Goal: Task Accomplishment & Management: Manage account settings

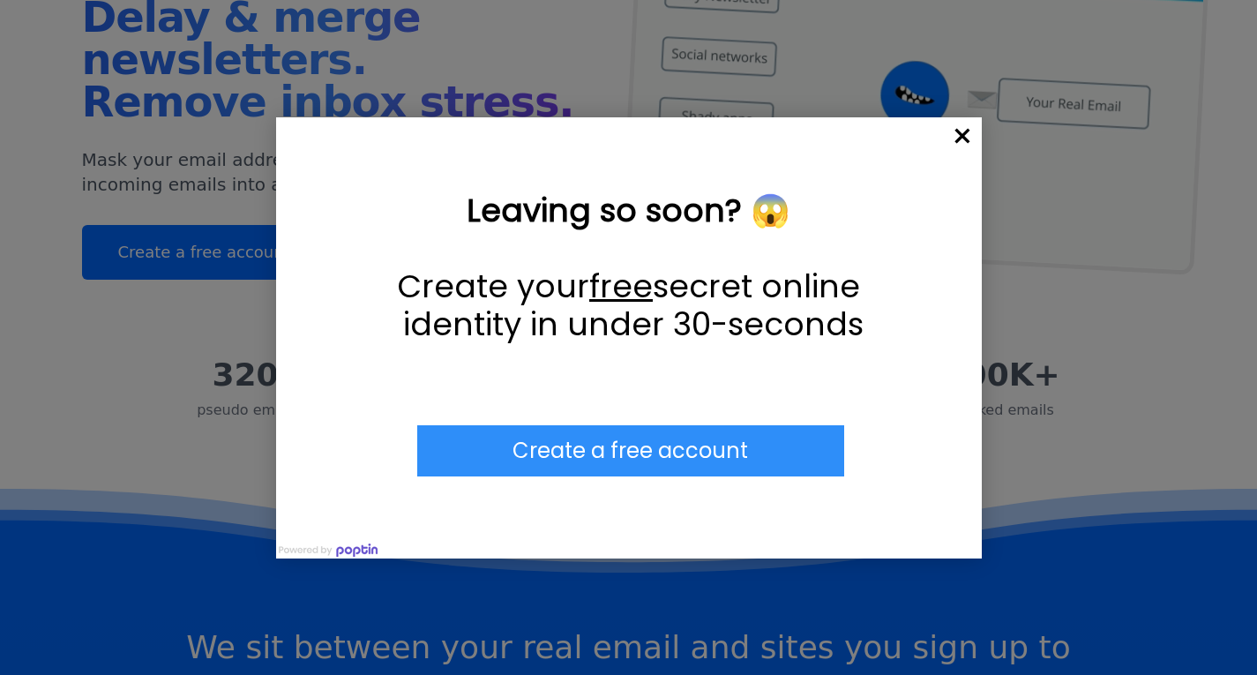
scroll to position [179, 0]
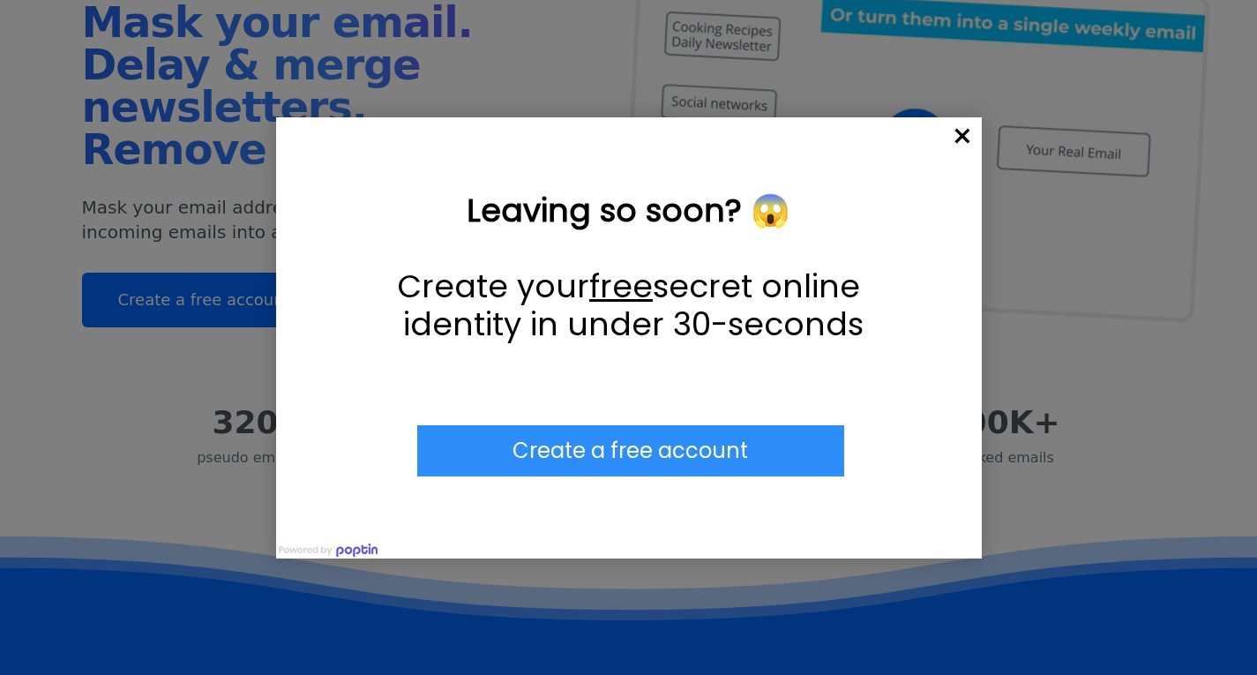
click at [925, 138] on span "×" at bounding box center [962, 136] width 39 height 39
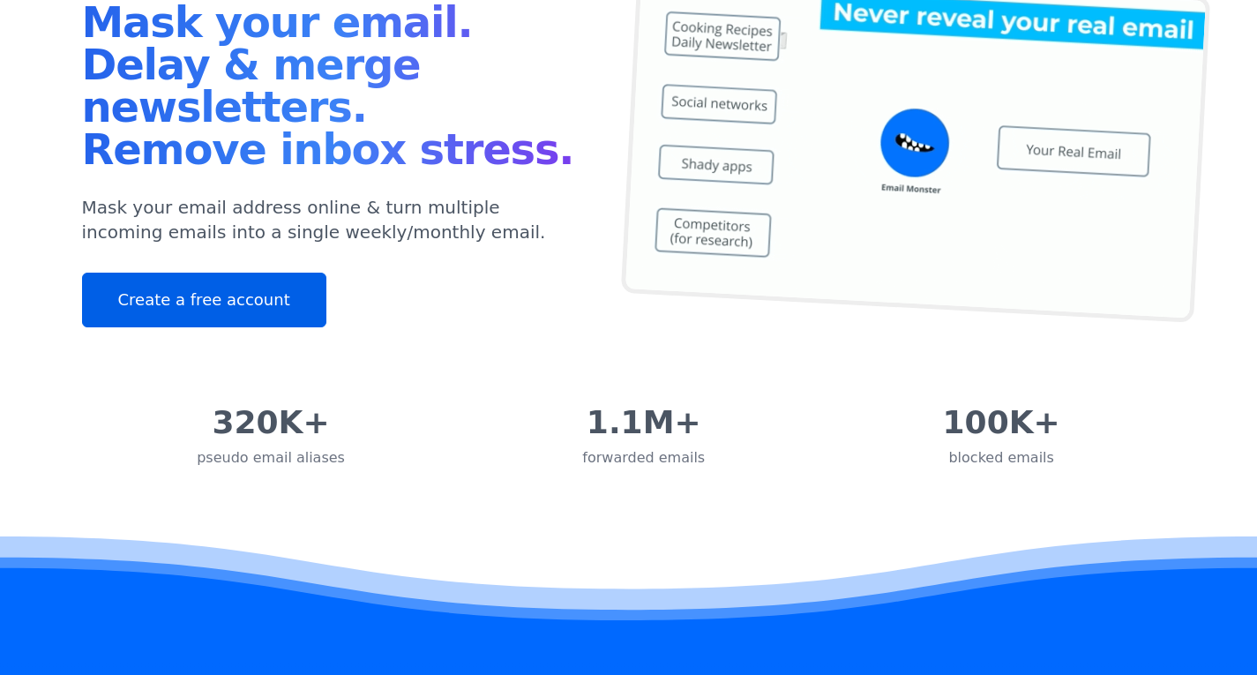
click at [211, 296] on link "Create a free account" at bounding box center [204, 300] width 244 height 55
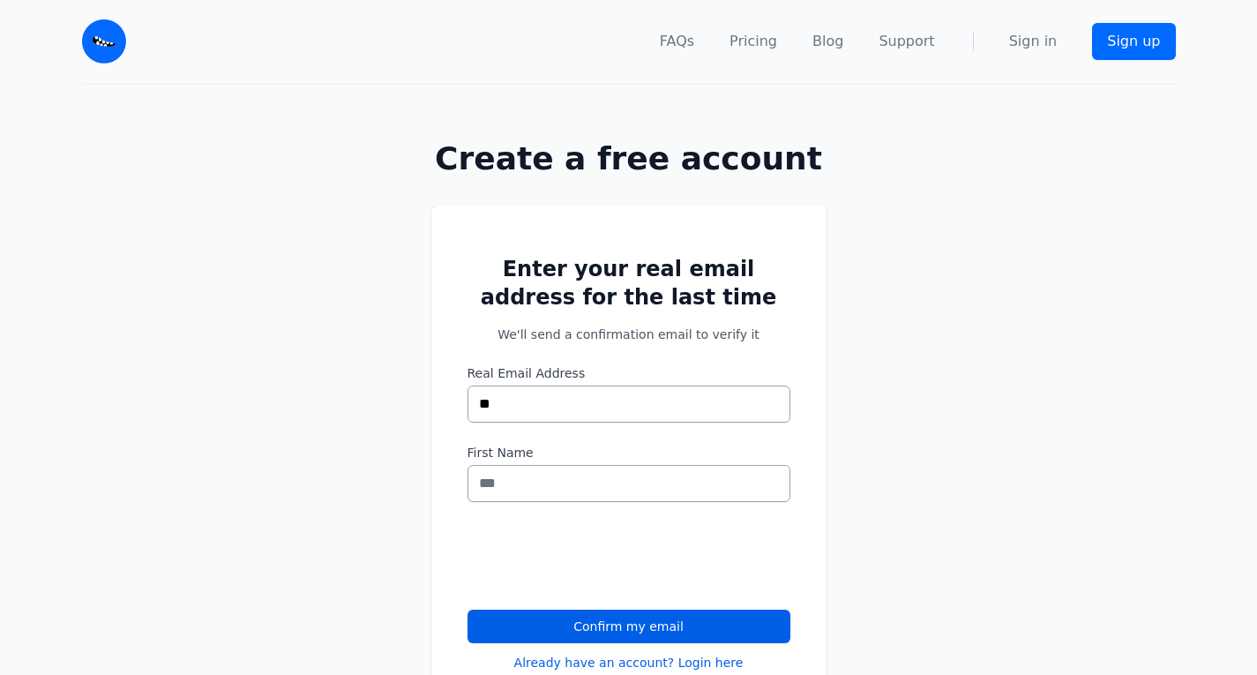
type input "*"
type input "******"
click at [604, 398] on input "**********" at bounding box center [629, 404] width 323 height 37
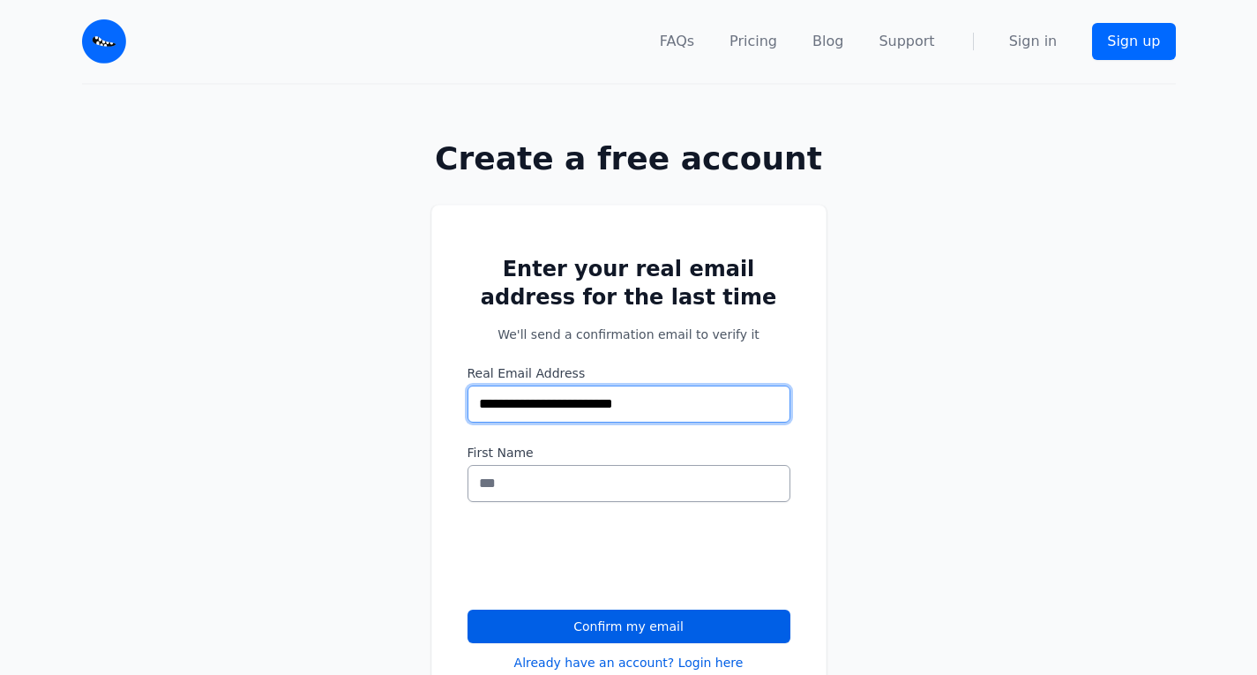
type input "**********"
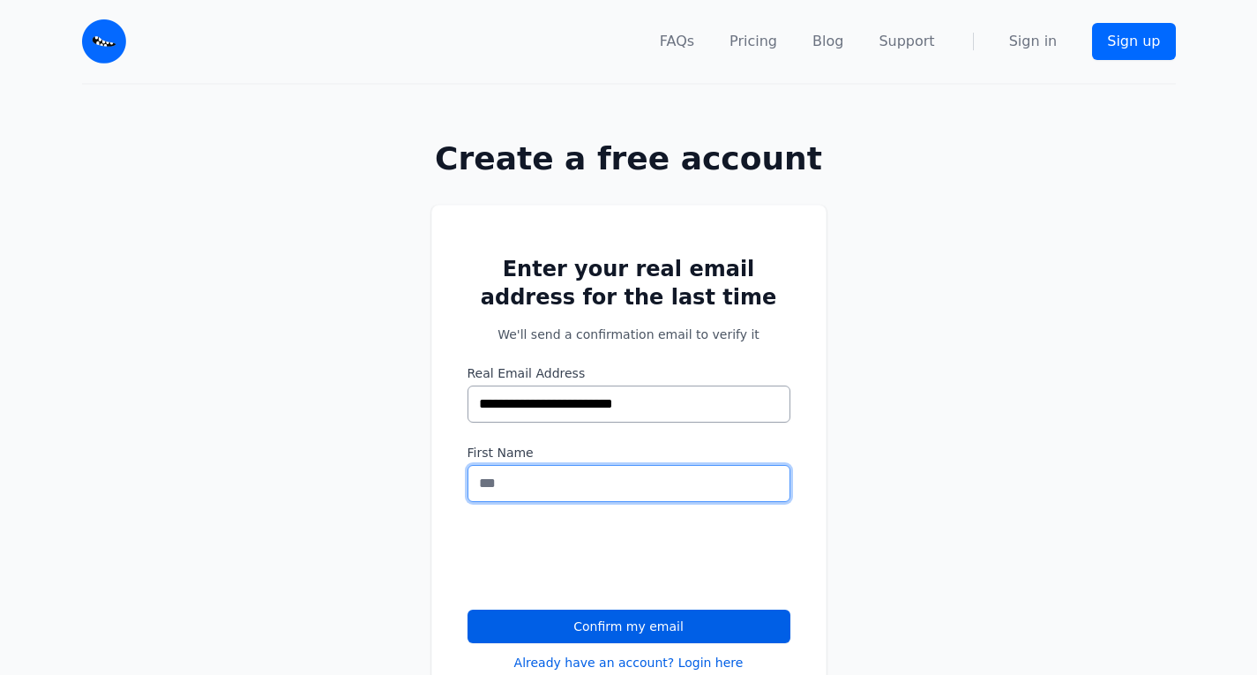
click at [554, 493] on input "First Name" at bounding box center [629, 483] width 323 height 37
type input "*"
type input "******"
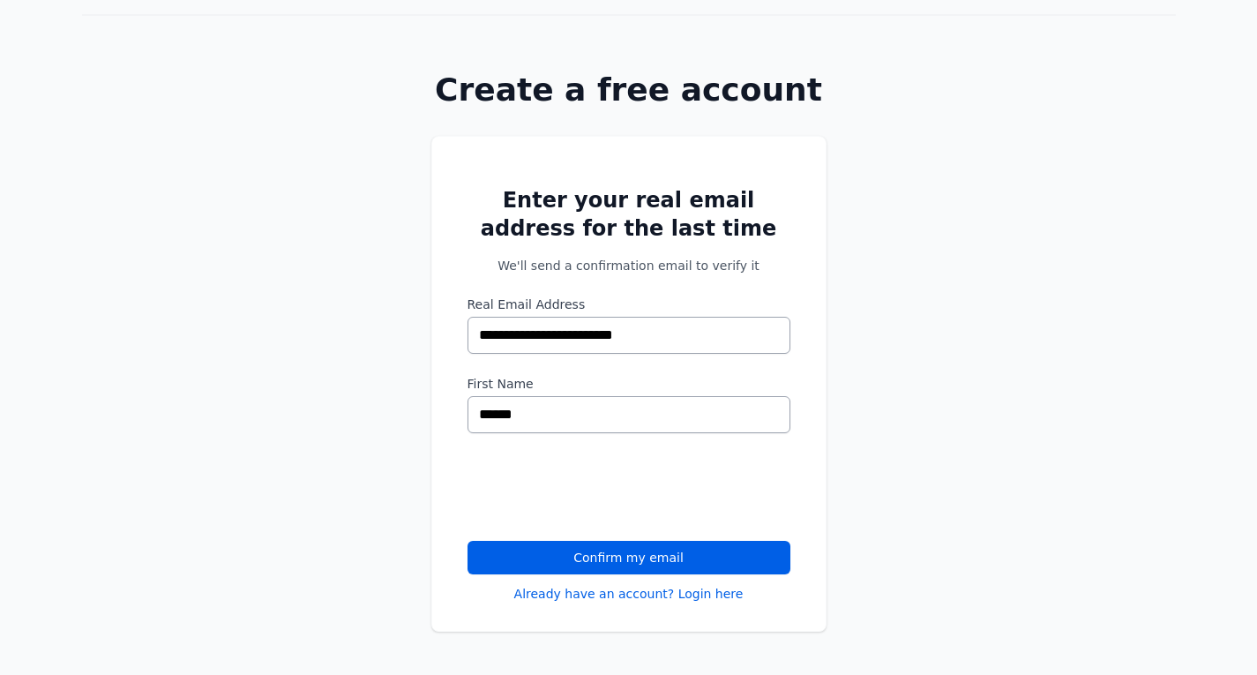
scroll to position [62, 0]
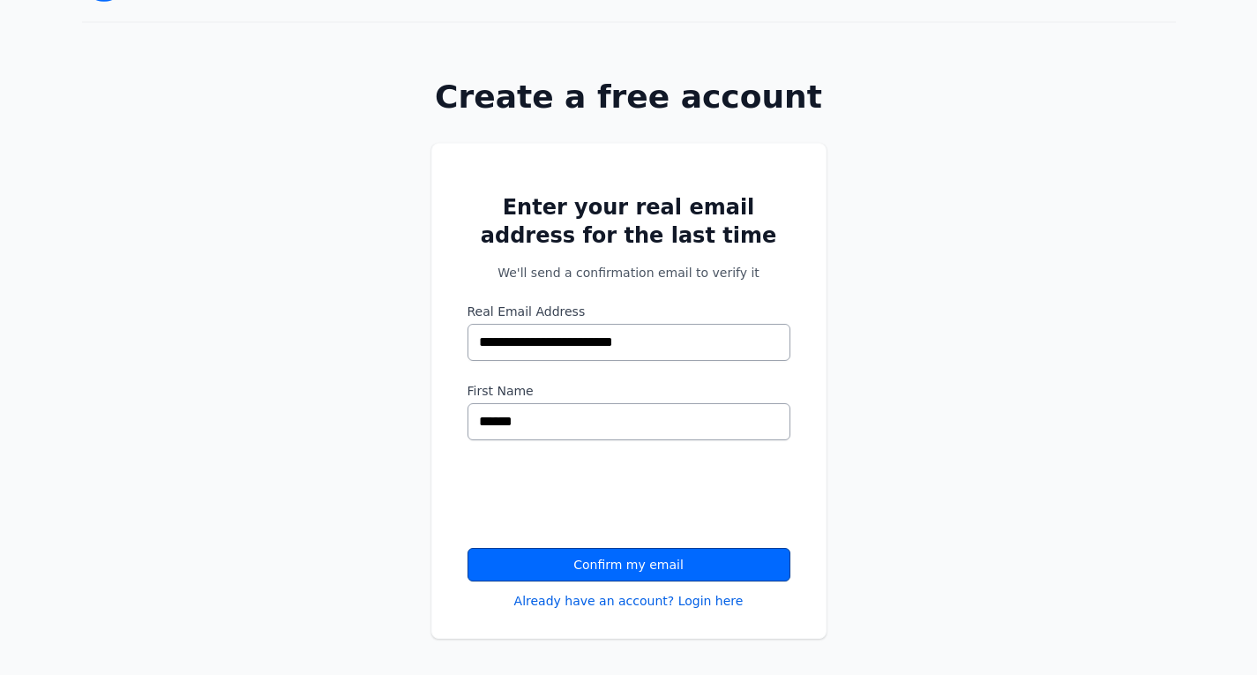
click at [586, 556] on button "Confirm my email" at bounding box center [629, 565] width 323 height 34
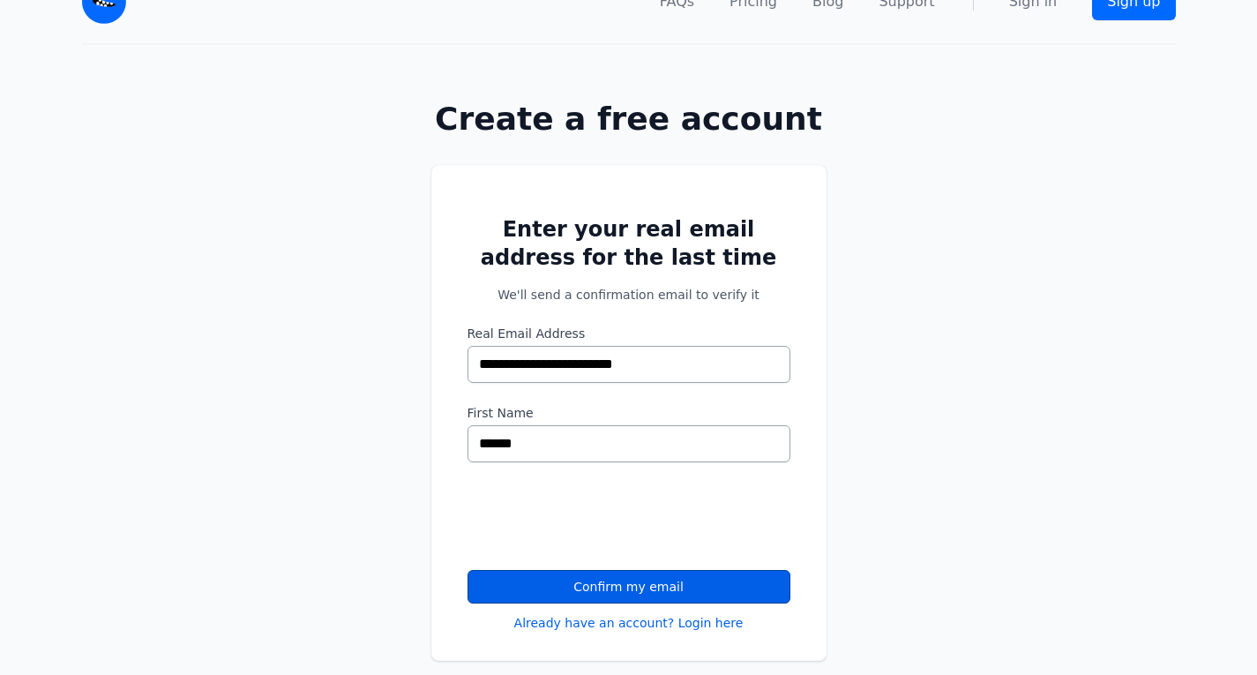
scroll to position [5, 0]
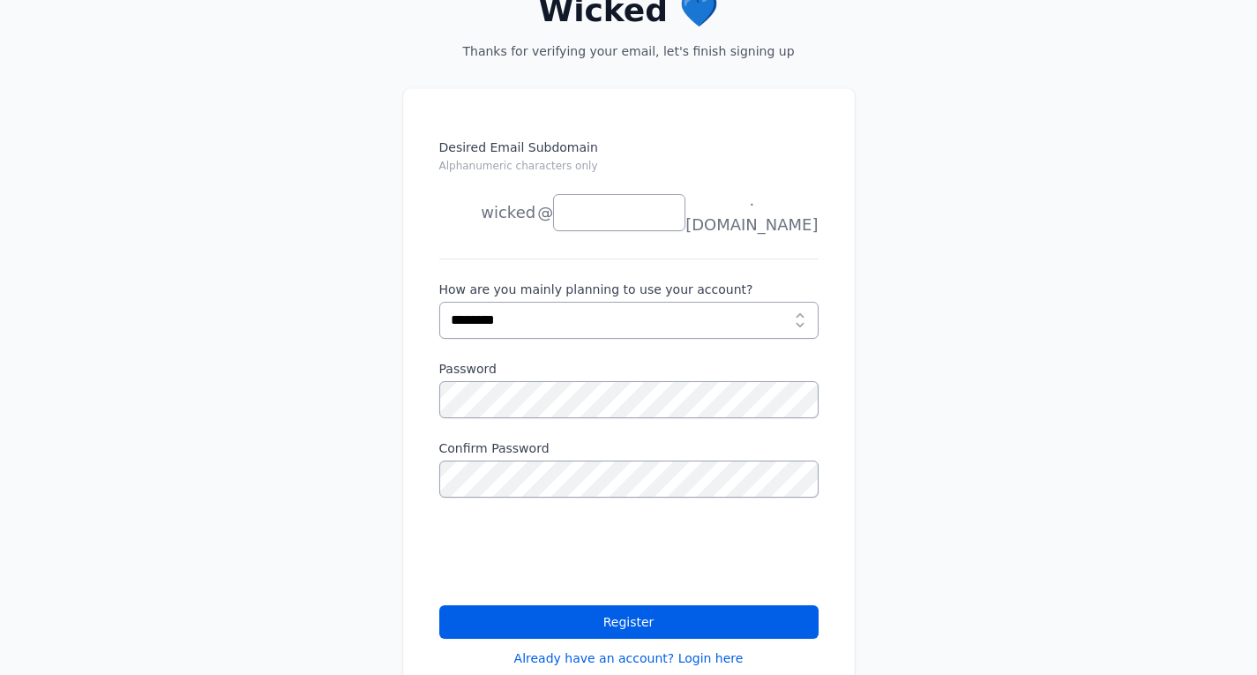
scroll to position [176, 0]
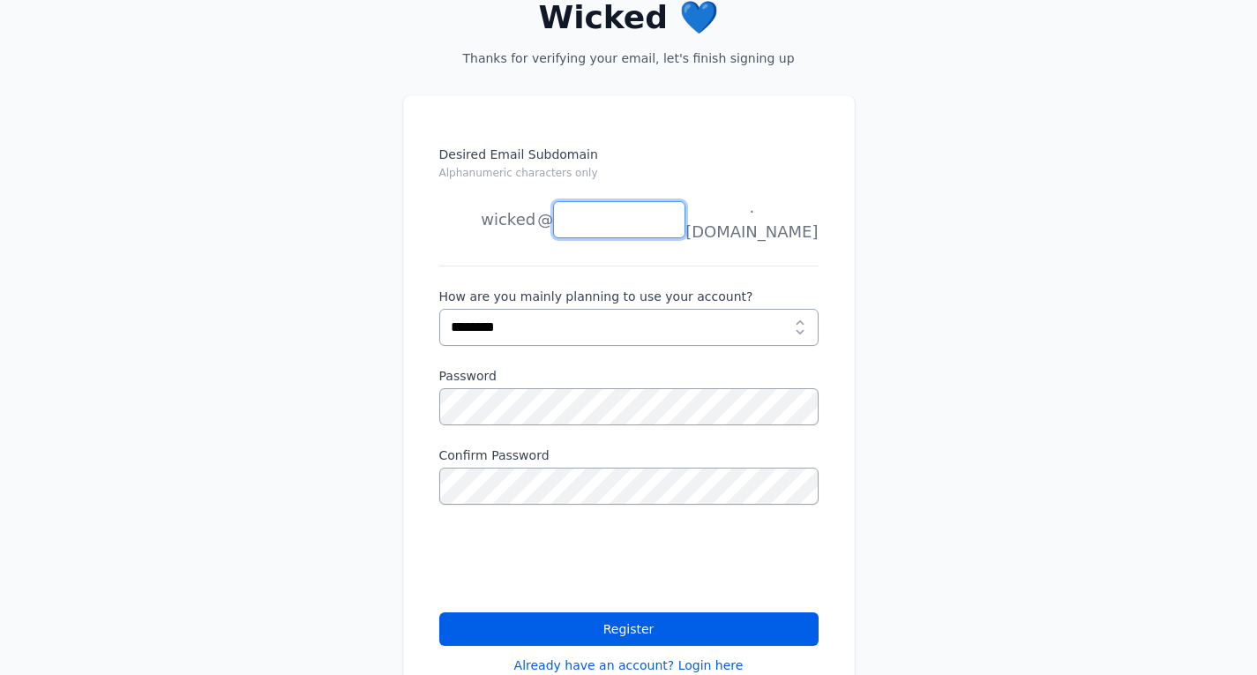
click at [620, 223] on input "Desired Email Subdomain Alphanumeric characters only" at bounding box center [619, 219] width 132 height 37
type input "*"
drag, startPoint x: 664, startPoint y: 213, endPoint x: 554, endPoint y: 213, distance: 110.3
click at [554, 213] on div "**********" at bounding box center [628, 219] width 379 height 49
click at [670, 212] on input "**********" at bounding box center [619, 219] width 132 height 37
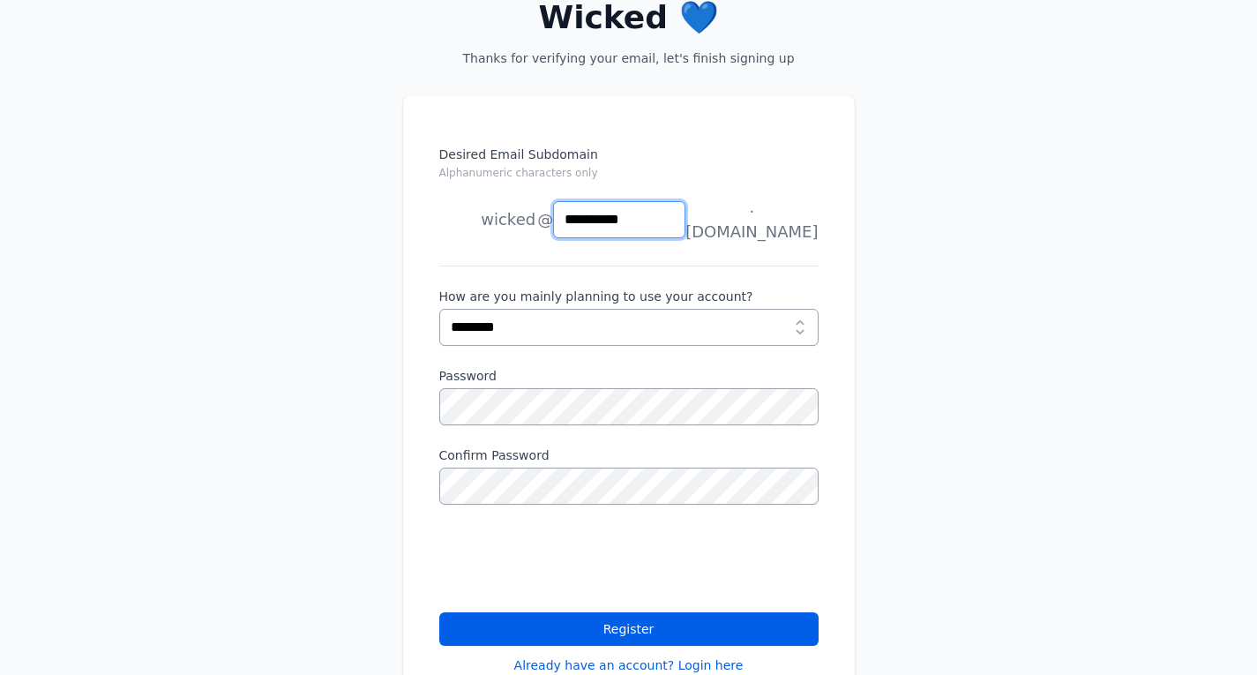
type input "**********"
click at [522, 273] on li "news" at bounding box center [487, 290] width 97 height 35
click at [633, 213] on input "**********" at bounding box center [619, 219] width 132 height 37
drag, startPoint x: 649, startPoint y: 213, endPoint x: 565, endPoint y: 214, distance: 84.7
click at [565, 214] on input "**********" at bounding box center [619, 219] width 132 height 37
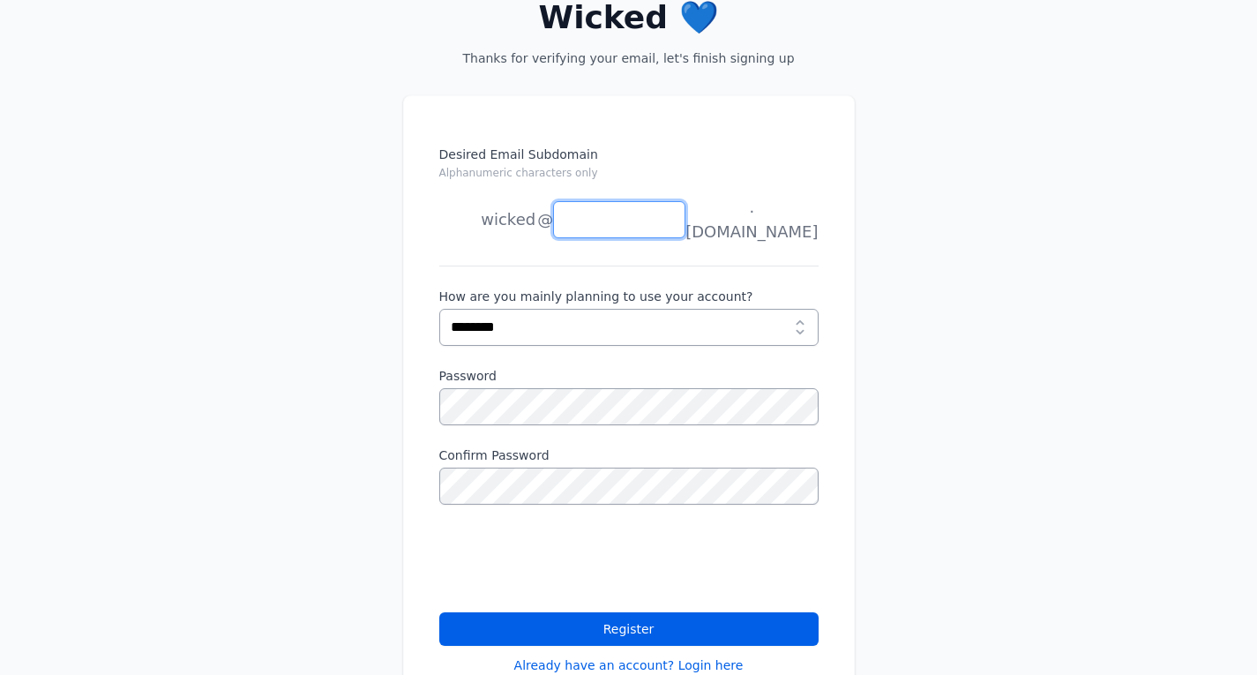
type input "*"
type input "******"
click at [883, 227] on div "Desired Email Subdomain Alphanumeric characters only wicked joe news anything @…" at bounding box center [628, 420] width 1257 height 707
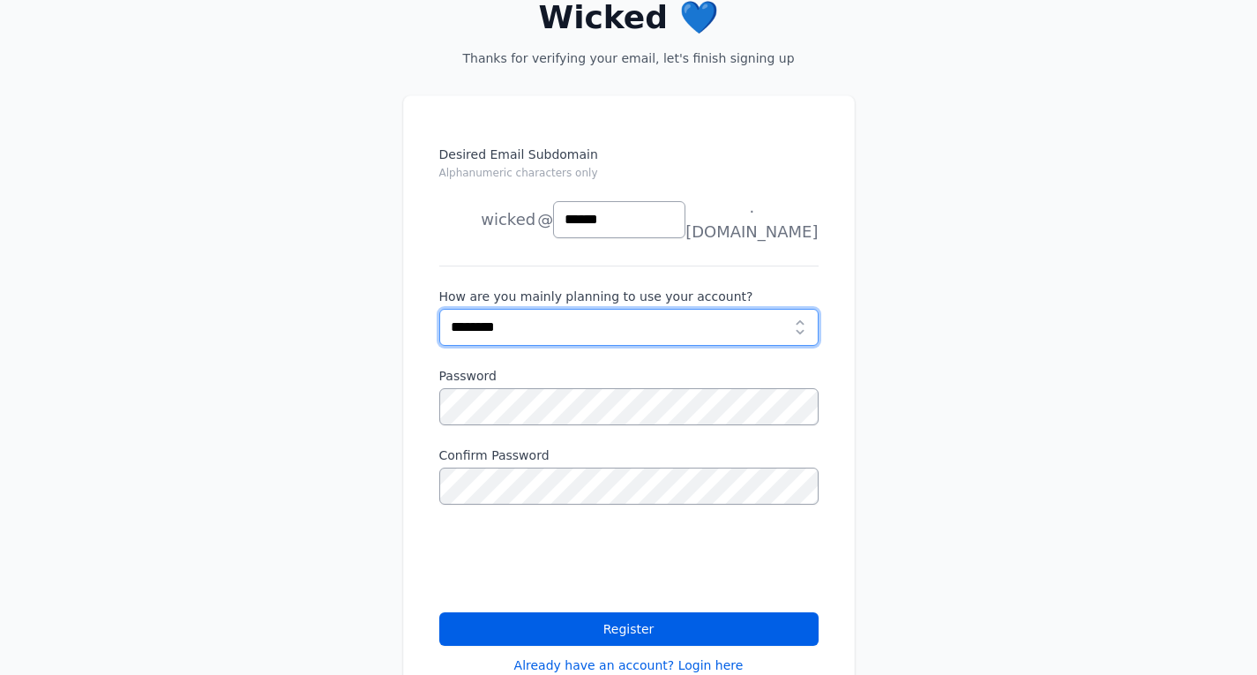
click at [739, 318] on select "**********" at bounding box center [628, 327] width 379 height 37
select select "*********"
click at [439, 309] on select "**********" at bounding box center [628, 327] width 379 height 37
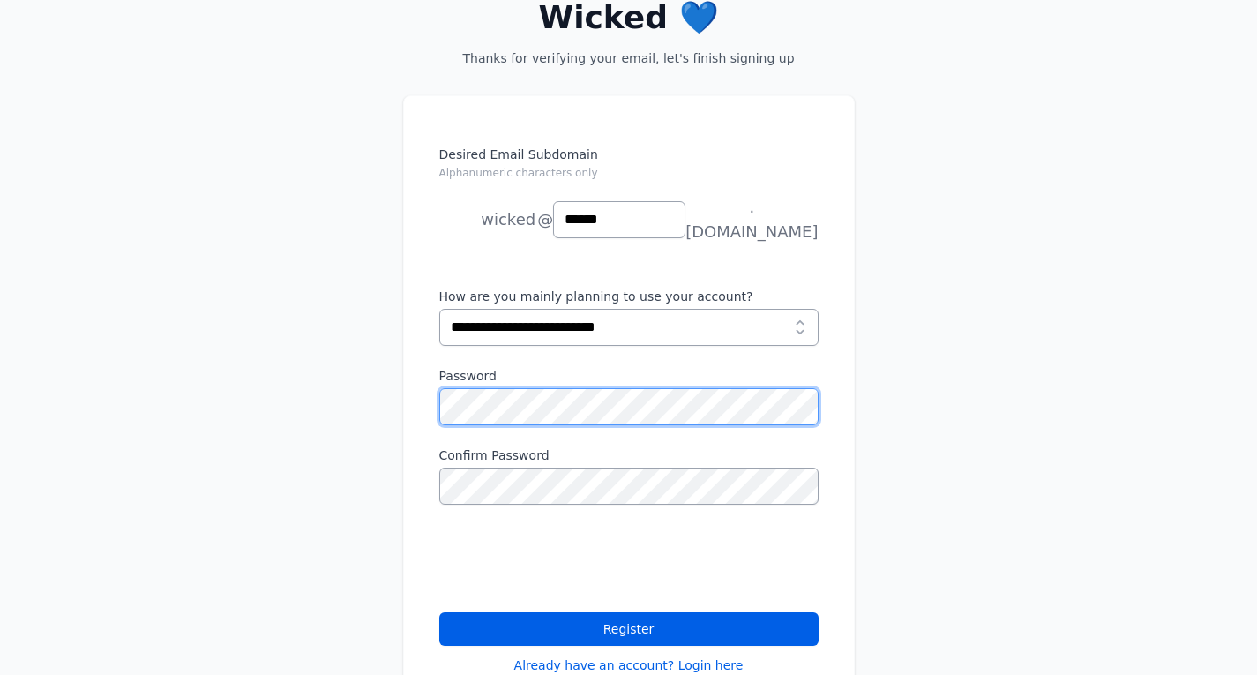
click at [439, 612] on button "Register" at bounding box center [628, 629] width 379 height 34
click at [977, 513] on div "Desired Email Subdomain Alphanumeric characters only wicked joe news anything @…" at bounding box center [628, 420] width 1257 height 707
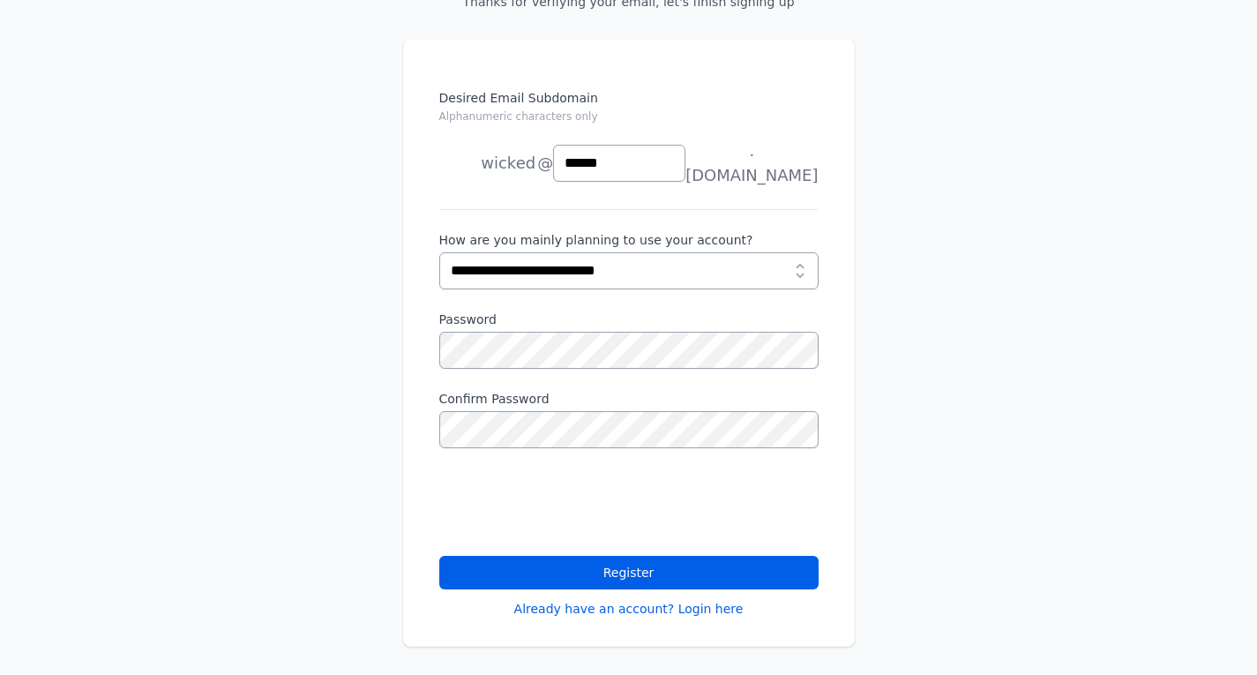
scroll to position [353, 0]
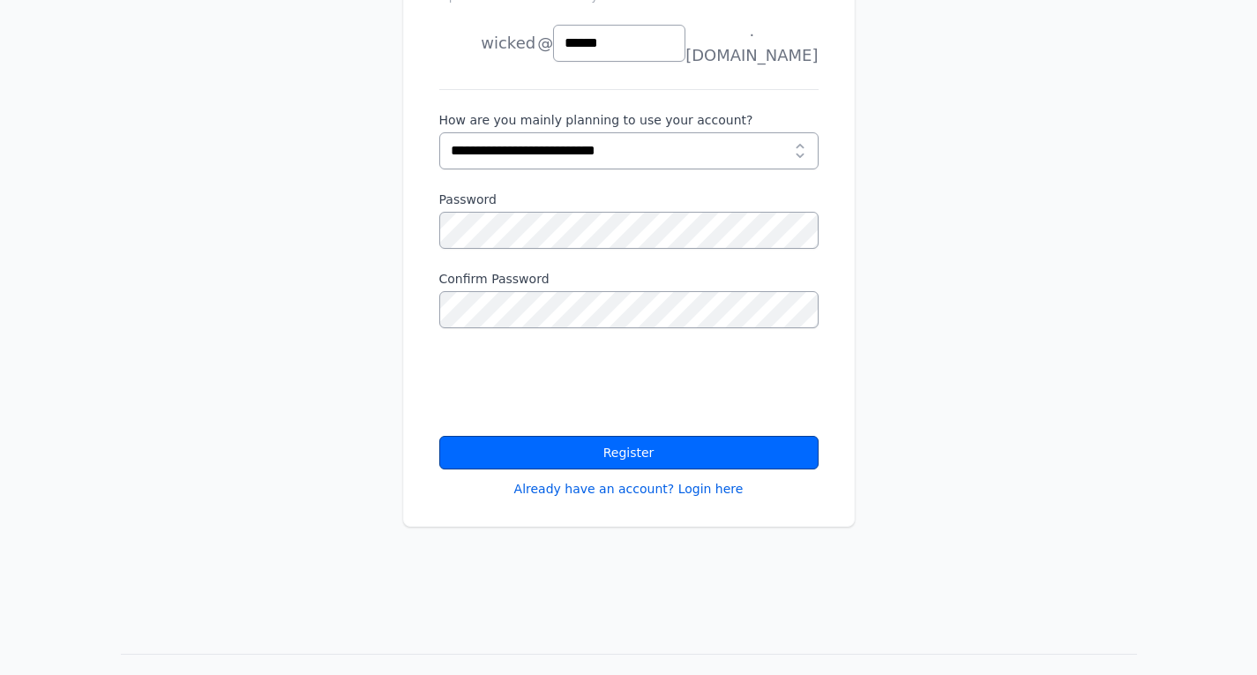
click at [710, 454] on button "Register" at bounding box center [628, 453] width 379 height 34
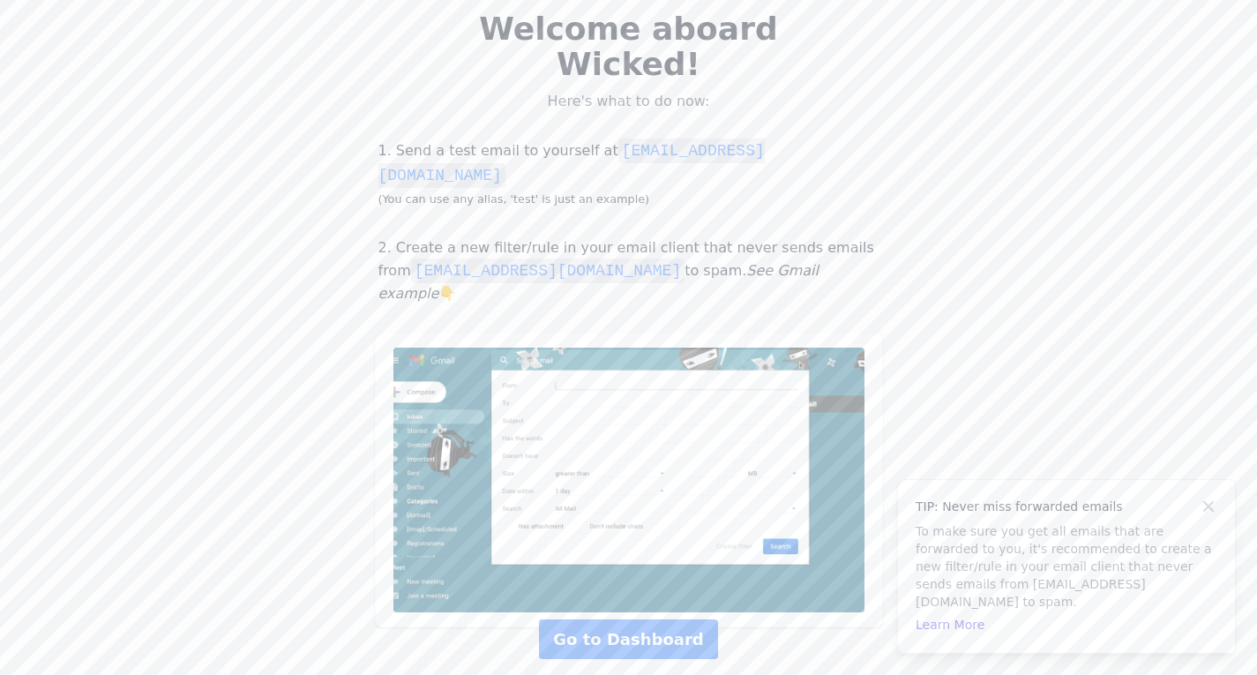
scroll to position [176, 0]
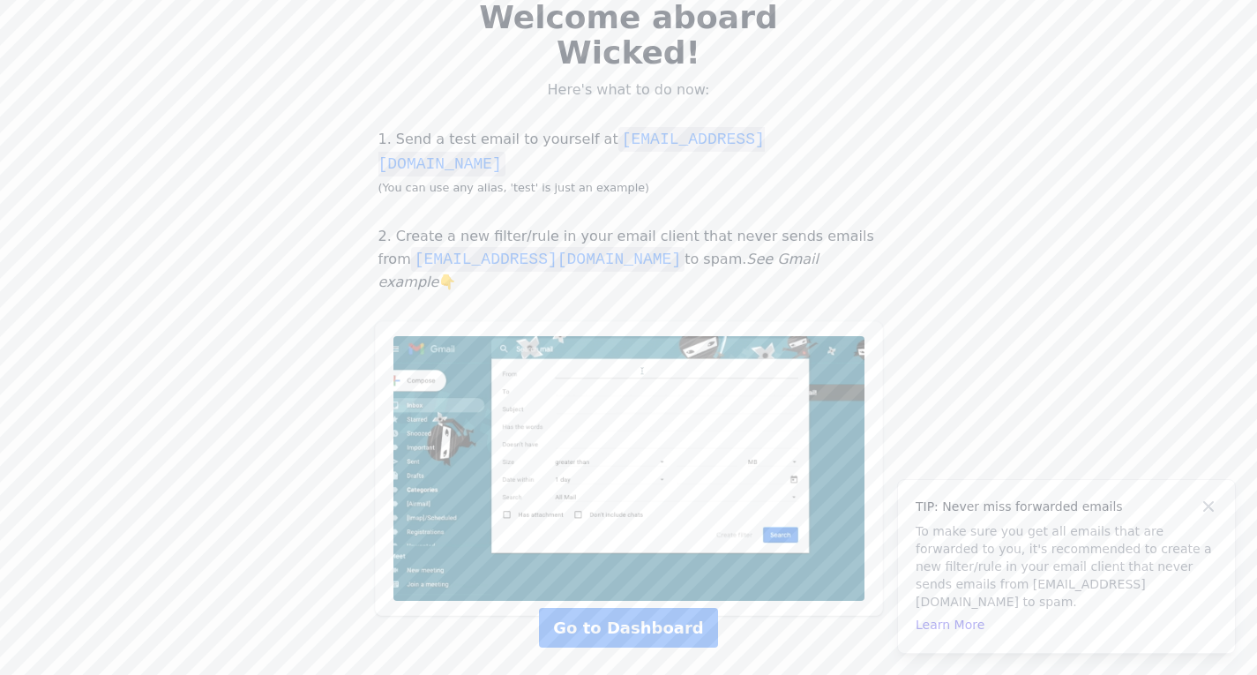
click at [610, 395] on img at bounding box center [628, 468] width 471 height 265
click at [671, 608] on link "Go to Dashboard" at bounding box center [628, 628] width 178 height 40
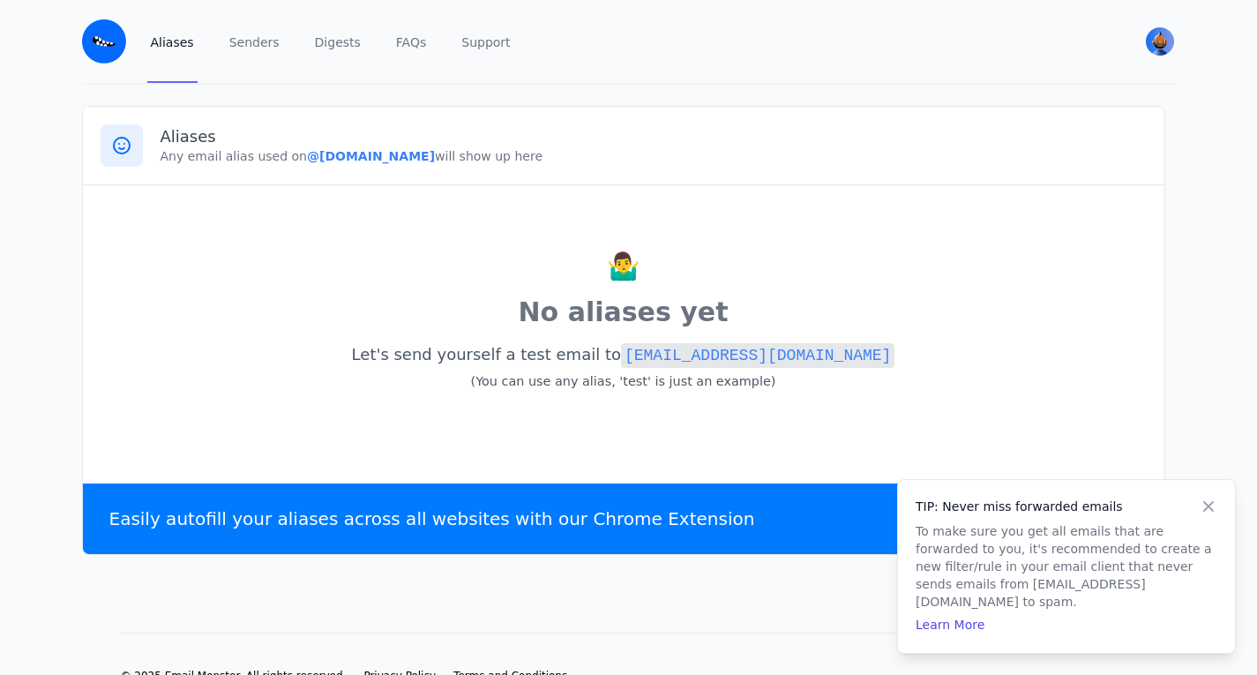
click at [218, 154] on p "Any email alias used on @wicked.eml.monster will show up here" at bounding box center [654, 156] width 986 height 18
click at [371, 270] on p "🤷‍♂️" at bounding box center [624, 266] width 1046 height 39
click at [562, 303] on p "No aliases yet" at bounding box center [624, 312] width 1046 height 39
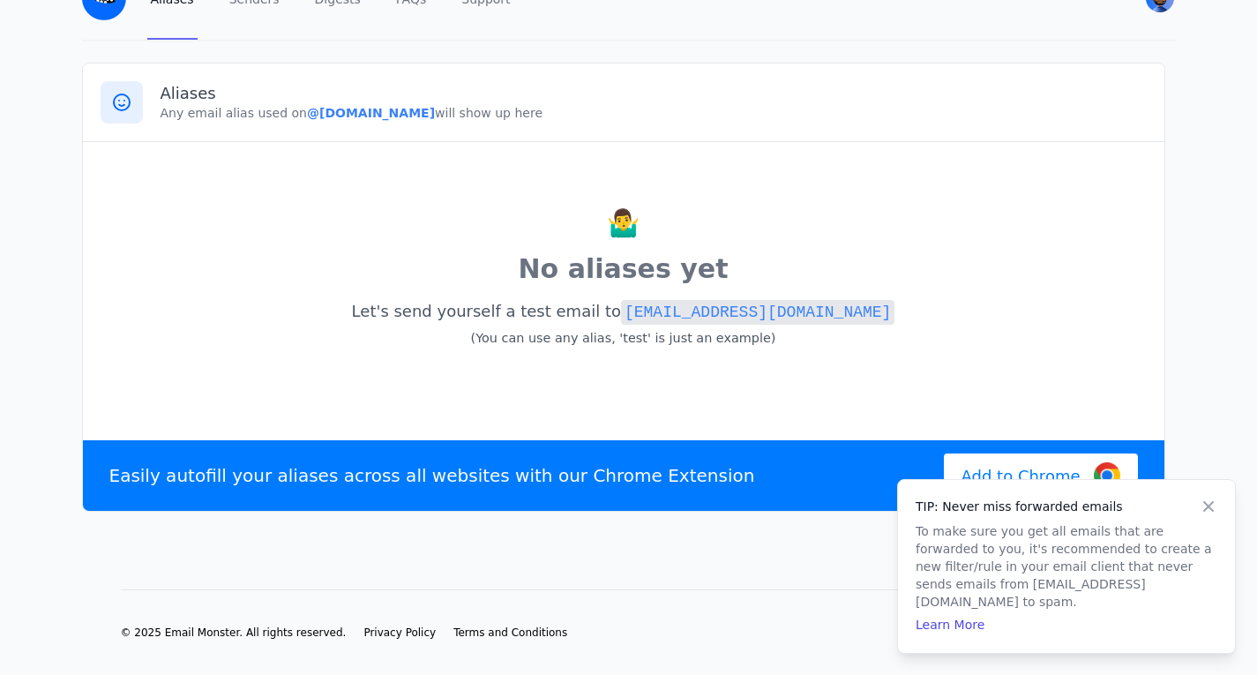
scroll to position [56, 0]
click at [1208, 508] on icon at bounding box center [1208, 503] width 11 height 11
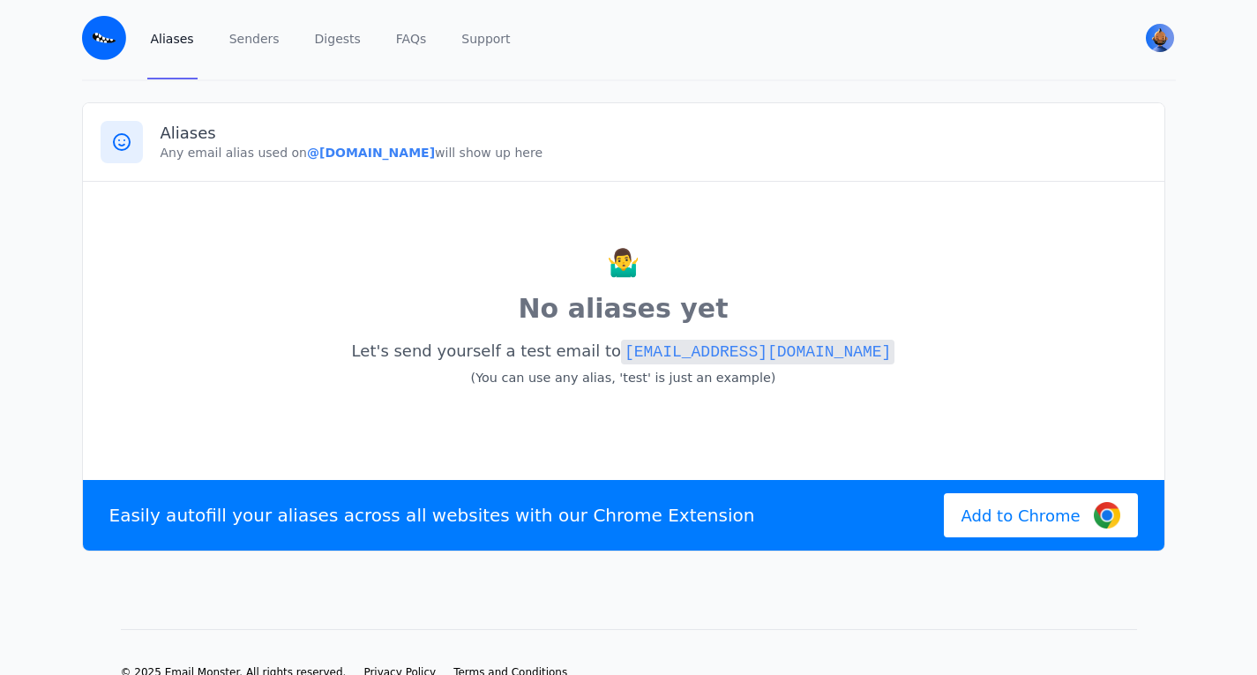
scroll to position [0, 0]
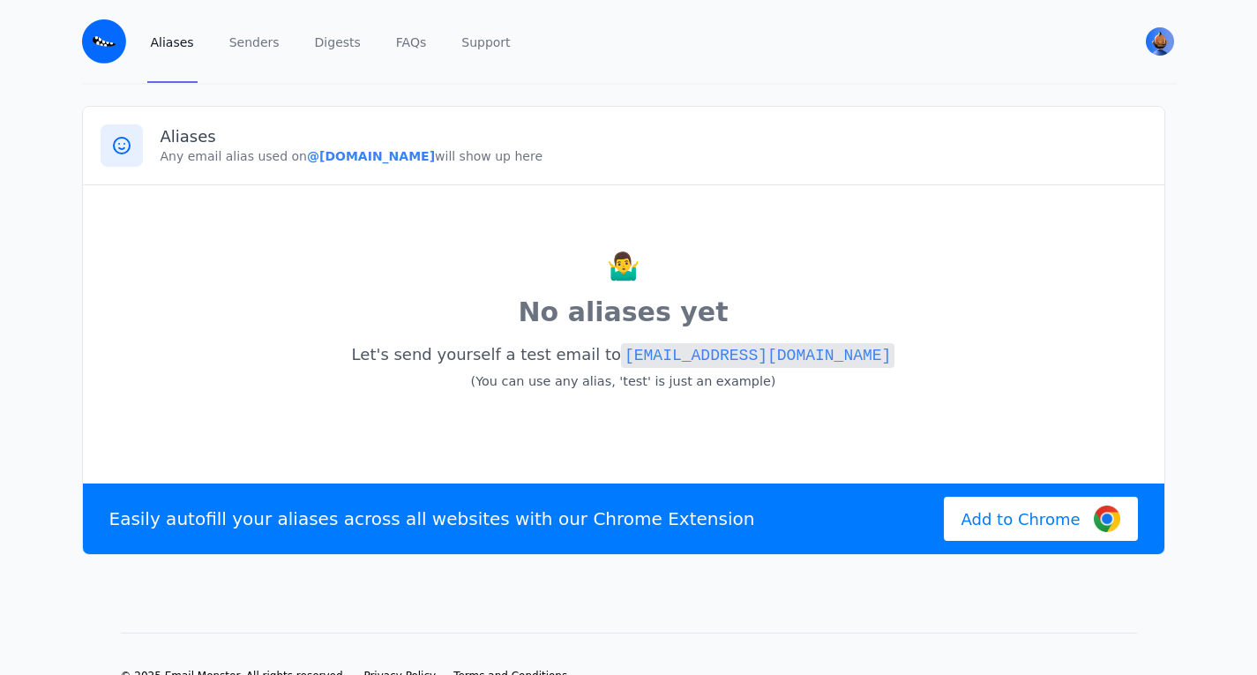
click at [723, 393] on p "Let's send yourself a test email to test@wicked.eml.monster (You can use any al…" at bounding box center [624, 368] width 1046 height 58
click at [720, 387] on small "(You can use any alias, 'test' is just an example)" at bounding box center [623, 381] width 305 height 14
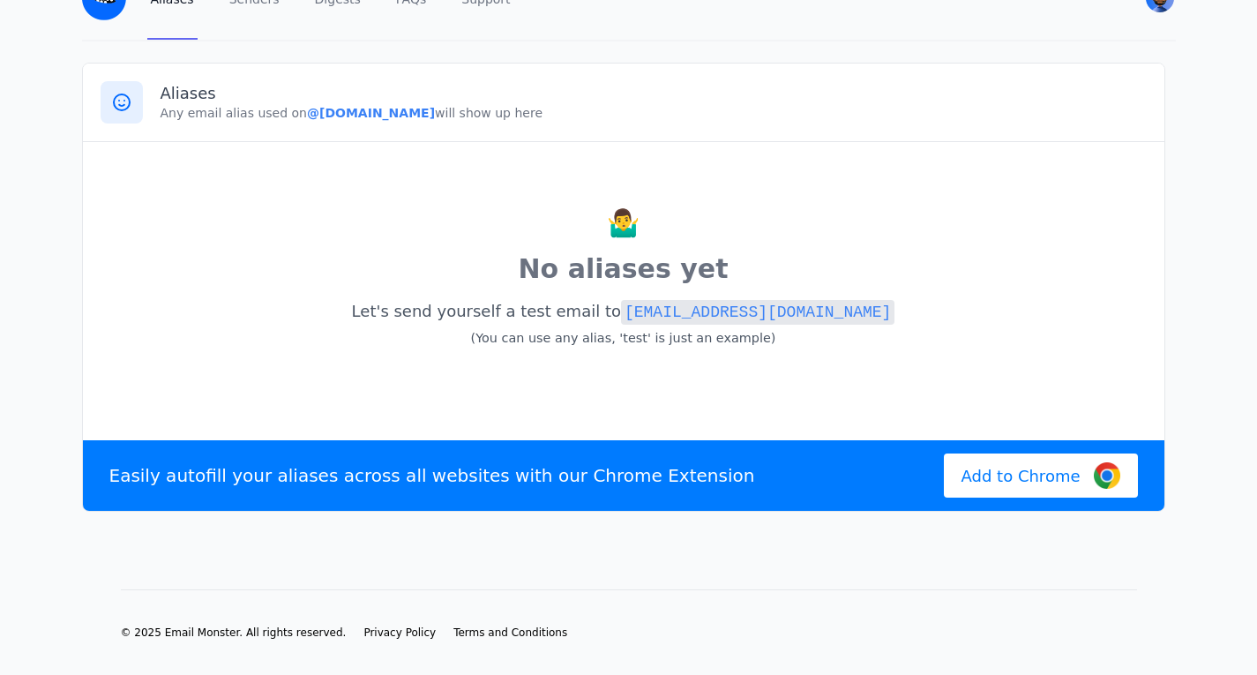
scroll to position [56, 0]
click at [792, 378] on div "🤷‍♂️ No aliases yet Let's send yourself a test email to test@wicked.eml.monster…" at bounding box center [624, 288] width 1046 height 256
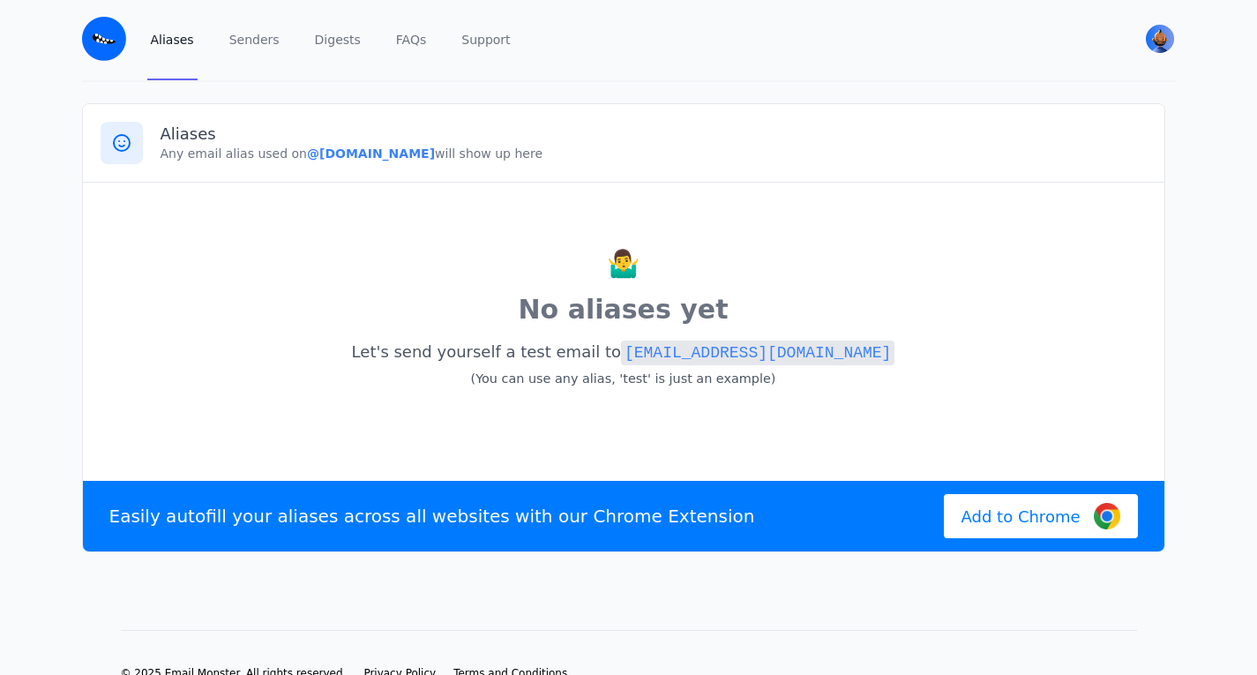
scroll to position [0, 0]
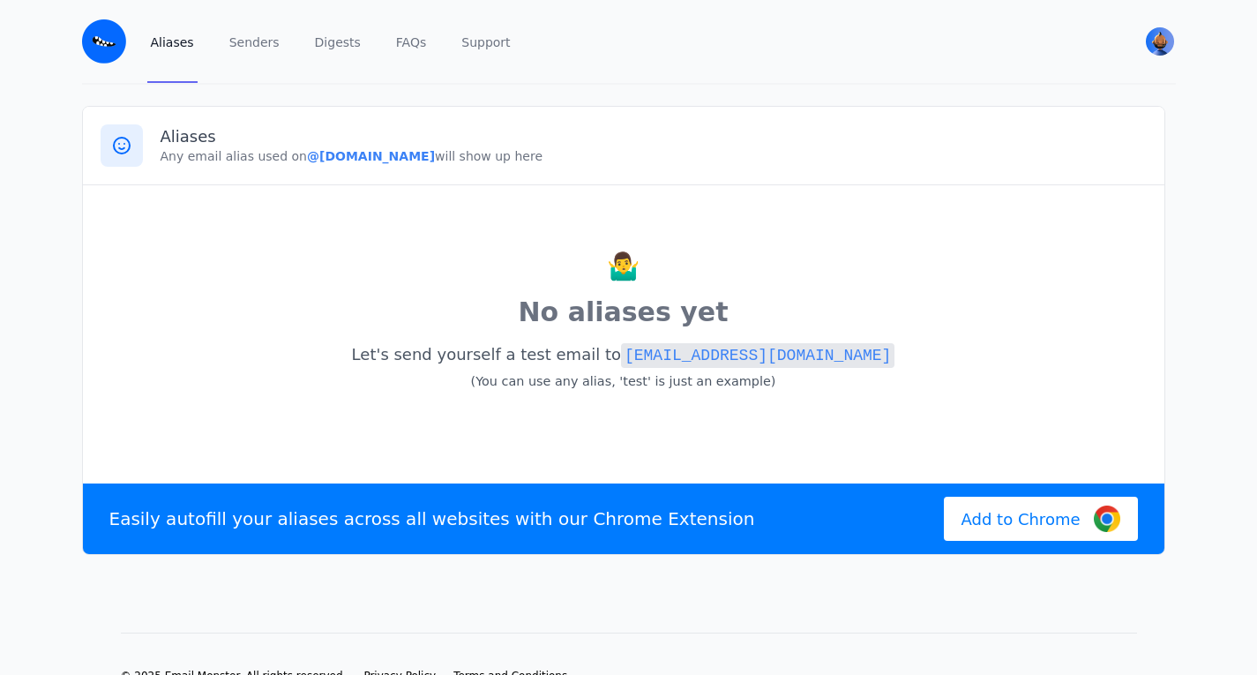
click at [250, 167] on div "Aliases Any email alias used on @wicked.eml.monster will show up here" at bounding box center [624, 146] width 1082 height 79
click at [656, 347] on code "[EMAIL_ADDRESS][DOMAIN_NAME]" at bounding box center [757, 355] width 273 height 25
click at [868, 222] on div "🤷‍♂️ No aliases yet Let's send yourself a test email to test@wicked.eml.monster…" at bounding box center [624, 331] width 1046 height 256
click at [549, 320] on p "No aliases yet" at bounding box center [624, 312] width 1046 height 39
drag, startPoint x: 431, startPoint y: 354, endPoint x: 582, endPoint y: 352, distance: 151.7
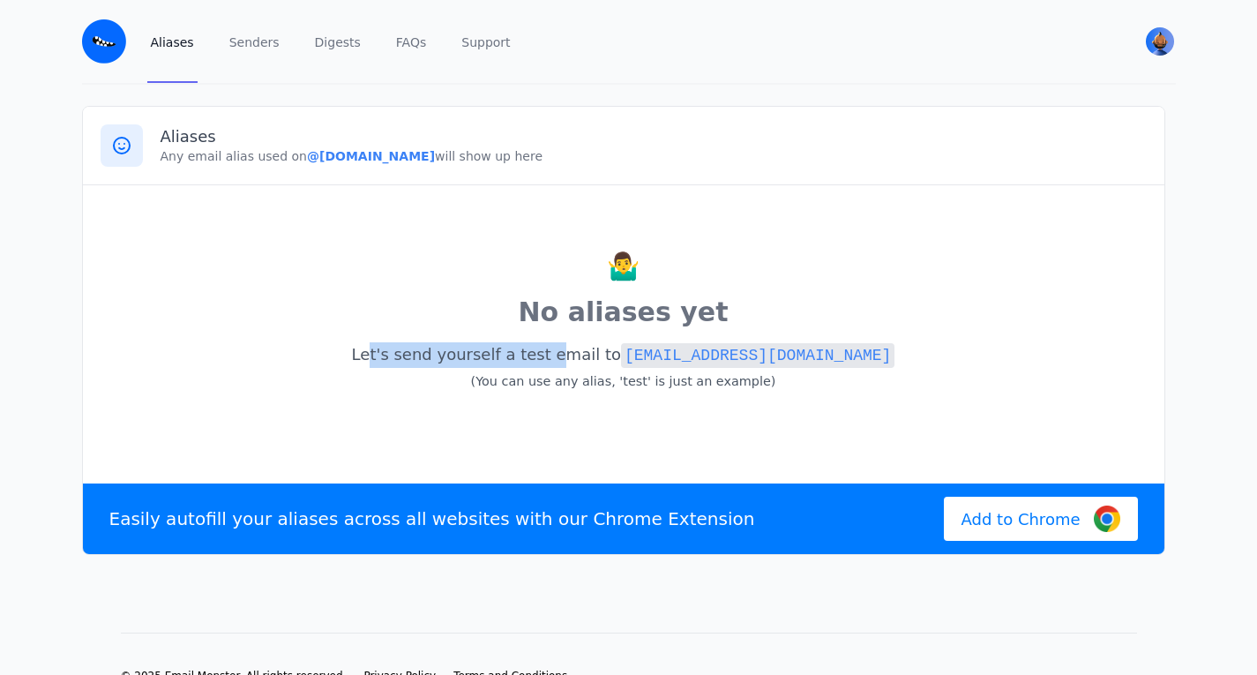
click at [582, 352] on p "Let's send yourself a test email to test@wicked.eml.monster (You can use any al…" at bounding box center [624, 368] width 1046 height 58
click at [587, 361] on p "Let's send yourself a test email to test@wicked.eml.monster (You can use any al…" at bounding box center [624, 368] width 1046 height 58
click at [565, 268] on p "🤷‍♂️" at bounding box center [624, 266] width 1046 height 39
click at [251, 45] on link "Senders" at bounding box center [254, 41] width 57 height 83
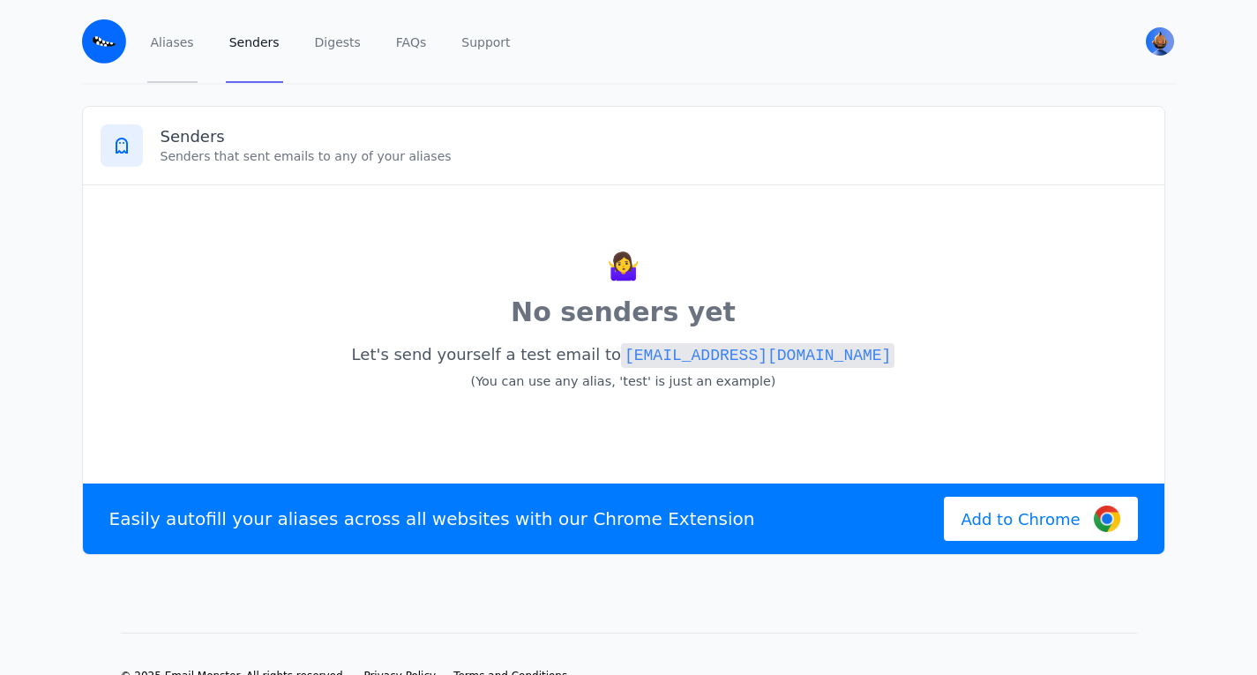
click at [178, 54] on link "Aliases" at bounding box center [172, 41] width 50 height 83
click at [1148, 41] on img "User menu" at bounding box center [1160, 41] width 28 height 28
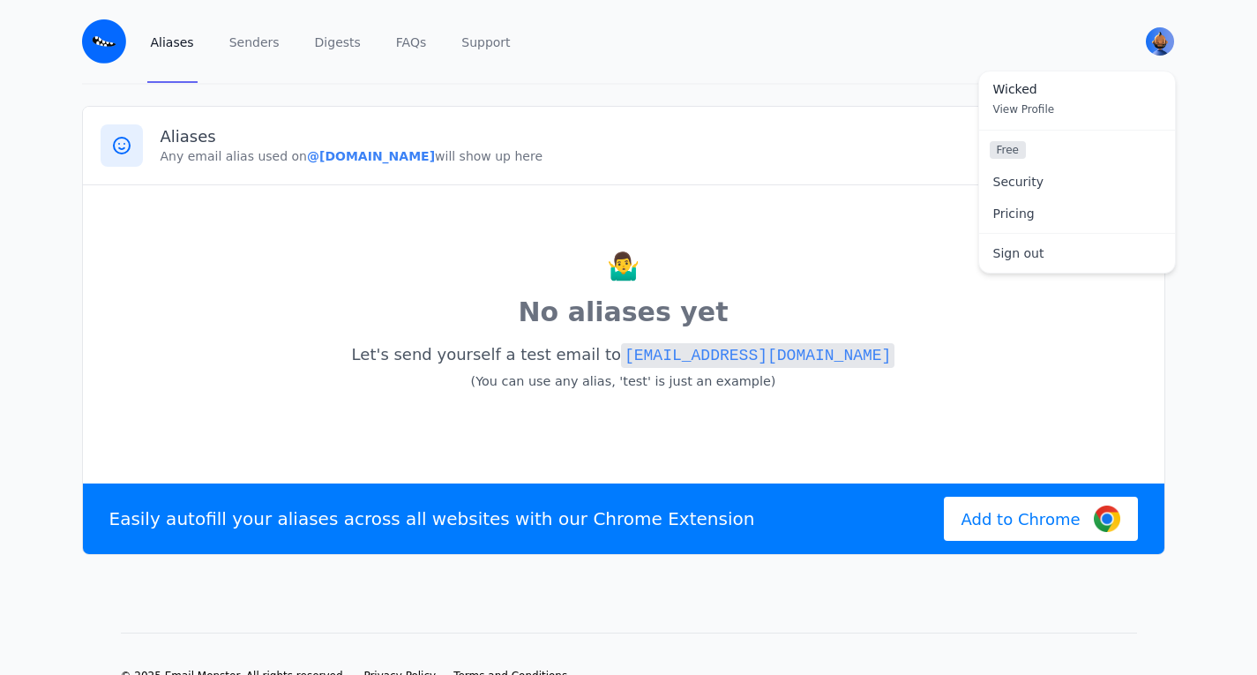
click at [1041, 107] on span "View Profile" at bounding box center [1024, 109] width 62 height 12
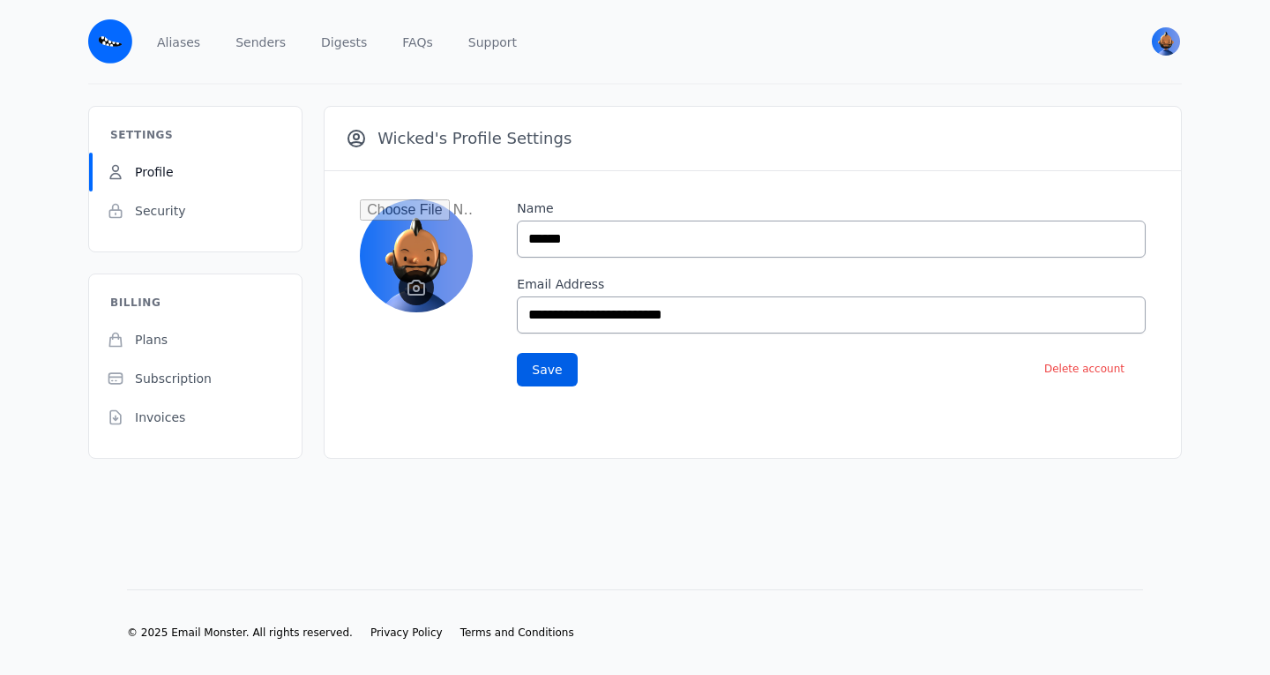
click at [408, 273] on input "file" at bounding box center [416, 255] width 113 height 113
click at [168, 206] on span "Security" at bounding box center [160, 211] width 51 height 18
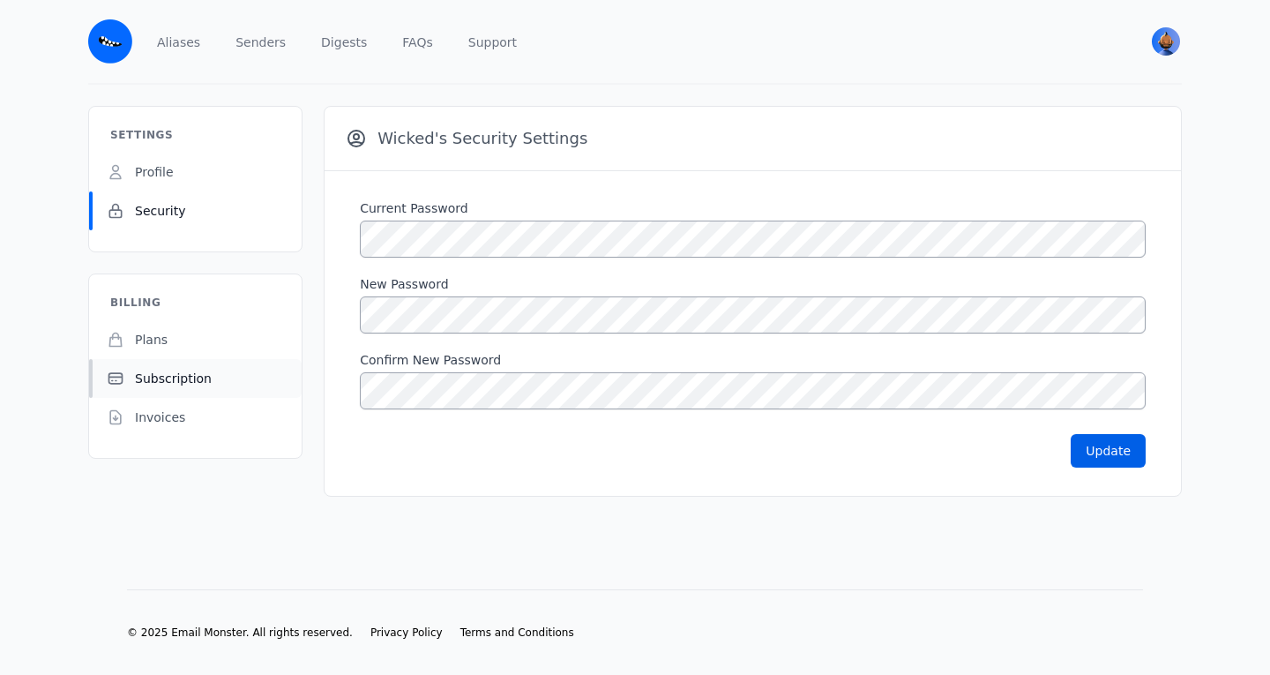
click at [189, 366] on link "Subscription" at bounding box center [195, 378] width 213 height 39
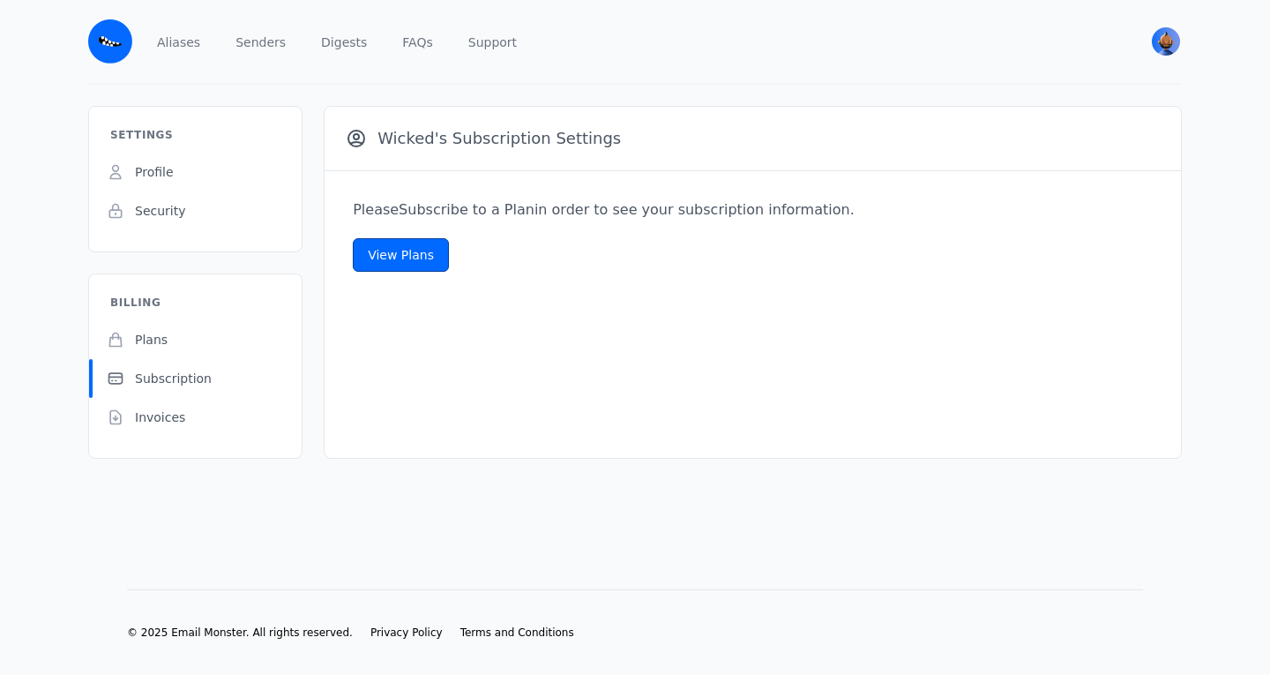
click at [370, 255] on link "View Plans" at bounding box center [401, 255] width 96 height 34
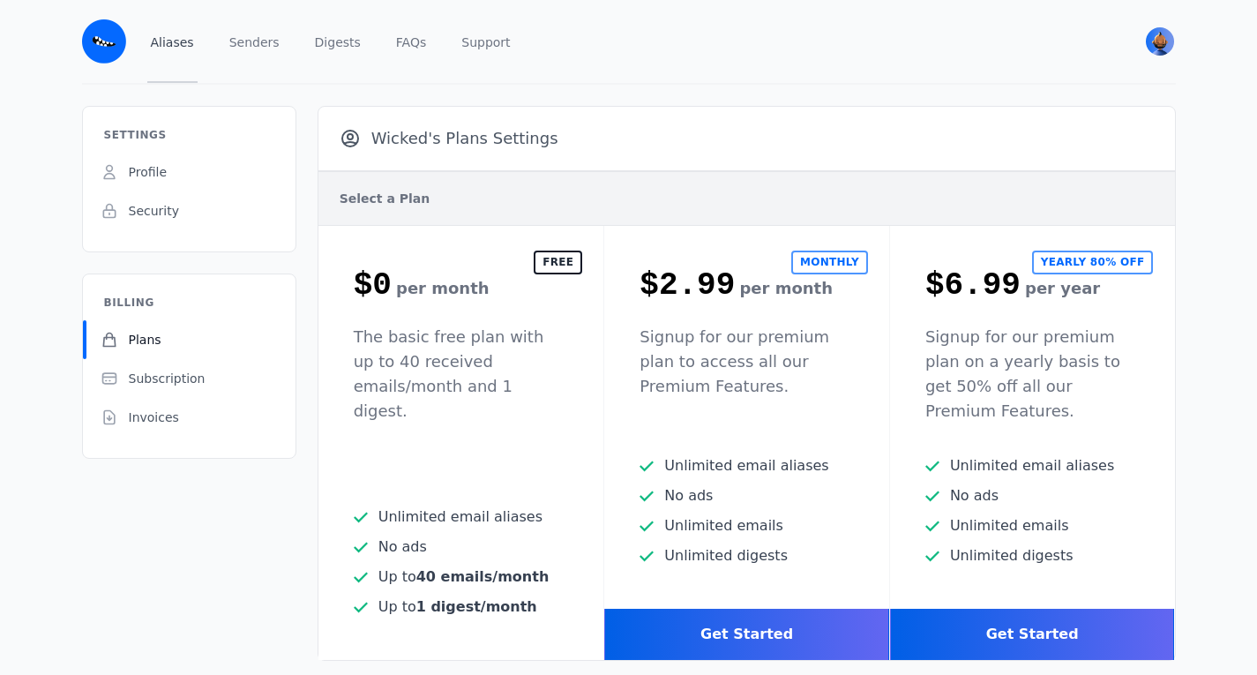
click at [163, 41] on link "Aliases" at bounding box center [172, 41] width 50 height 83
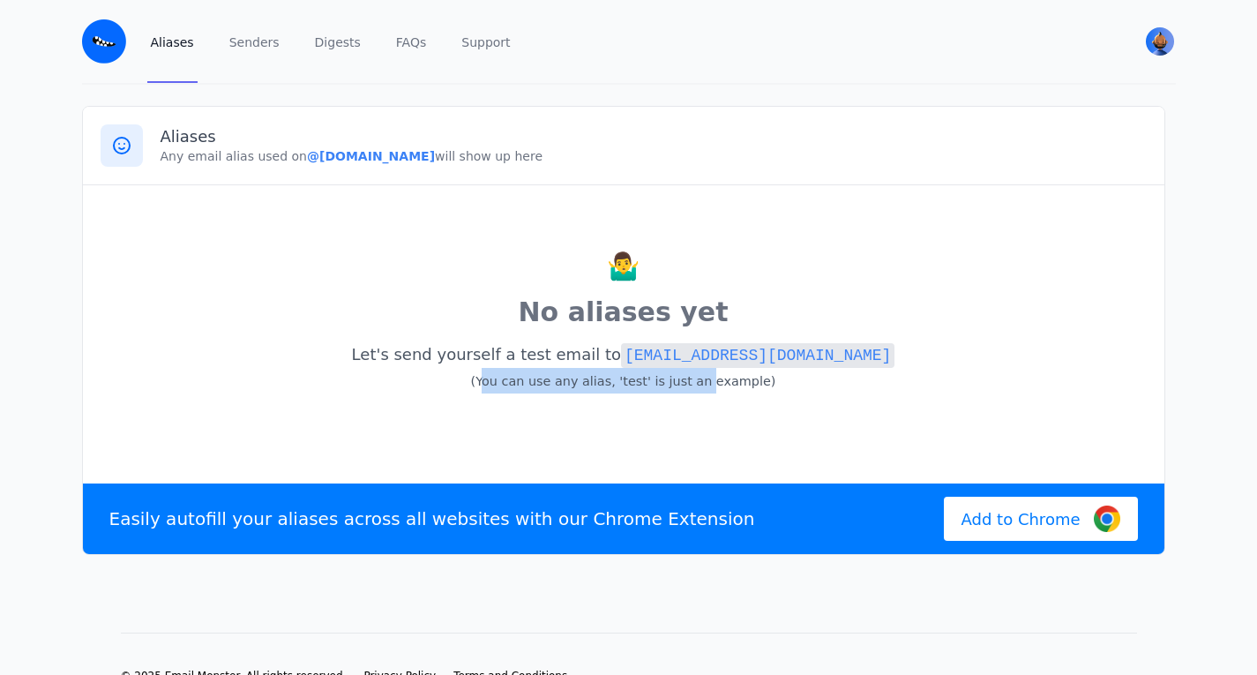
drag, startPoint x: 504, startPoint y: 378, endPoint x: 702, endPoint y: 396, distance: 199.4
click at [702, 396] on p "Let's send yourself a test email to [EMAIL_ADDRESS][DOMAIN_NAME] (You can use a…" at bounding box center [624, 368] width 1046 height 58
click at [679, 363] on code "[EMAIL_ADDRESS][DOMAIN_NAME]" at bounding box center [757, 355] width 273 height 25
click at [748, 360] on code "[EMAIL_ADDRESS][DOMAIN_NAME]" at bounding box center [757, 355] width 273 height 25
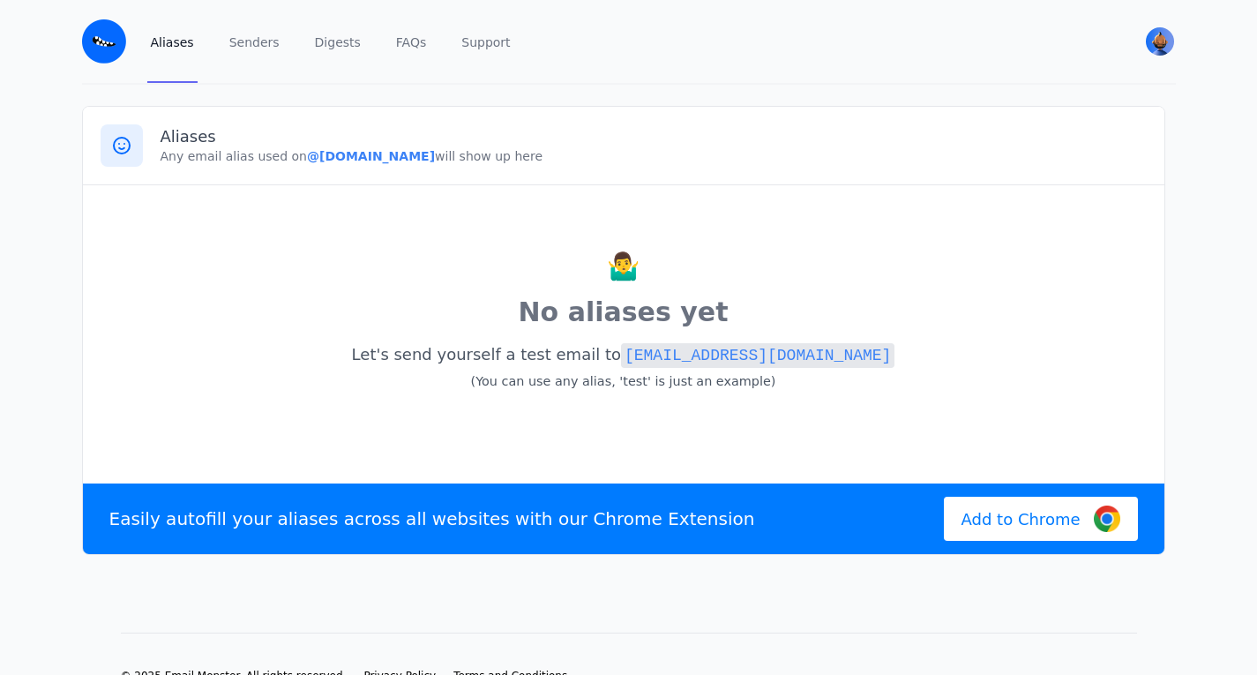
click at [744, 356] on code "[EMAIL_ADDRESS][DOMAIN_NAME]" at bounding box center [757, 355] width 273 height 25
click at [833, 213] on div "🤷‍♂️ No aliases yet Let's send yourself a test email to [EMAIL_ADDRESS][DOMAIN_…" at bounding box center [624, 331] width 1046 height 256
drag, startPoint x: 847, startPoint y: 351, endPoint x: 643, endPoint y: 351, distance: 203.8
click at [643, 351] on p "Let's send yourself a test email to [EMAIL_ADDRESS][DOMAIN_NAME] (You can use a…" at bounding box center [624, 368] width 1046 height 58
copy code "[EMAIL_ADDRESS][DOMAIN_NAME]"
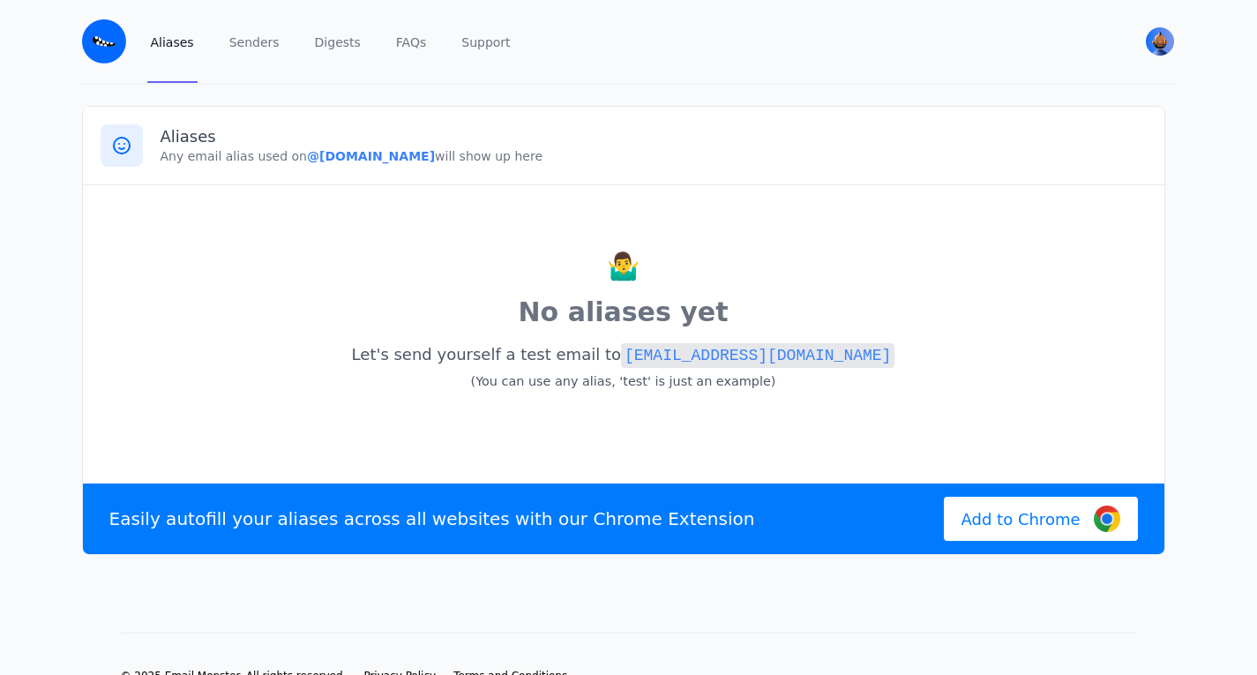
click at [1038, 337] on div "🤷‍♂️ No aliases yet Let's send yourself a test email to [EMAIL_ADDRESS][DOMAIN_…" at bounding box center [624, 331] width 1046 height 256
click at [390, 224] on div "🤷‍♂️ No aliases yet Let's send yourself a test email to [EMAIL_ADDRESS][DOMAIN_…" at bounding box center [624, 331] width 1046 height 256
click at [254, 57] on link "Senders" at bounding box center [254, 41] width 57 height 83
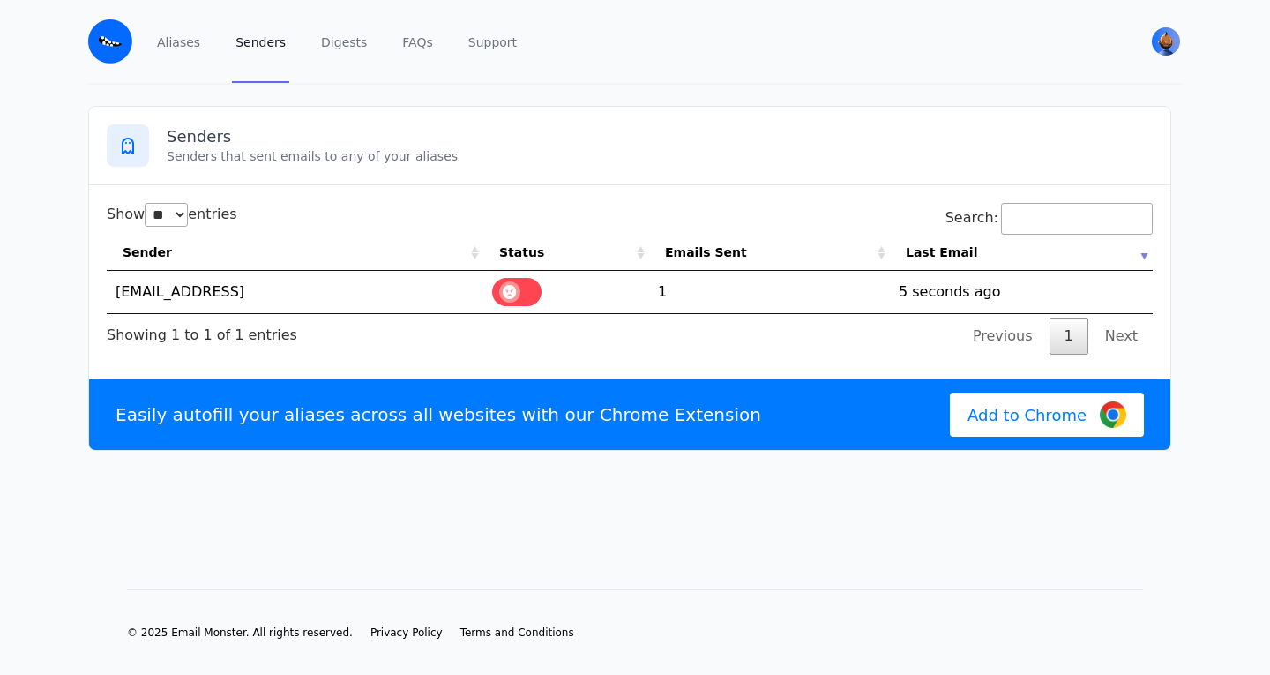
select select "**"
click at [996, 305] on td "1755860104 5 seconds ago" at bounding box center [1021, 292] width 263 height 42
click at [228, 296] on td "[EMAIL_ADDRESS]" at bounding box center [295, 292] width 377 height 42
click at [228, 296] on td "no-reply@deepdub.ai" at bounding box center [295, 292] width 377 height 42
click at [251, 316] on div "Showing 1 to 1 of 1 entries" at bounding box center [202, 330] width 191 height 32
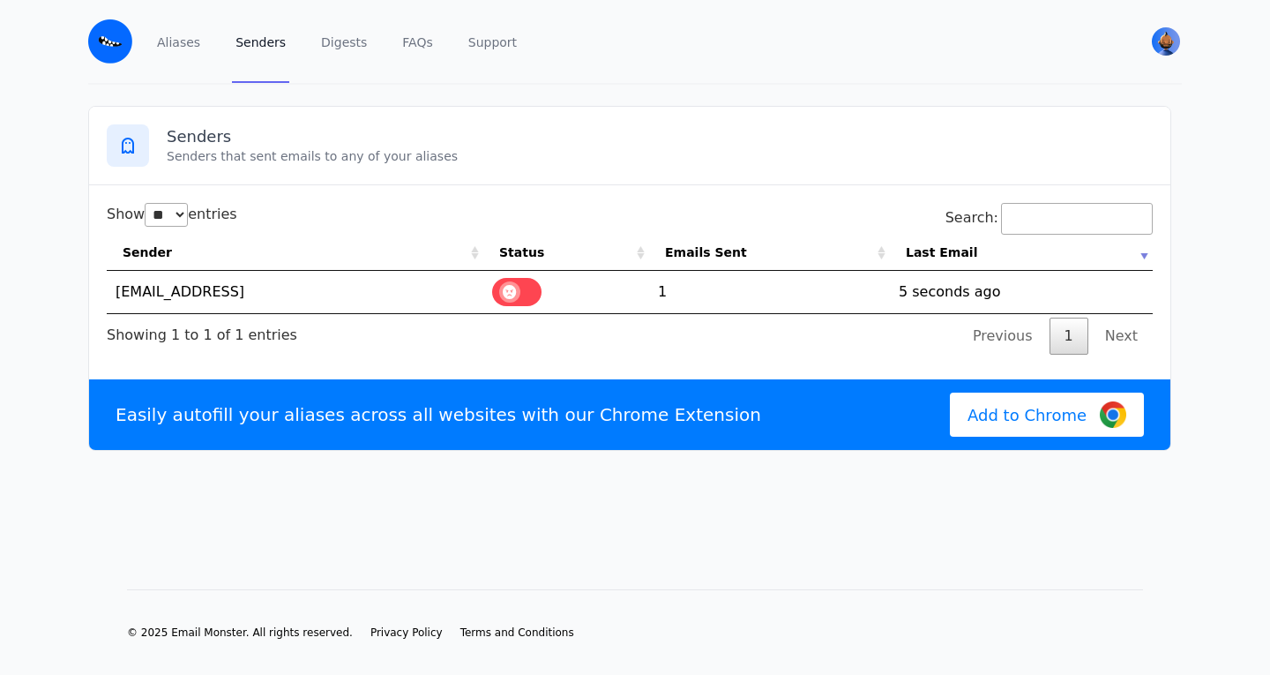
click at [132, 303] on td "no-reply@deepdub.ai" at bounding box center [295, 292] width 377 height 42
click at [947, 301] on td "1755860104 5 seconds ago" at bounding box center [1021, 292] width 263 height 42
click at [947, 296] on td "1755860104 5 seconds ago" at bounding box center [1021, 292] width 263 height 42
click at [765, 283] on td "1" at bounding box center [769, 292] width 241 height 42
drag, startPoint x: 655, startPoint y: 288, endPoint x: 565, endPoint y: 278, distance: 91.4
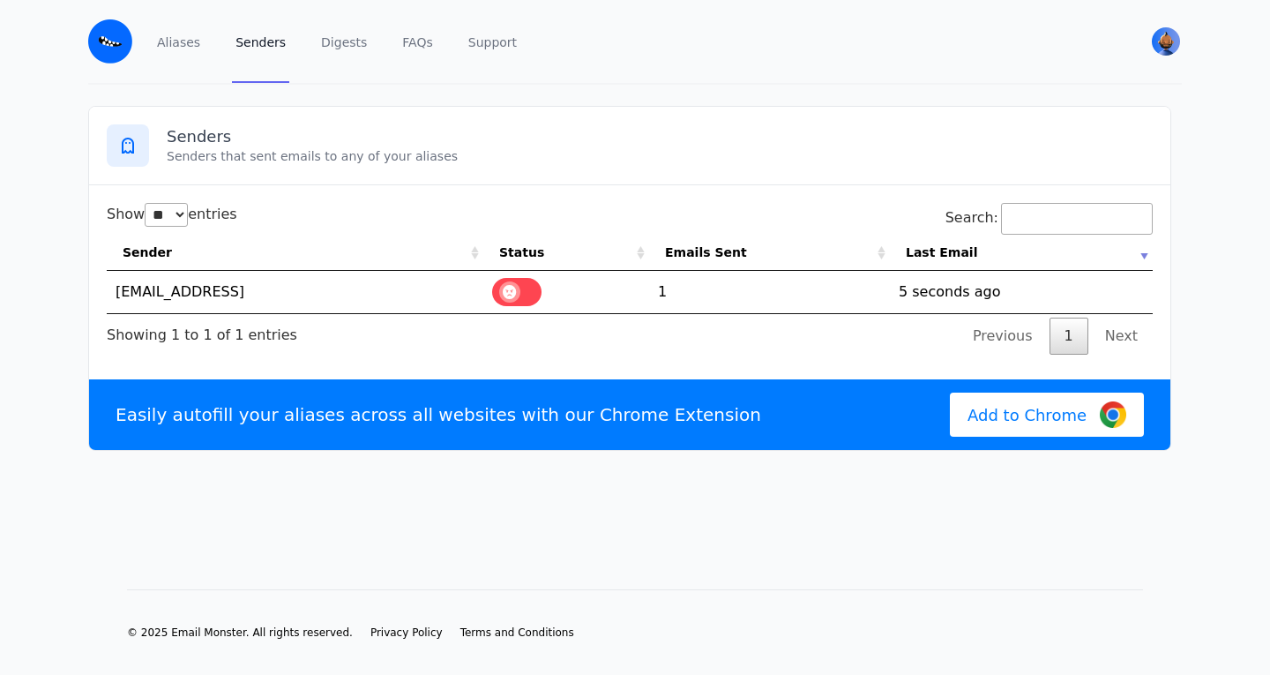
click at [655, 288] on td "1" at bounding box center [769, 292] width 241 height 42
click at [663, 295] on td "1" at bounding box center [769, 292] width 241 height 42
click at [187, 58] on link "Aliases" at bounding box center [179, 41] width 50 height 83
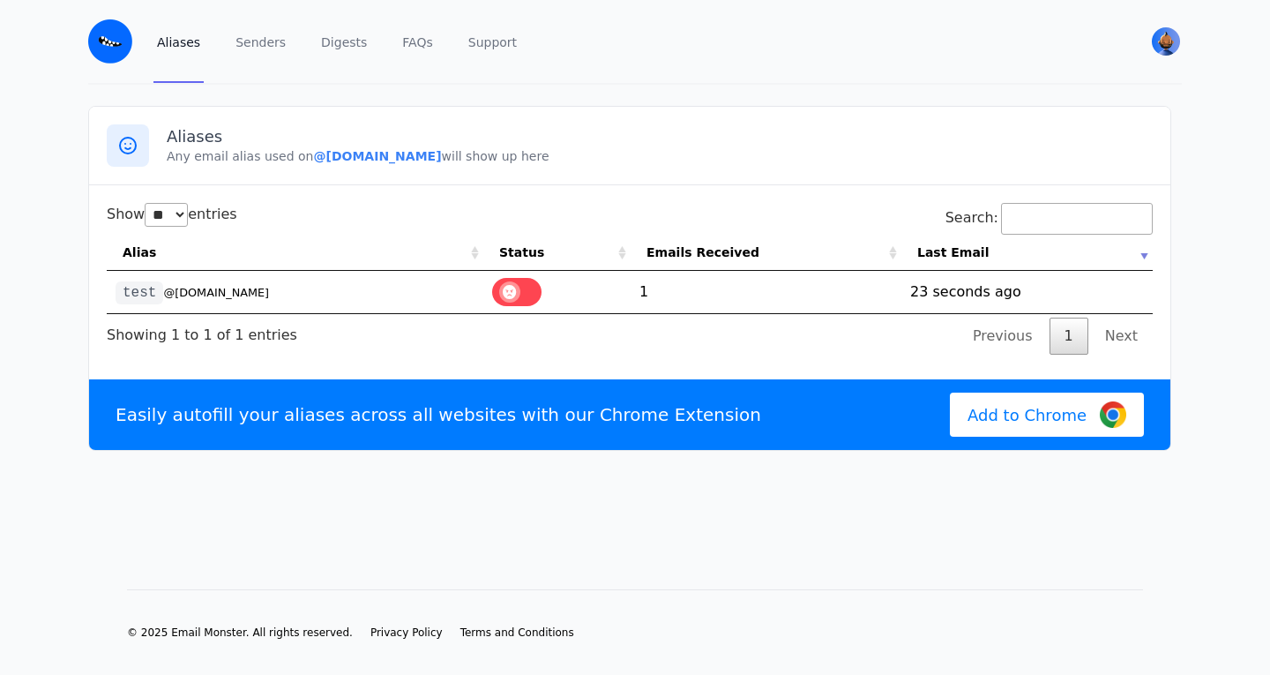
select select "**"
click at [249, 283] on td "test @[DOMAIN_NAME]" at bounding box center [295, 292] width 377 height 42
click at [178, 289] on small "@[DOMAIN_NAME]" at bounding box center [216, 292] width 106 height 13
click at [818, 284] on td "1" at bounding box center [766, 292] width 271 height 42
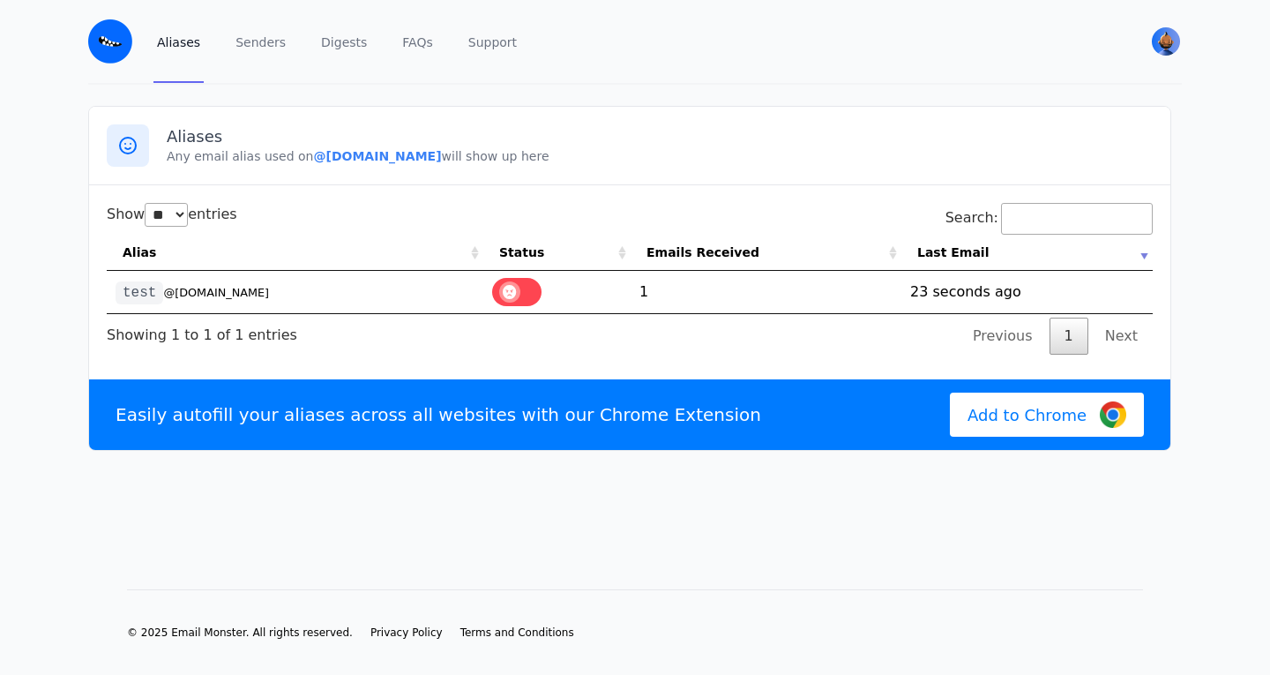
click at [818, 284] on td "1" at bounding box center [766, 292] width 271 height 42
click at [767, 291] on td "1" at bounding box center [766, 292] width 271 height 42
click at [193, 289] on small "@wicked.eml.monster" at bounding box center [216, 292] width 106 height 13
click at [133, 297] on code "test" at bounding box center [140, 292] width 48 height 23
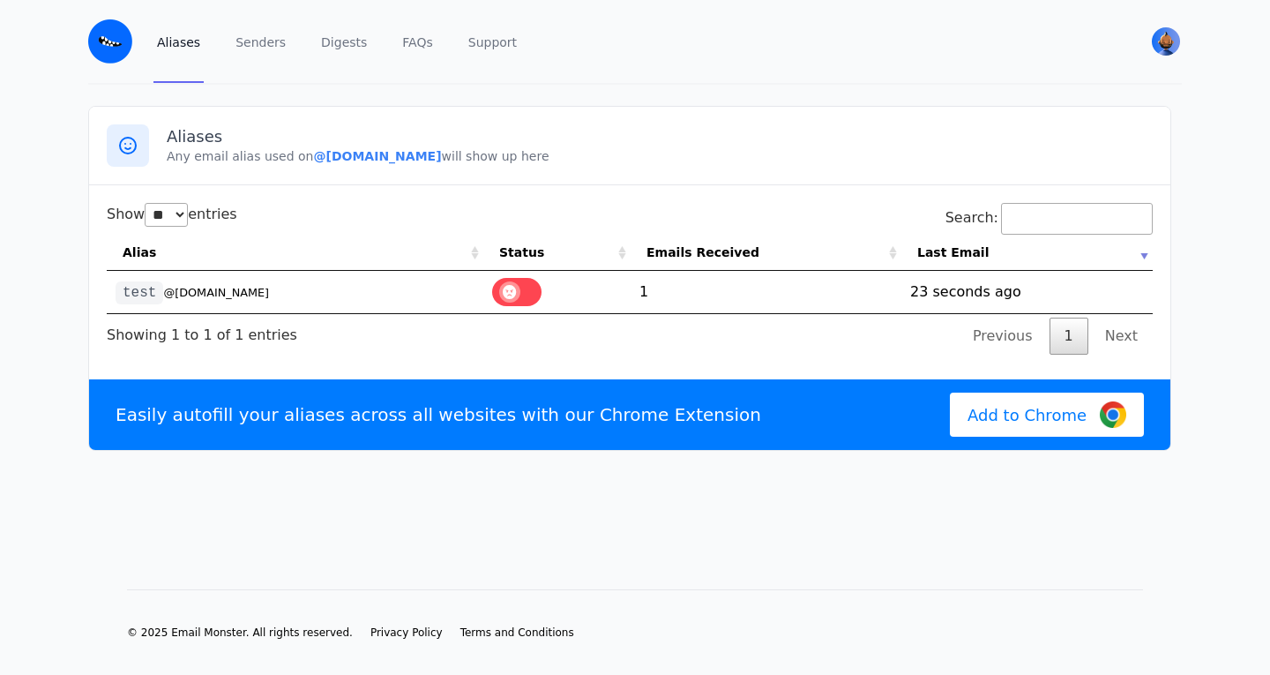
click at [133, 294] on code "test" at bounding box center [140, 292] width 48 height 23
click at [228, 332] on div "Showing 1 to 1 of 1 entries" at bounding box center [202, 330] width 191 height 32
click at [1144, 252] on th "Last Email" at bounding box center [1027, 253] width 251 height 36
click at [1146, 256] on th "Last Email" at bounding box center [1027, 253] width 251 height 36
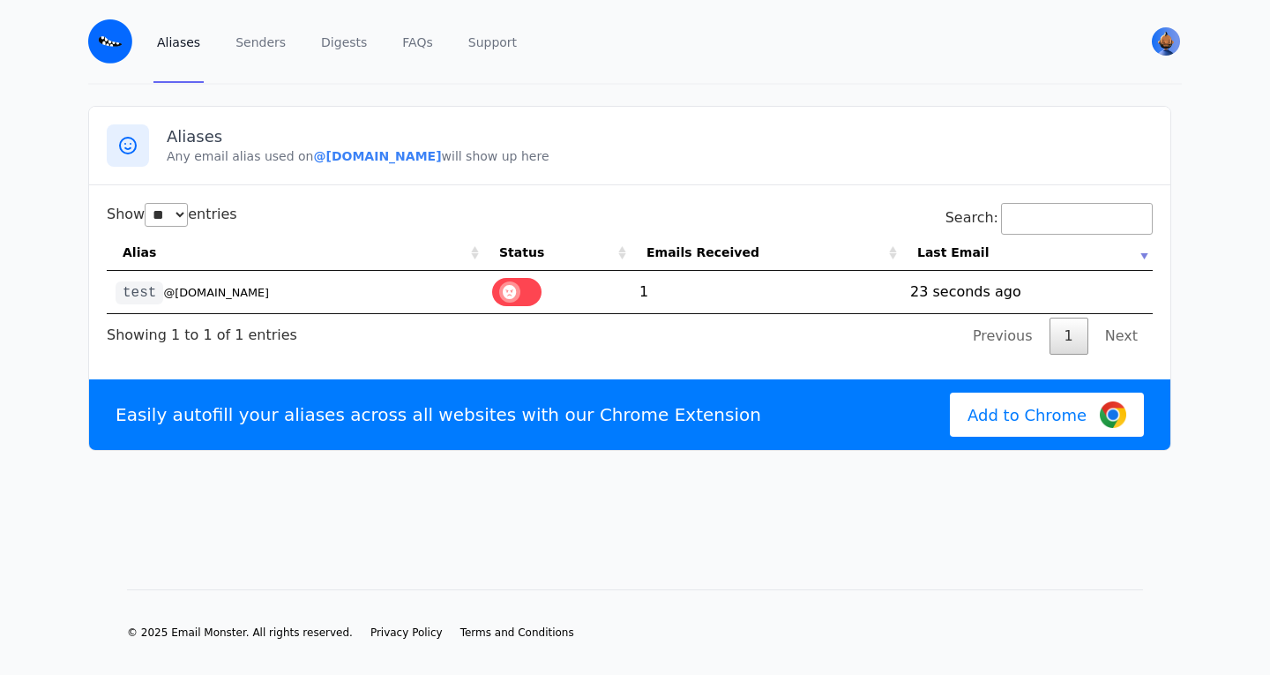
click at [693, 318] on div "Show ** ** ** *** entries Search: Alias Status Emails Received Last Email test …" at bounding box center [630, 279] width 1046 height 152
click at [511, 288] on label at bounding box center [516, 292] width 49 height 28
click at [511, 293] on span at bounding box center [509, 291] width 21 height 21
click at [457, 295] on td "test @[DOMAIN_NAME]" at bounding box center [295, 292] width 377 height 42
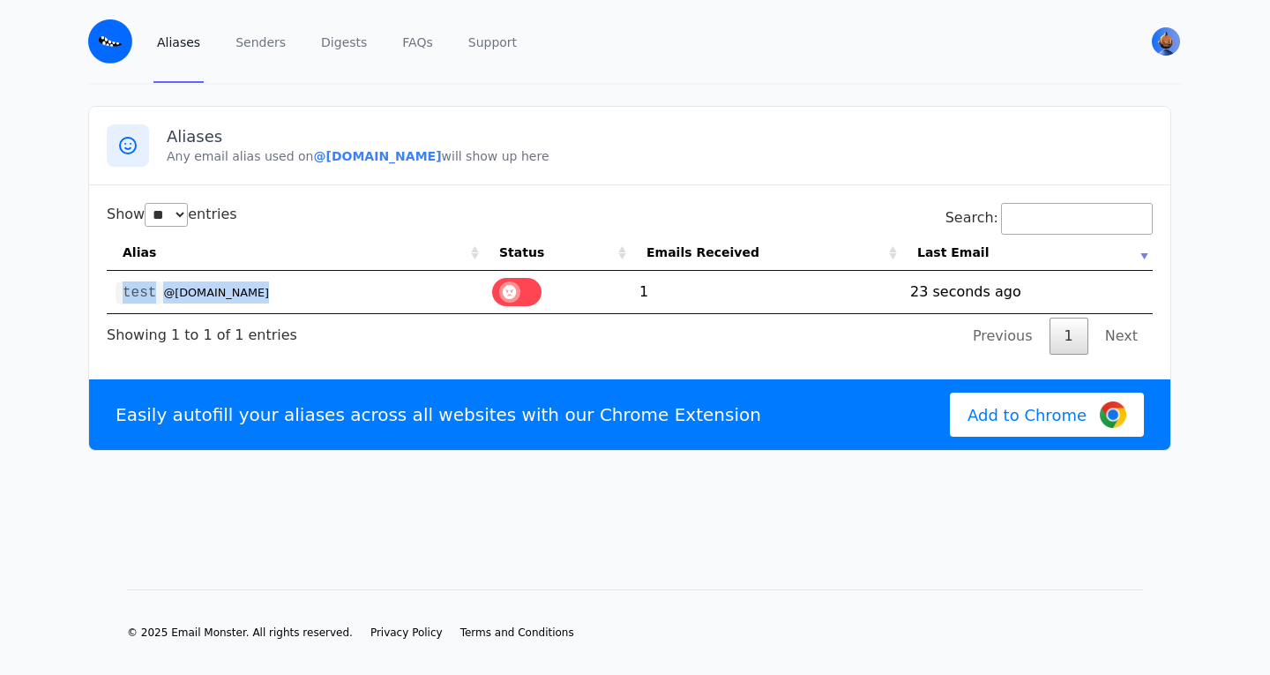
click at [457, 295] on td "test @[DOMAIN_NAME]" at bounding box center [295, 292] width 377 height 42
click at [353, 294] on td "test @[DOMAIN_NAME]" at bounding box center [295, 292] width 377 height 42
click at [262, 286] on small "@[DOMAIN_NAME]" at bounding box center [216, 292] width 106 height 13
click at [225, 288] on small "@[DOMAIN_NAME]" at bounding box center [216, 292] width 106 height 13
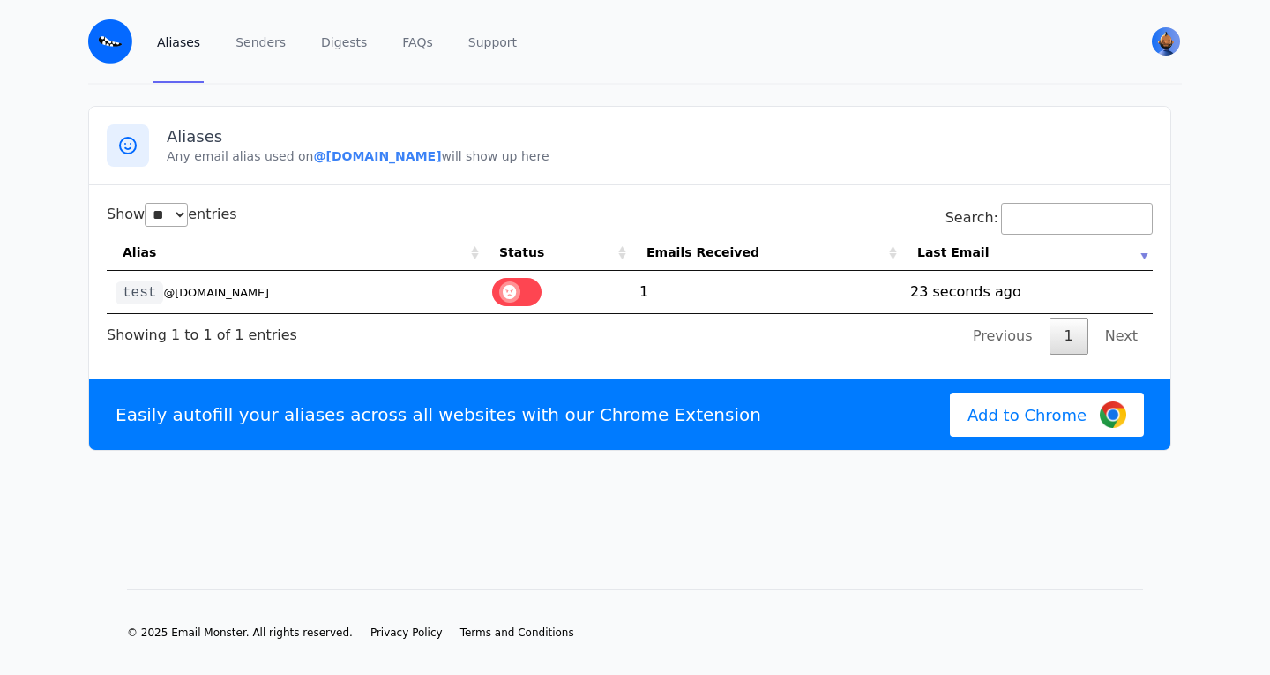
click at [296, 288] on td "test @[DOMAIN_NAME]" at bounding box center [295, 292] width 377 height 42
select select "**"
click at [346, 324] on div "Show ** ** ** *** entries Search: Alias Status Emails Received Last Email test …" at bounding box center [630, 279] width 1046 height 152
click at [311, 335] on div "Show ** ** ** *** entries Search: Alias Status Emails Received Last Email test …" at bounding box center [630, 279] width 1046 height 152
click at [352, 39] on link "Digests" at bounding box center [344, 41] width 53 height 83
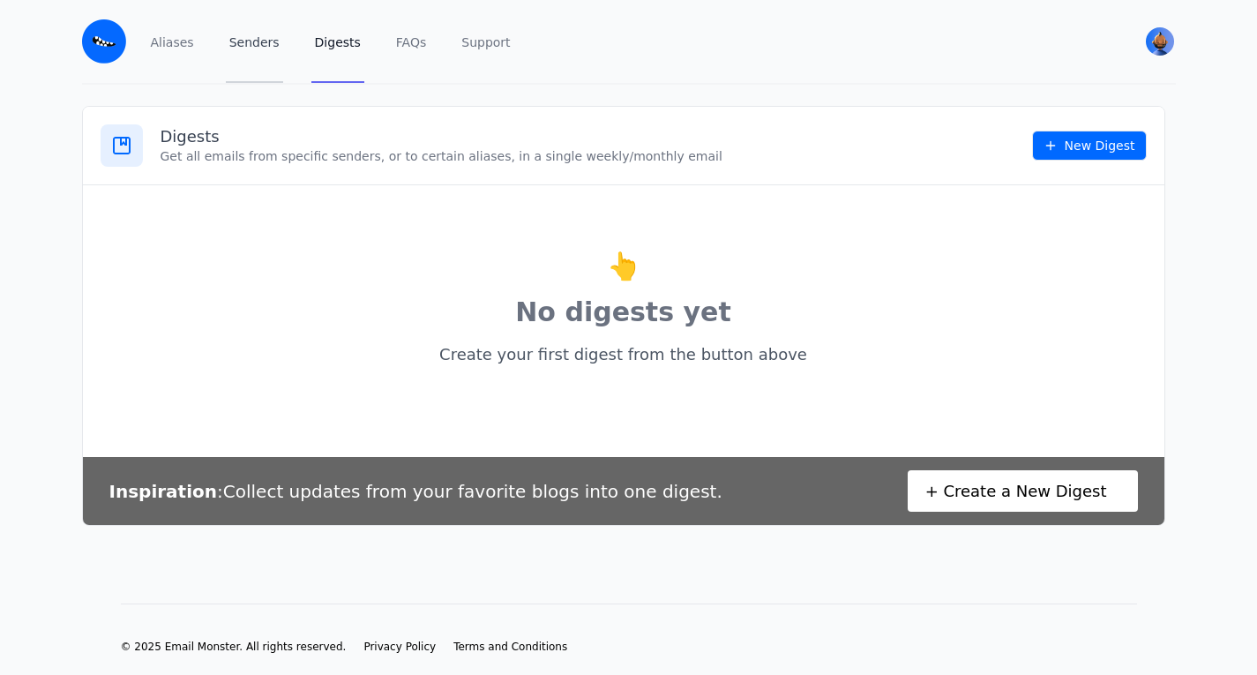
click at [259, 38] on link "Senders" at bounding box center [254, 41] width 57 height 83
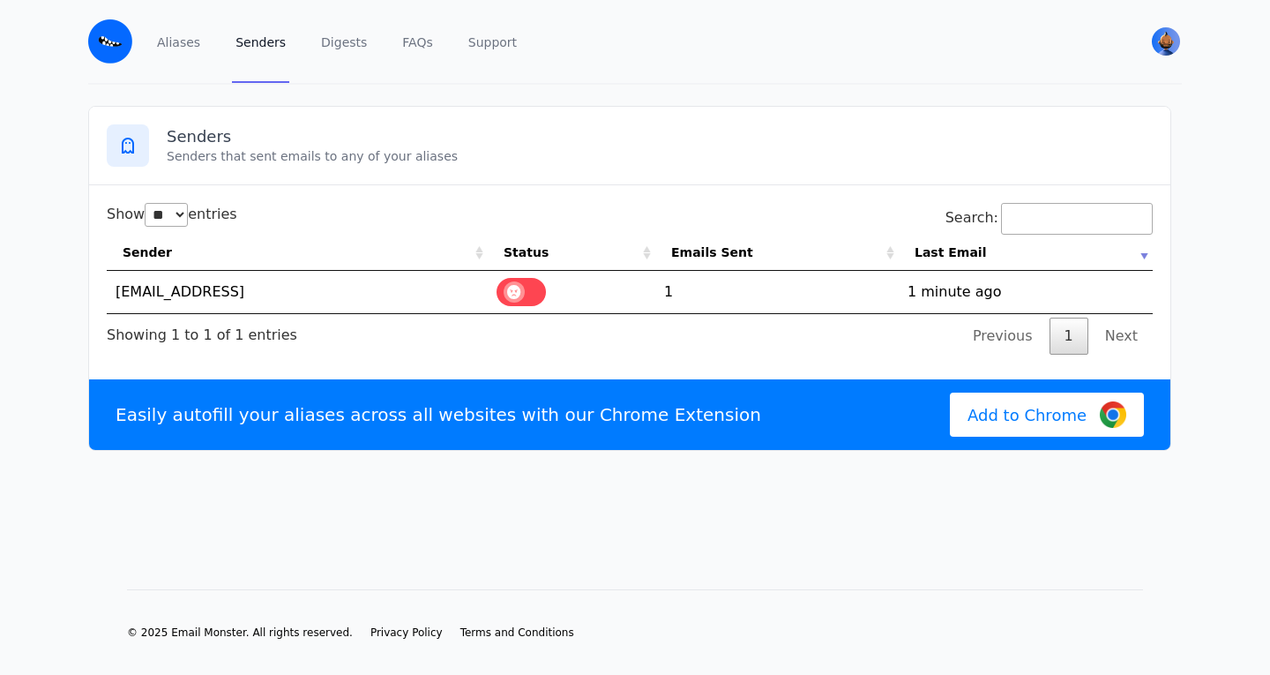
select select "**"
click at [221, 287] on td "[EMAIL_ADDRESS]" at bounding box center [297, 292] width 381 height 42
click at [175, 41] on link "Aliases" at bounding box center [179, 41] width 50 height 83
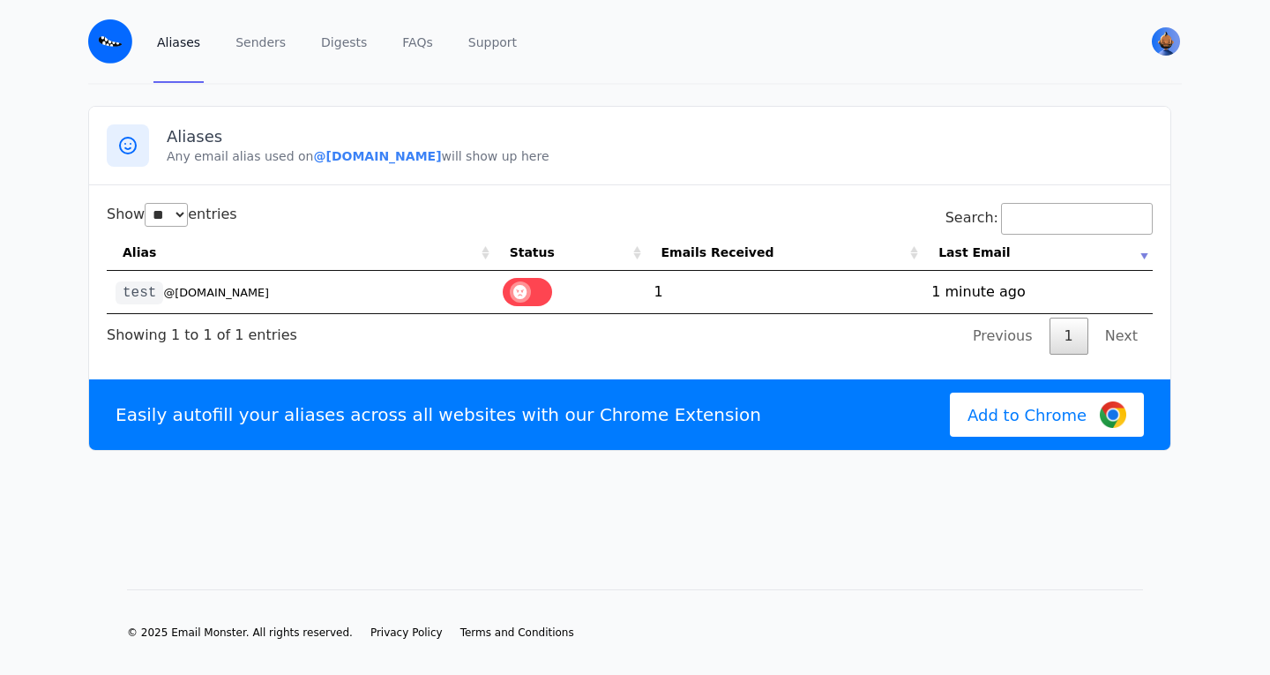
select select "**"
click at [142, 143] on div at bounding box center [128, 145] width 42 height 42
click at [243, 249] on th "Alias" at bounding box center [300, 253] width 387 height 36
click at [280, 286] on td "test @[DOMAIN_NAME]" at bounding box center [300, 292] width 387 height 42
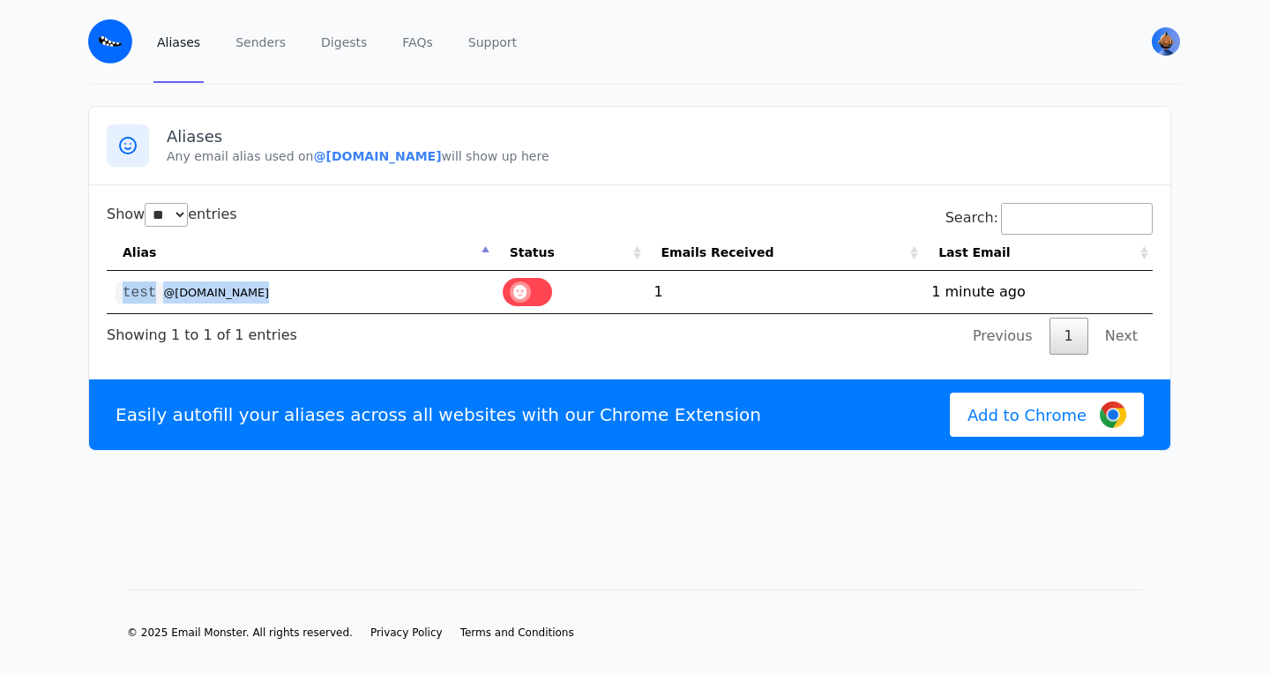
click at [279, 289] on td "test @[DOMAIN_NAME]" at bounding box center [300, 292] width 387 height 42
click at [279, 290] on td "test @[DOMAIN_NAME]" at bounding box center [300, 292] width 387 height 42
click at [529, 290] on span at bounding box center [520, 291] width 21 height 21
click at [708, 289] on td "1" at bounding box center [785, 292] width 278 height 42
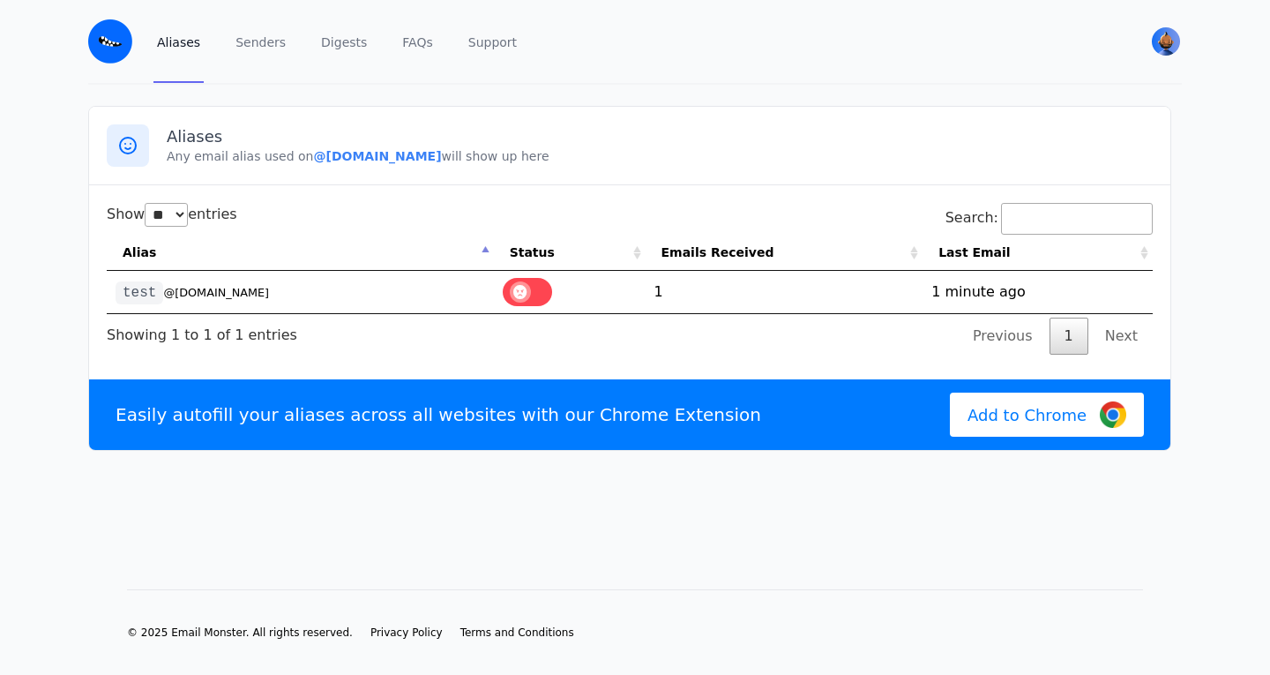
click at [708, 289] on td "1" at bounding box center [785, 292] width 278 height 42
click at [723, 289] on td "1" at bounding box center [785, 292] width 278 height 42
click at [814, 303] on td "1" at bounding box center [785, 292] width 278 height 42
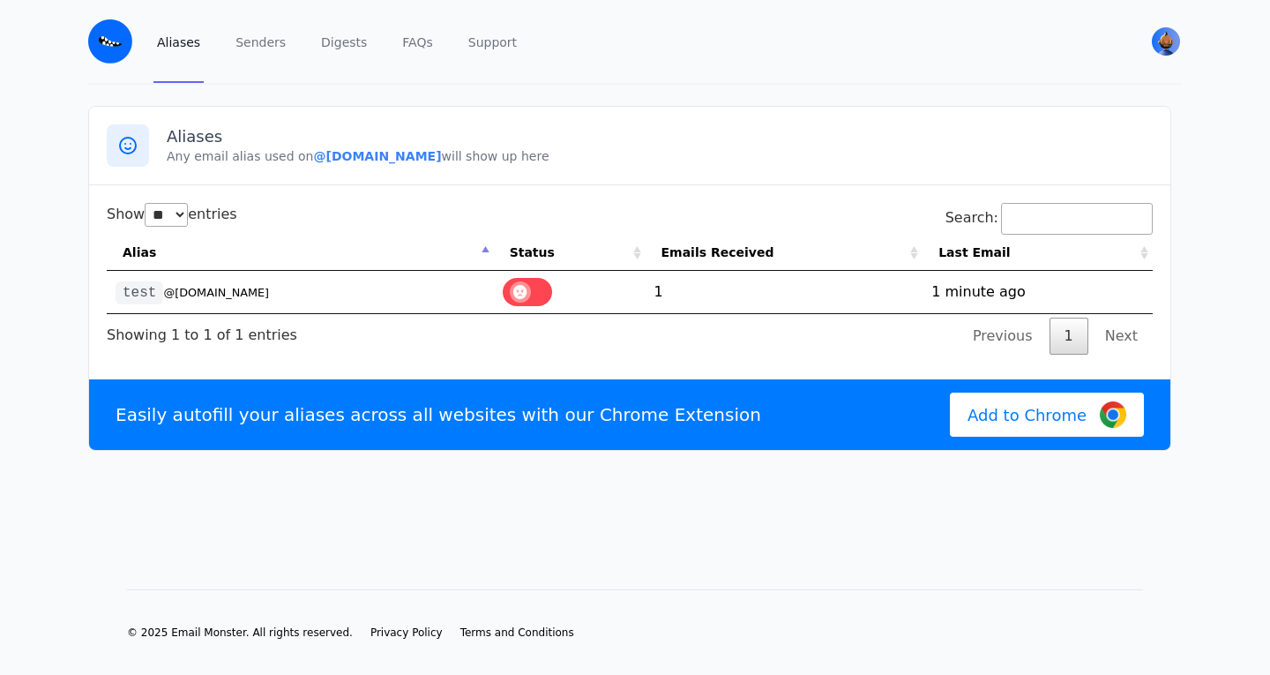
click at [773, 328] on div "Show ** ** ** *** entries Search: Alias Status Emails Received Last Email test …" at bounding box center [630, 279] width 1046 height 152
click at [746, 326] on div "Show ** ** ** *** entries Search: Alias Status Emails Received Last Email test …" at bounding box center [630, 279] width 1046 height 152
click at [945, 290] on td "1755860103 1 minute ago" at bounding box center [1038, 292] width 230 height 42
click at [836, 326] on div "Show ** ** ** *** entries Search: Alias Status Emails Received Last Email test …" at bounding box center [630, 279] width 1046 height 152
click at [415, 36] on link "FAQs" at bounding box center [417, 41] width 37 height 83
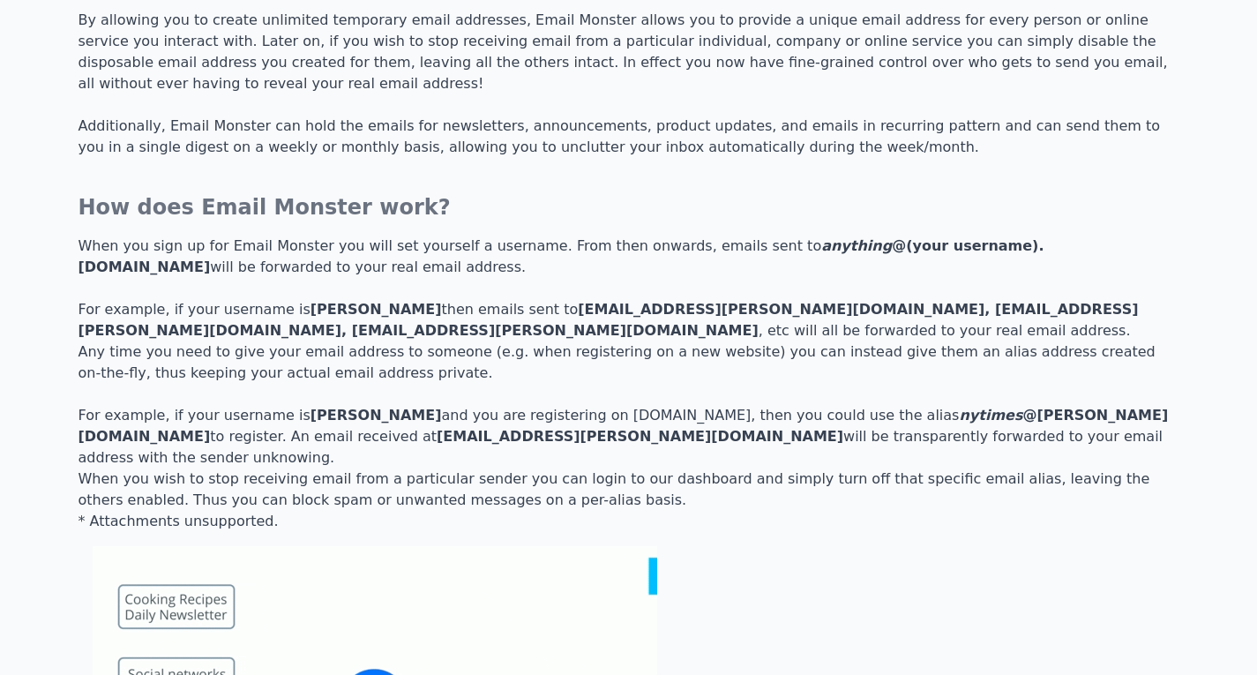
scroll to position [529, 0]
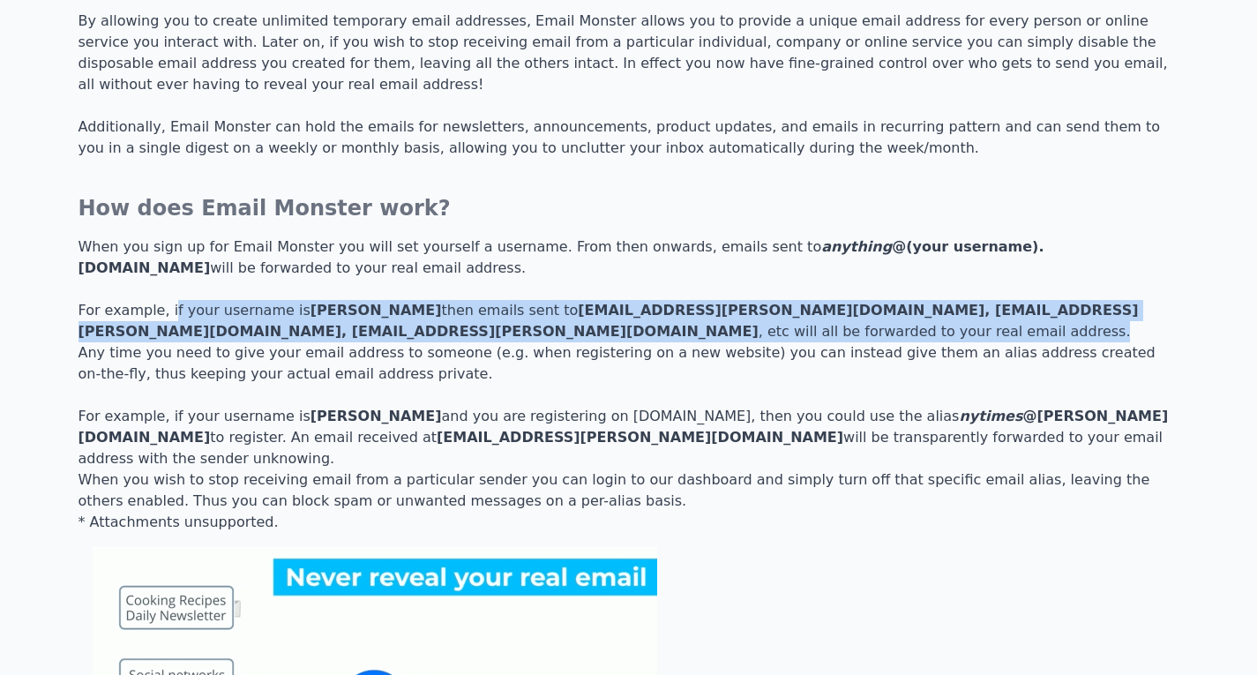
drag, startPoint x: 161, startPoint y: 272, endPoint x: 379, endPoint y: 295, distance: 219.1
click at [379, 295] on p "When you sign up for Email Monster you will set yourself a username. From then …" at bounding box center [629, 352] width 1101 height 233
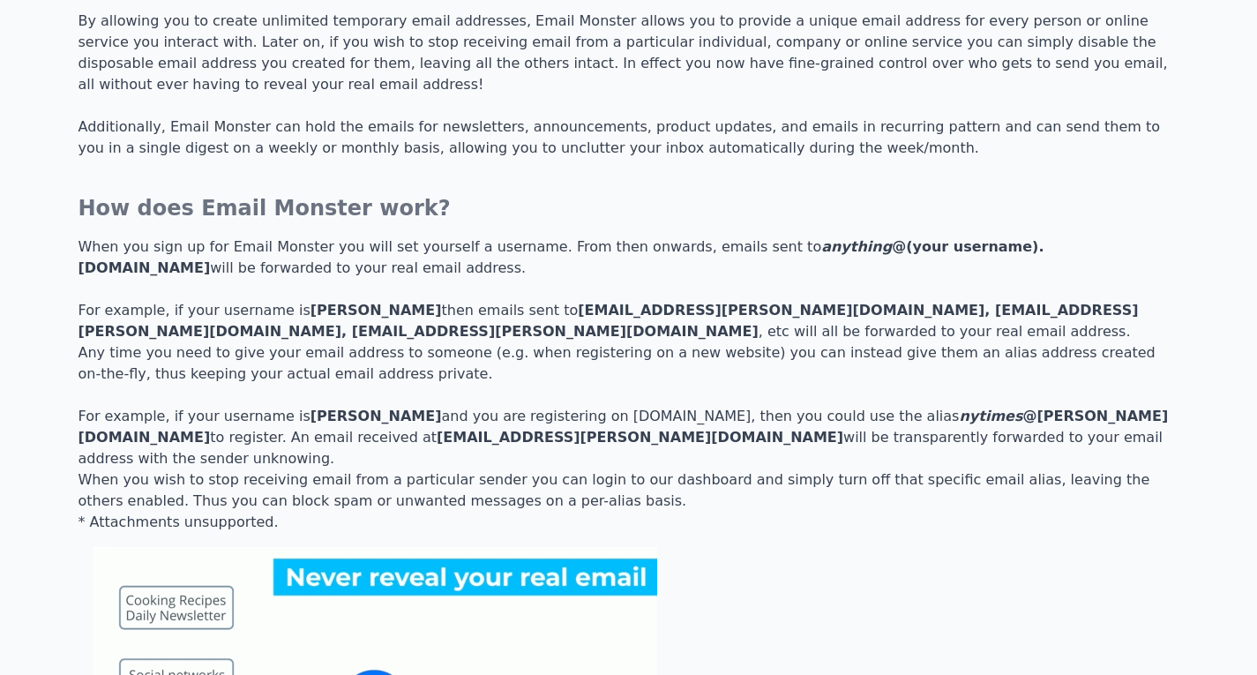
drag, startPoint x: 431, startPoint y: 270, endPoint x: 433, endPoint y: 288, distance: 18.6
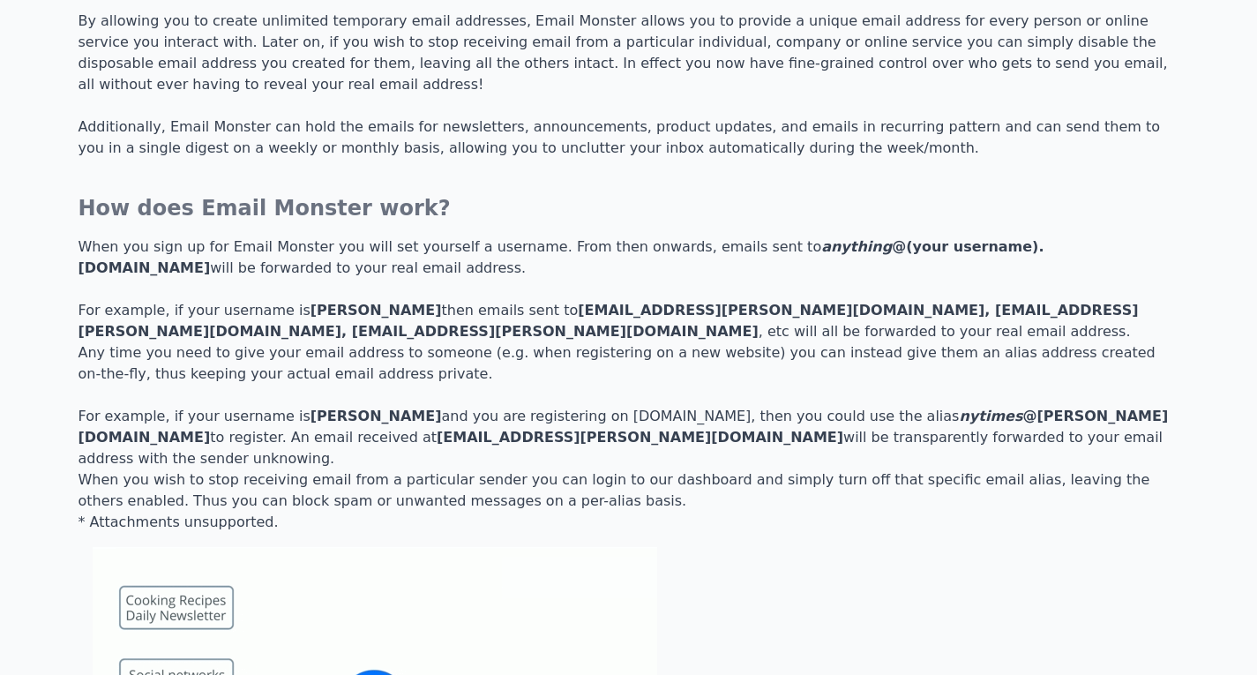
click at [433, 288] on p "When you sign up for Email Monster you will set yourself a username. From then …" at bounding box center [629, 352] width 1101 height 233
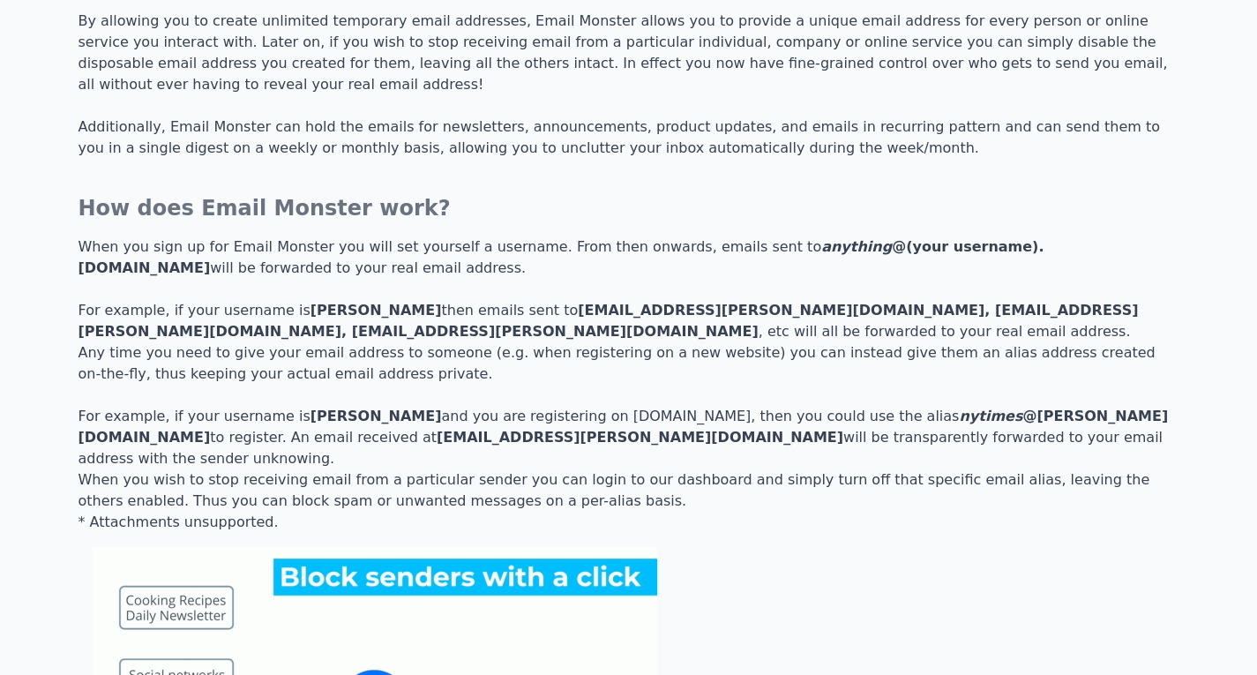
click at [364, 288] on p "When you sign up for Email Monster you will set yourself a username. From then …" at bounding box center [629, 352] width 1101 height 233
drag, startPoint x: 468, startPoint y: 277, endPoint x: 645, endPoint y: 276, distance: 176.4
click at [645, 276] on p "When you sign up for Email Monster you will set yourself a username. From then …" at bounding box center [629, 352] width 1101 height 233
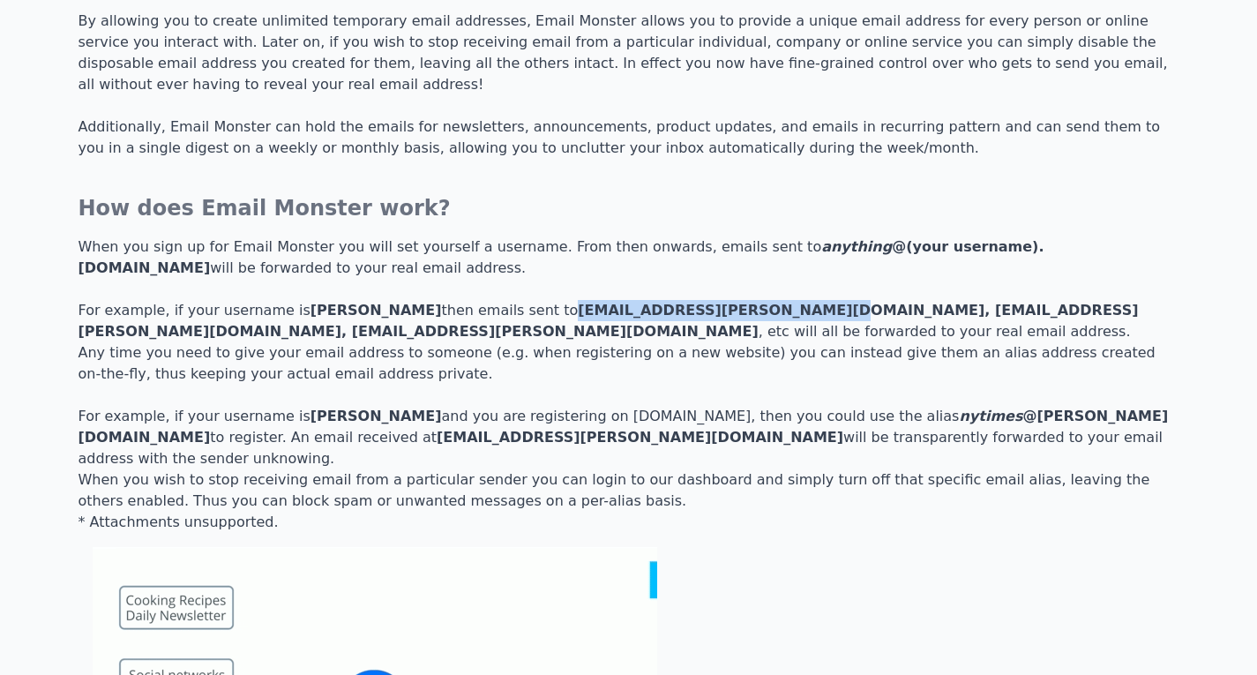
click at [647, 302] on b "[EMAIL_ADDRESS][PERSON_NAME][DOMAIN_NAME], [EMAIL_ADDRESS][PERSON_NAME][DOMAIN_…" at bounding box center [609, 321] width 1060 height 38
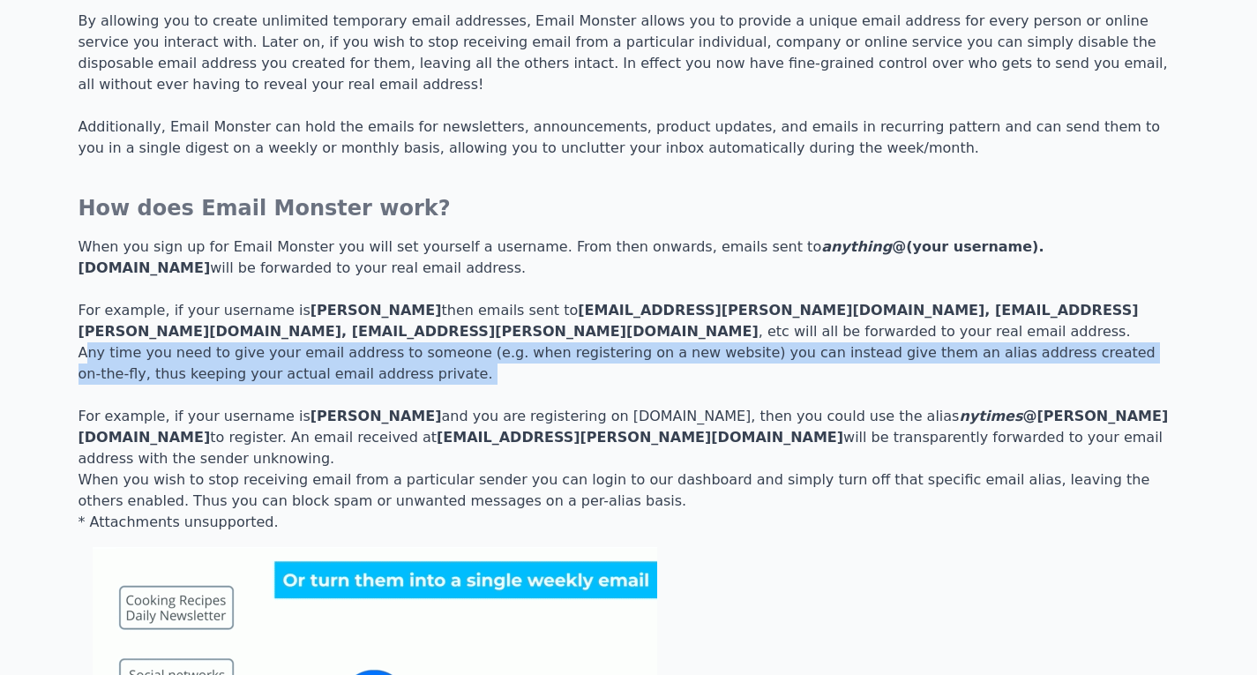
drag, startPoint x: 79, startPoint y: 315, endPoint x: 818, endPoint y: 344, distance: 739.8
click at [818, 344] on p "When you sign up for Email Monster you will set yourself a username. From then …" at bounding box center [629, 352] width 1101 height 233
click at [569, 349] on p "When you sign up for Email Monster you will set yourself a username. From then …" at bounding box center [629, 352] width 1101 height 233
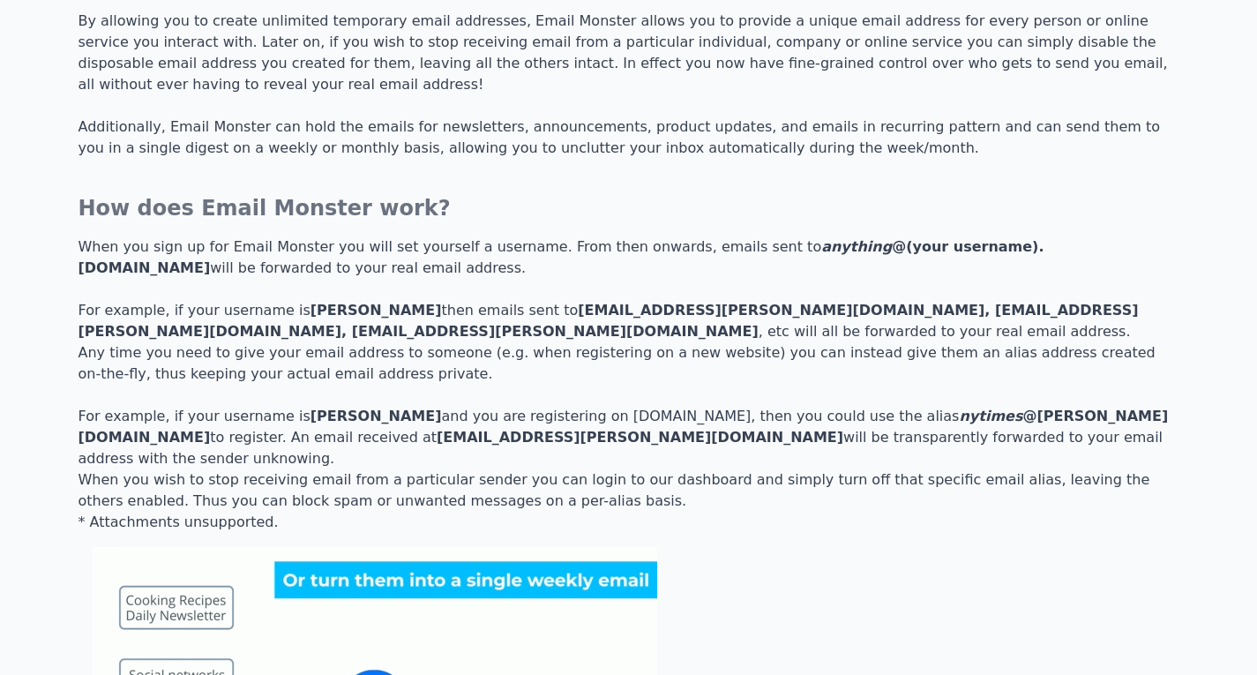
click at [437, 429] on b "[EMAIL_ADDRESS][PERSON_NAME][DOMAIN_NAME]" at bounding box center [640, 437] width 407 height 17
drag, startPoint x: 221, startPoint y: 371, endPoint x: 356, endPoint y: 379, distance: 135.2
click at [356, 379] on p "When you sign up for Email Monster you will set yourself a username. From then …" at bounding box center [629, 352] width 1101 height 233
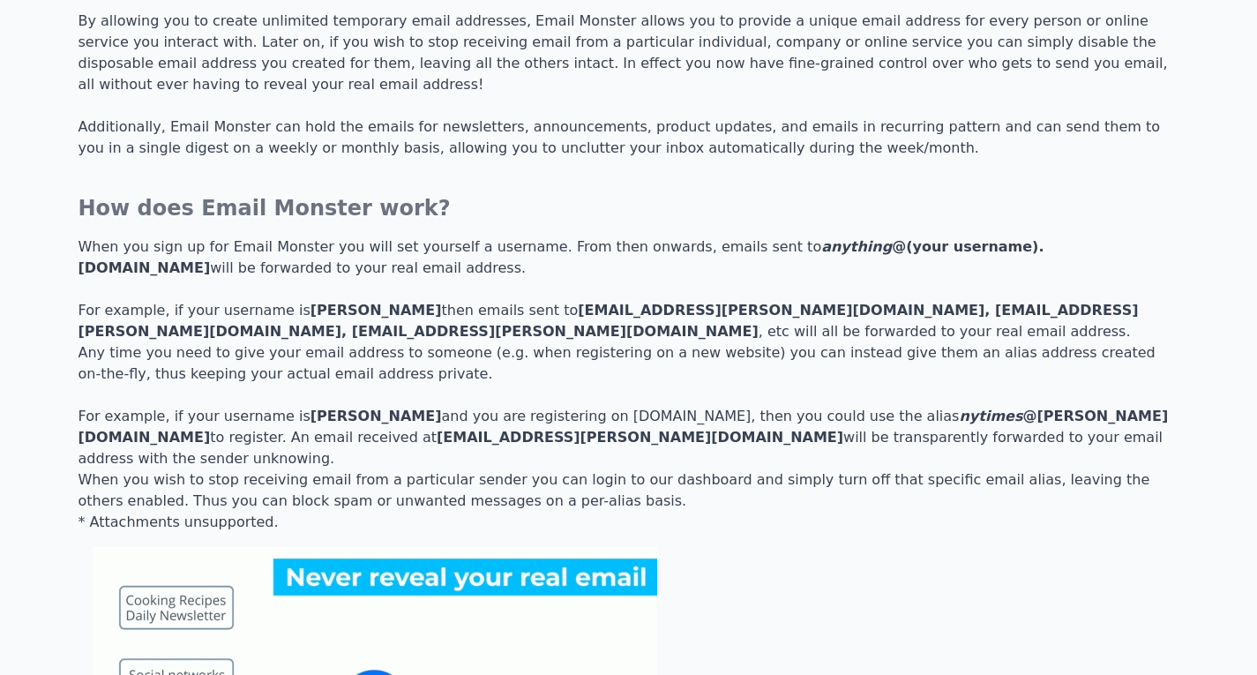
click at [376, 385] on p "When you sign up for Email Monster you will set yourself a username. From then …" at bounding box center [629, 352] width 1101 height 233
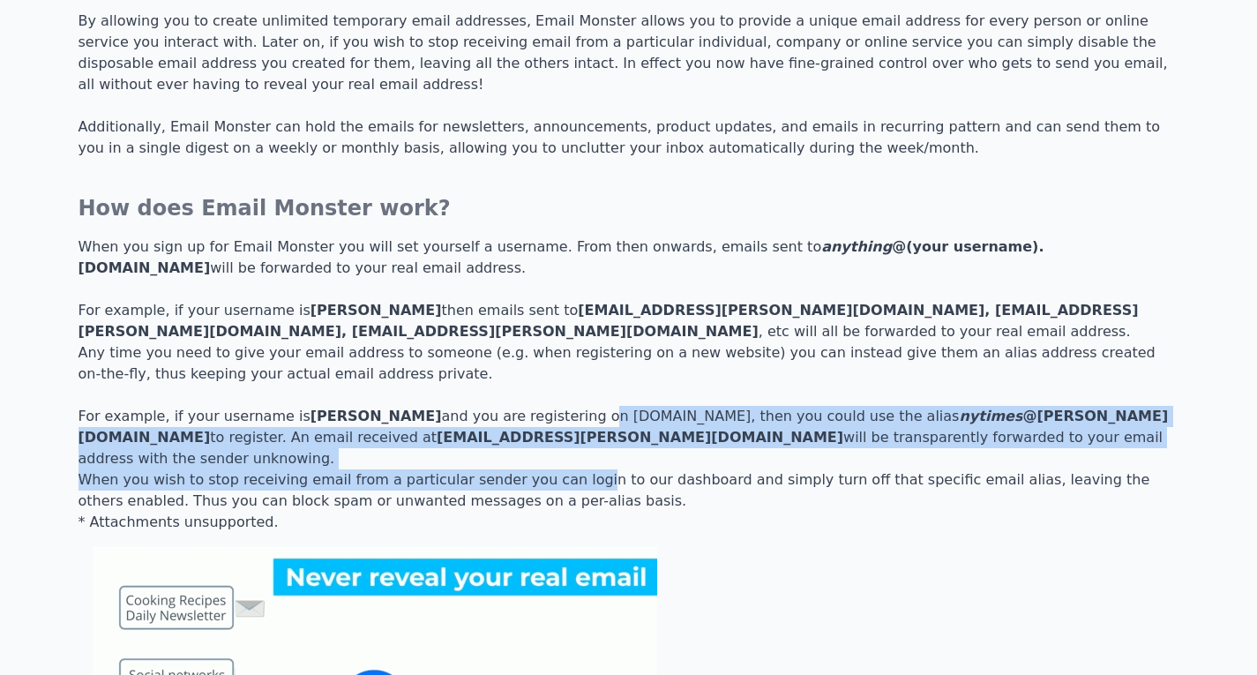
drag, startPoint x: 468, startPoint y: 377, endPoint x: 550, endPoint y: 415, distance: 90.4
click at [550, 415] on div "How does Email Monster work? When you sign up for Email Monster you will set yo…" at bounding box center [629, 536] width 1101 height 685
click at [392, 469] on p "When you wish to stop receiving email from a particular sender you can login to…" at bounding box center [629, 501] width 1101 height 64
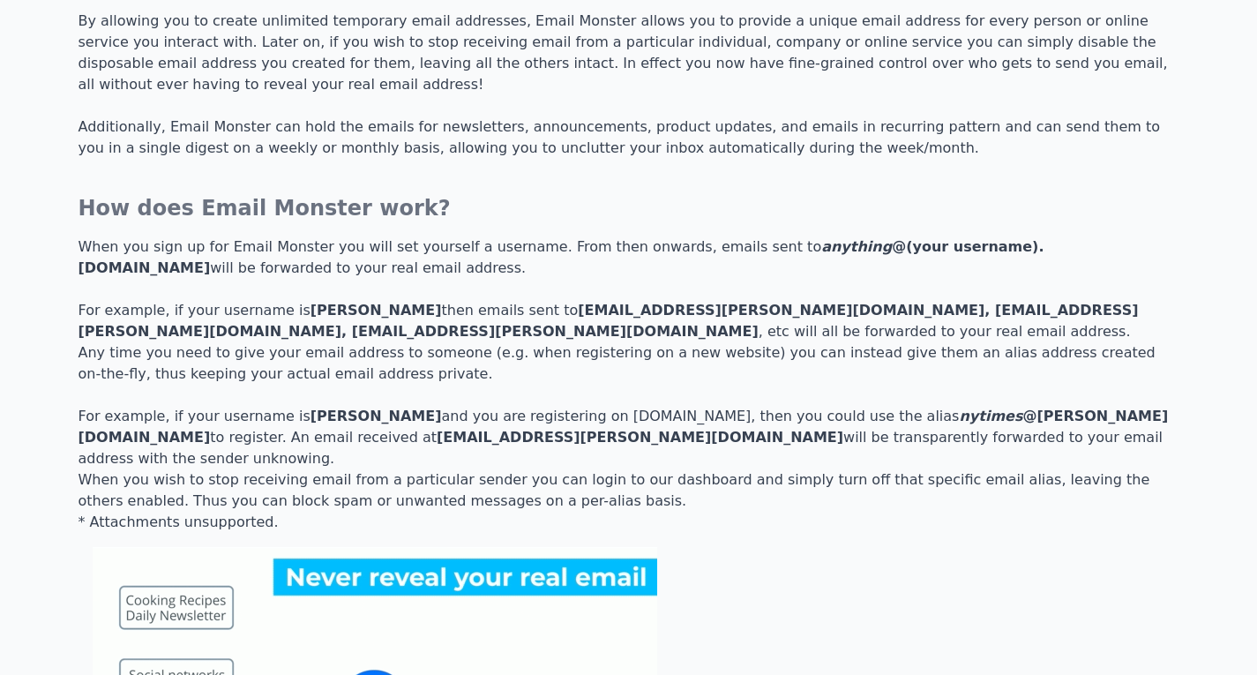
drag, startPoint x: 227, startPoint y: 378, endPoint x: 849, endPoint y: 387, distance: 622.0
click at [849, 387] on p "When you sign up for Email Monster you will set yourself a username. From then …" at bounding box center [629, 352] width 1101 height 233
click at [878, 393] on p "When you sign up for Email Monster you will set yourself a username. From then …" at bounding box center [629, 352] width 1101 height 233
click at [950, 369] on p "When you sign up for Email Monster you will set yourself a username. From then …" at bounding box center [629, 352] width 1101 height 233
drag, startPoint x: 1006, startPoint y: 378, endPoint x: 1020, endPoint y: 385, distance: 15.8
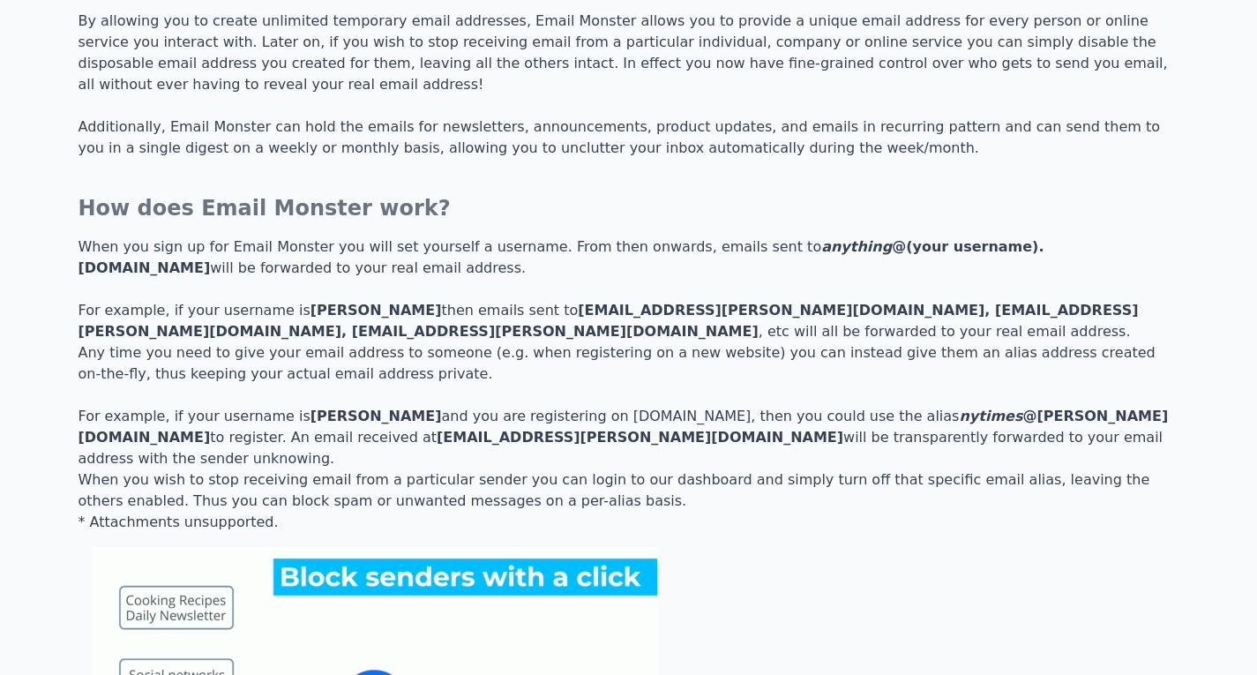
click at [1020, 385] on p "When you sign up for Email Monster you will set yourself a username. From then …" at bounding box center [629, 352] width 1101 height 233
click at [285, 387] on p "When you sign up for Email Monster you will set yourself a username. From then …" at bounding box center [629, 352] width 1101 height 233
click at [437, 429] on b "nytimes@dan.eml.monster" at bounding box center [640, 437] width 407 height 17
drag, startPoint x: 259, startPoint y: 395, endPoint x: 795, endPoint y: 385, distance: 535.6
click at [795, 385] on p "When you sign up for Email Monster you will set yourself a username. From then …" at bounding box center [629, 352] width 1101 height 233
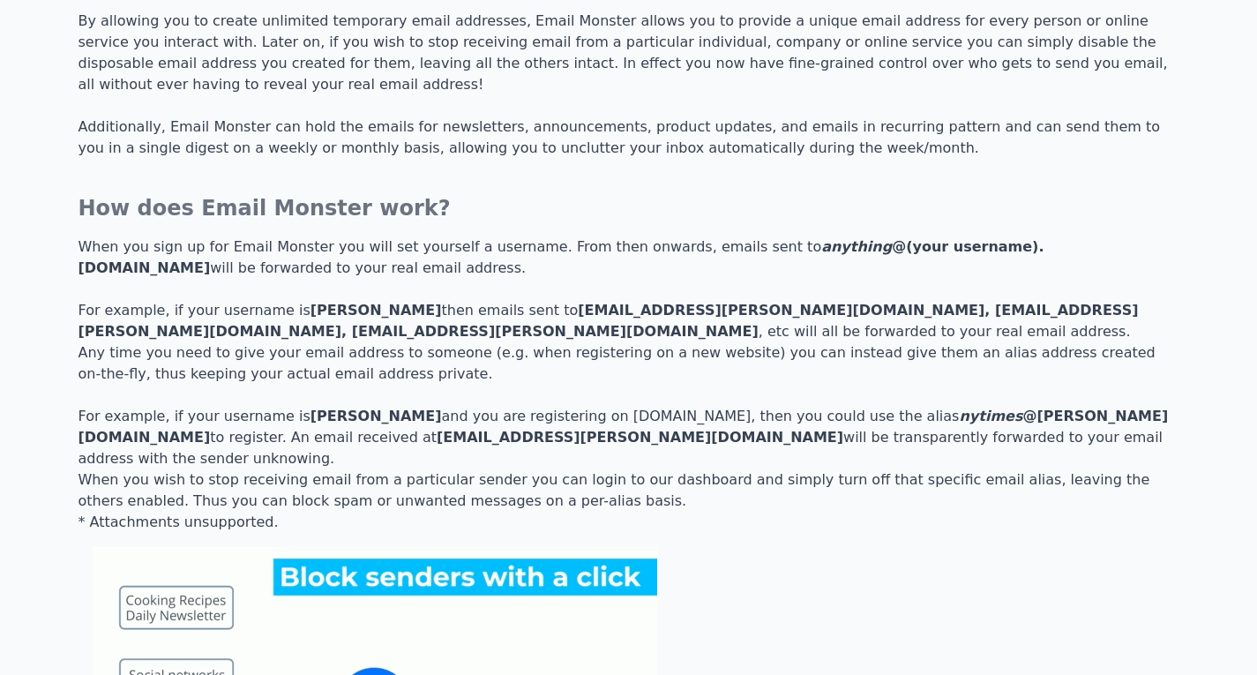
click at [138, 469] on p "When you wish to stop receiving email from a particular sender you can login to…" at bounding box center [629, 501] width 1101 height 64
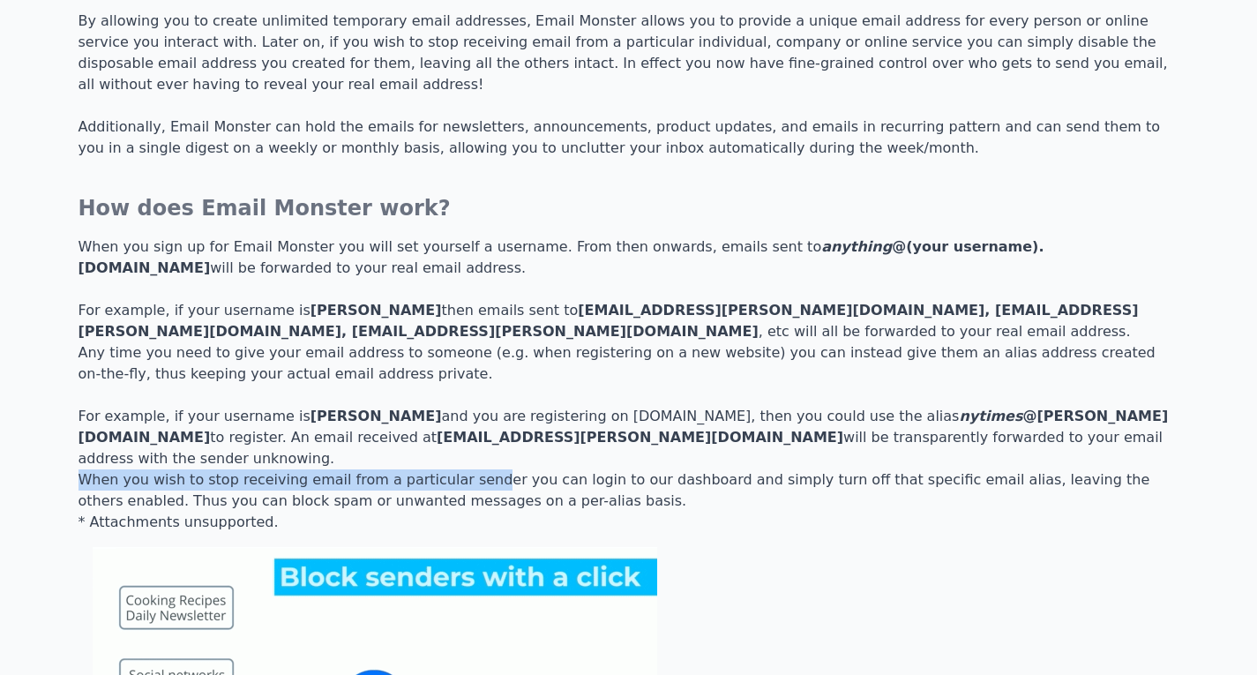
drag, startPoint x: 72, startPoint y: 419, endPoint x: 454, endPoint y: 424, distance: 382.0
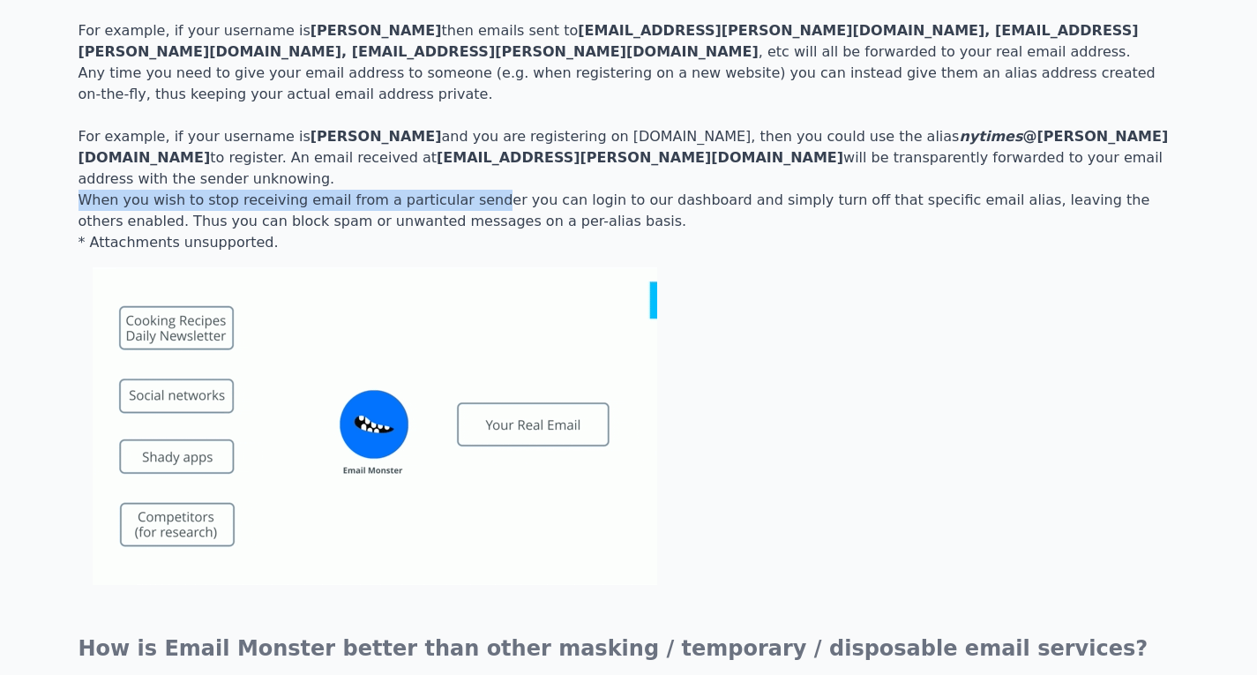
scroll to position [882, 0]
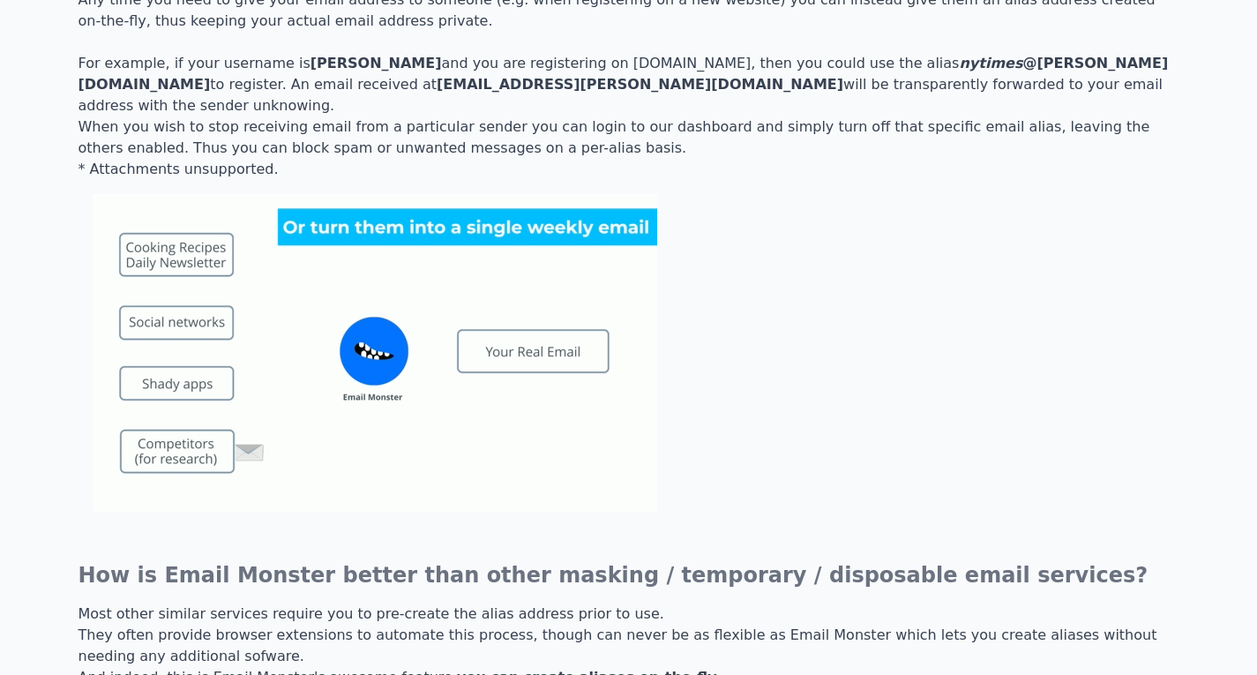
click at [882, 438] on div "How does Email Monster work? When you sign up for Email Monster you will set yo…" at bounding box center [629, 183] width 1101 height 685
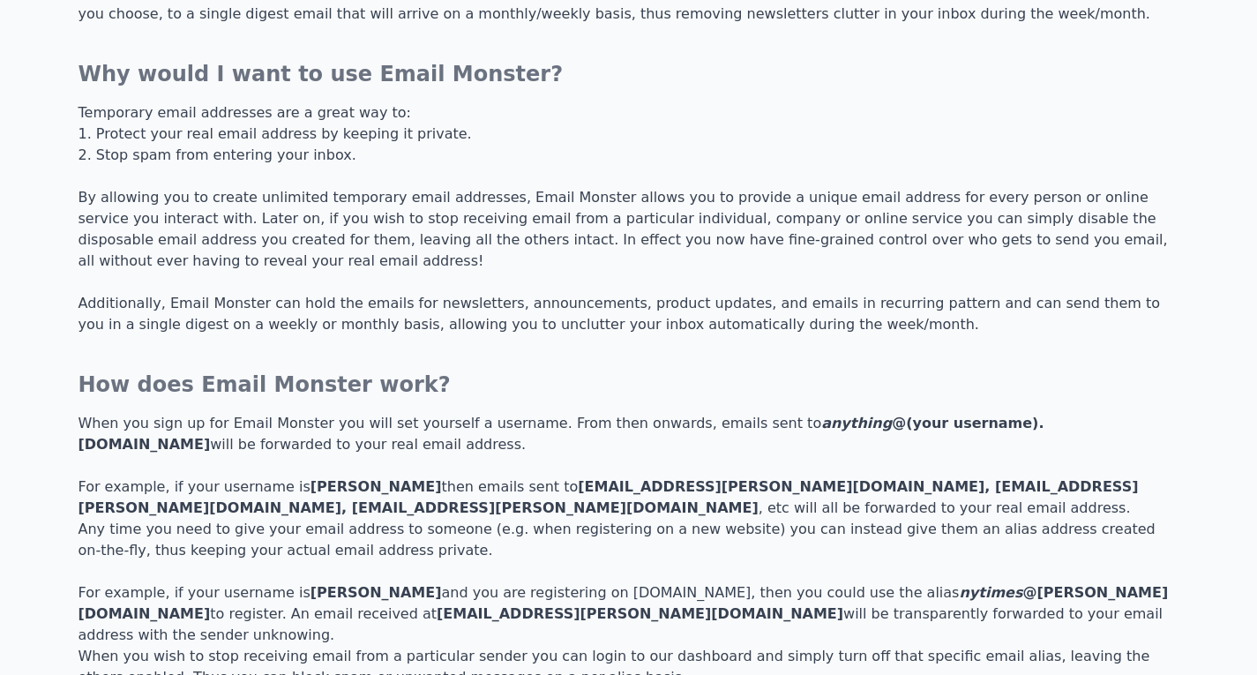
scroll to position [0, 0]
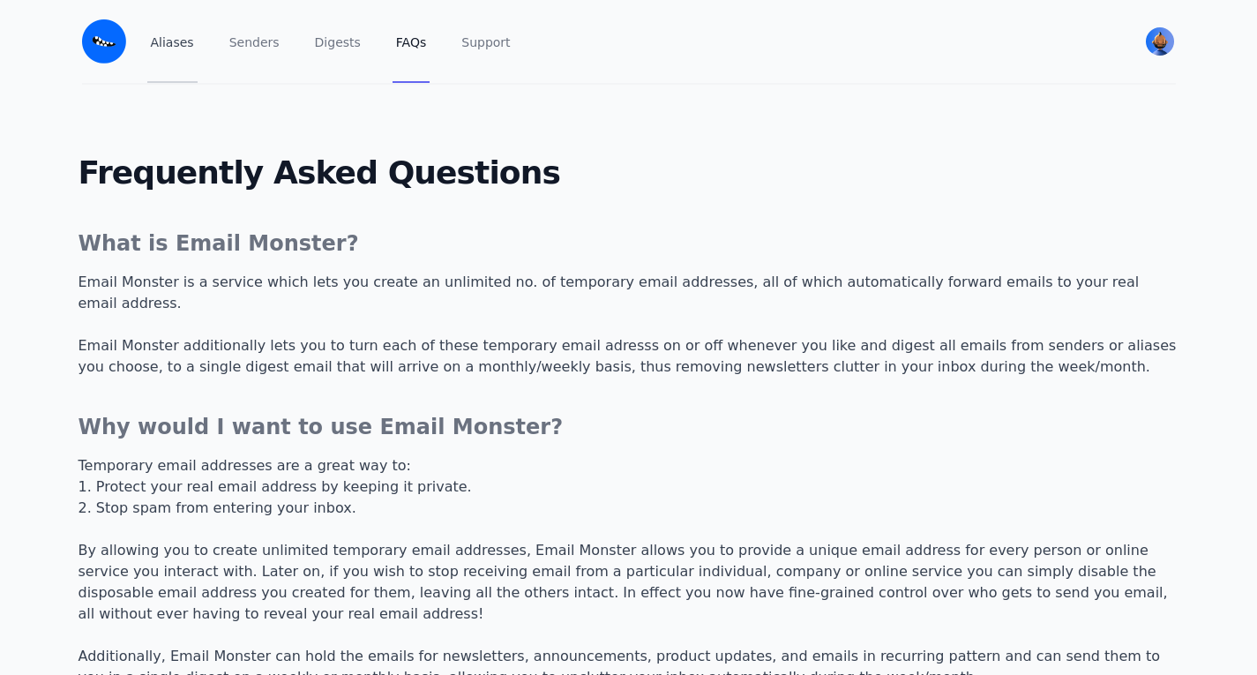
click at [187, 50] on link "Aliases" at bounding box center [172, 41] width 50 height 83
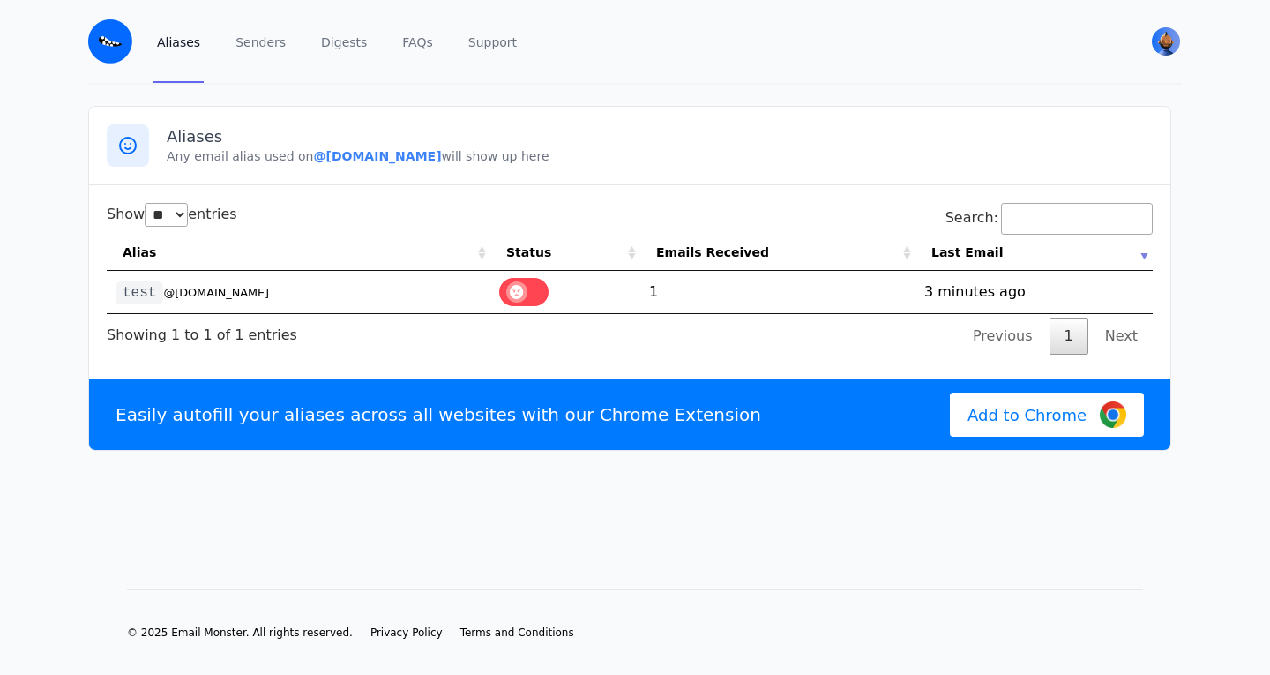
select select "**"
drag, startPoint x: 245, startPoint y: 292, endPoint x: 163, endPoint y: 293, distance: 82.0
click at [163, 293] on td "test @wicked.eml.monster" at bounding box center [299, 292] width 384 height 42
copy small "@wicked.eml.monster"
click at [109, 34] on img at bounding box center [110, 41] width 44 height 44
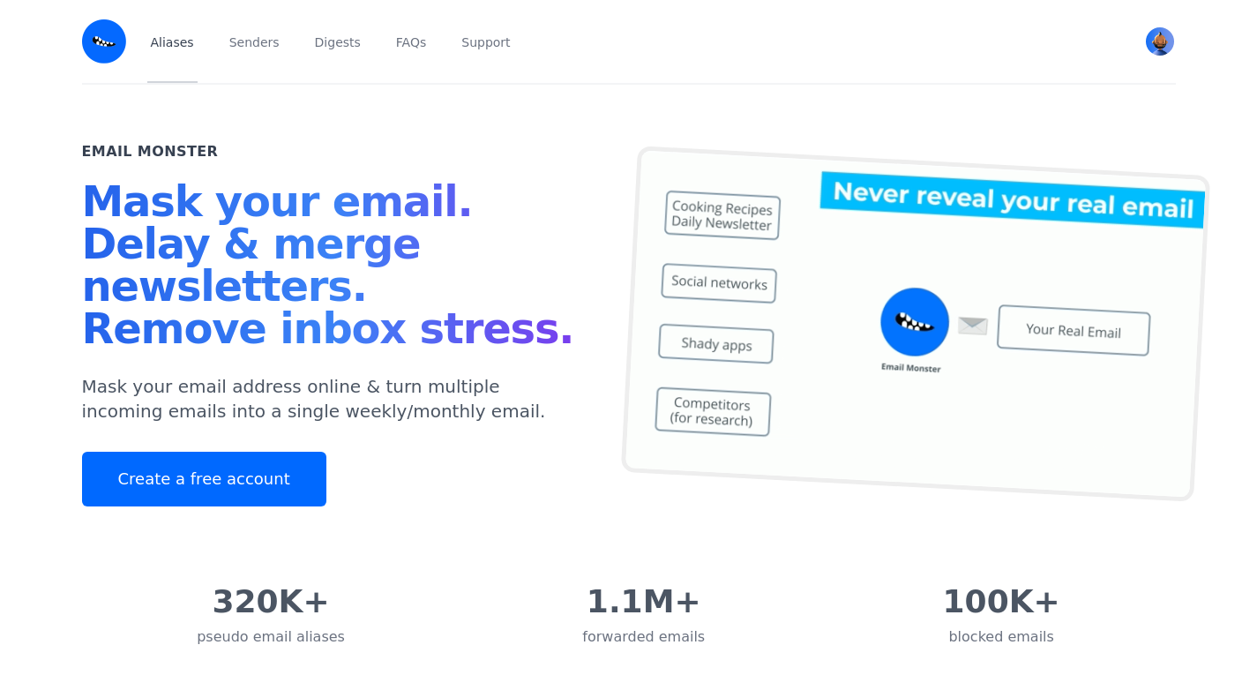
click at [176, 37] on link "Aliases" at bounding box center [172, 41] width 50 height 83
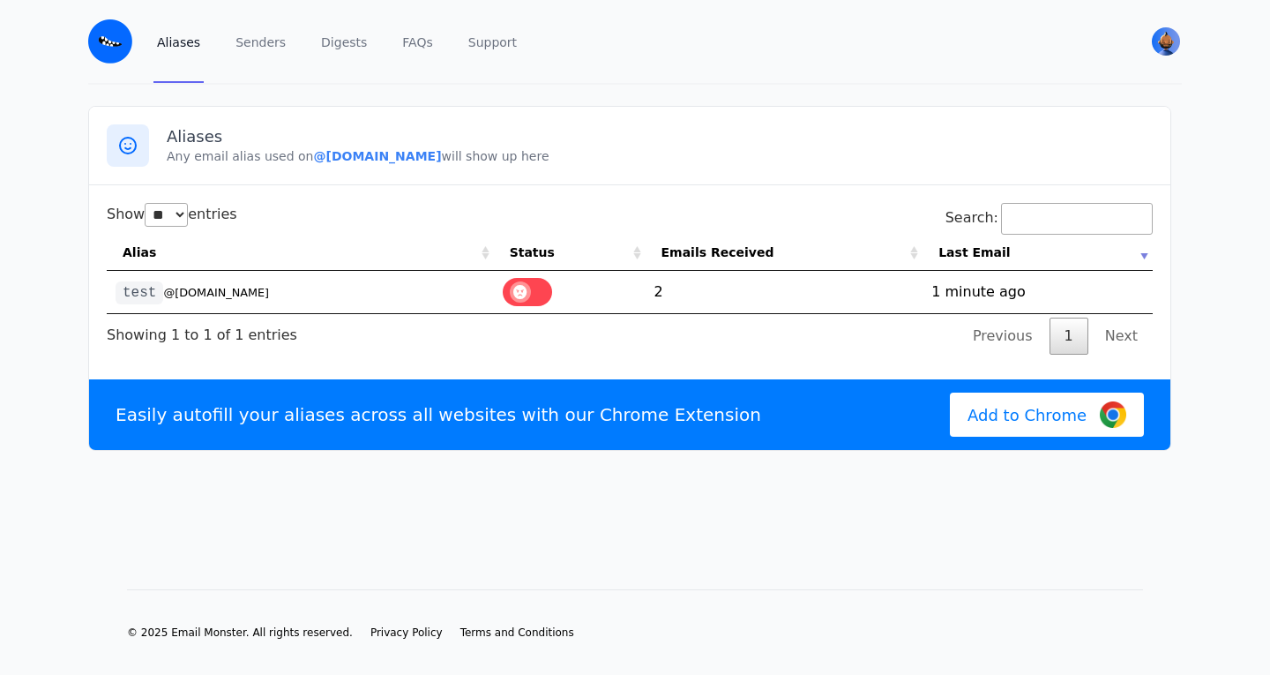
select select "**"
click at [318, 41] on link "Digests" at bounding box center [344, 41] width 53 height 83
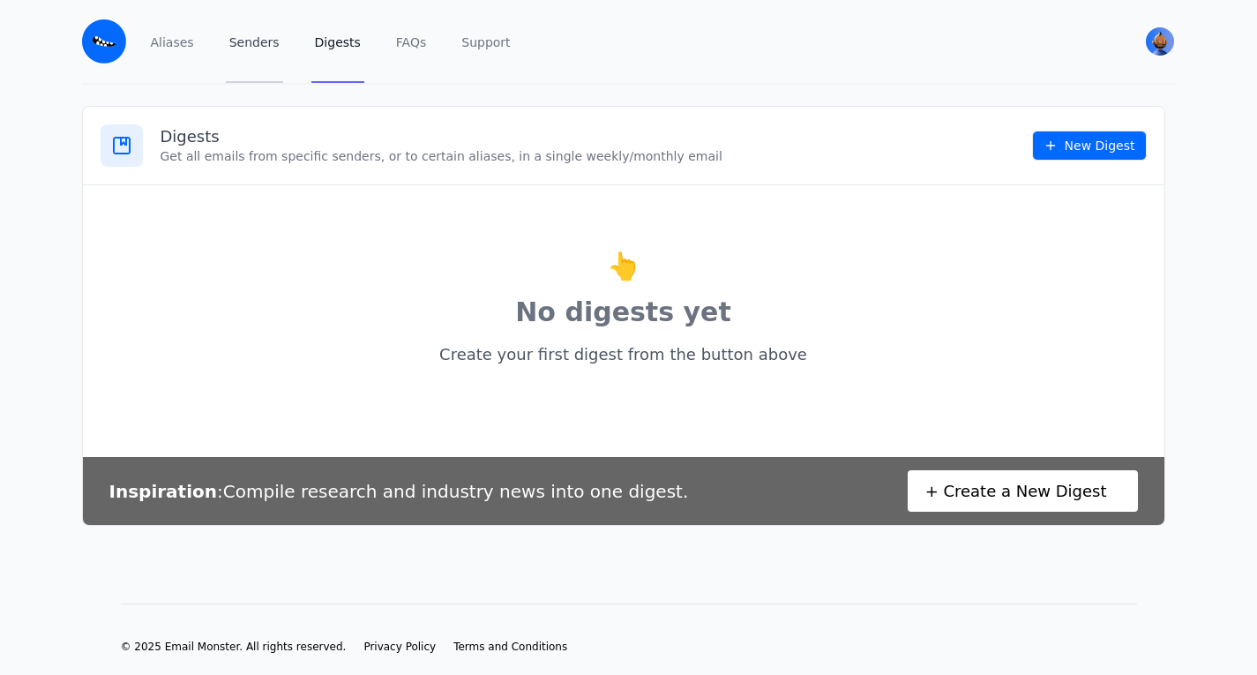
click at [254, 34] on link "Senders" at bounding box center [254, 41] width 57 height 83
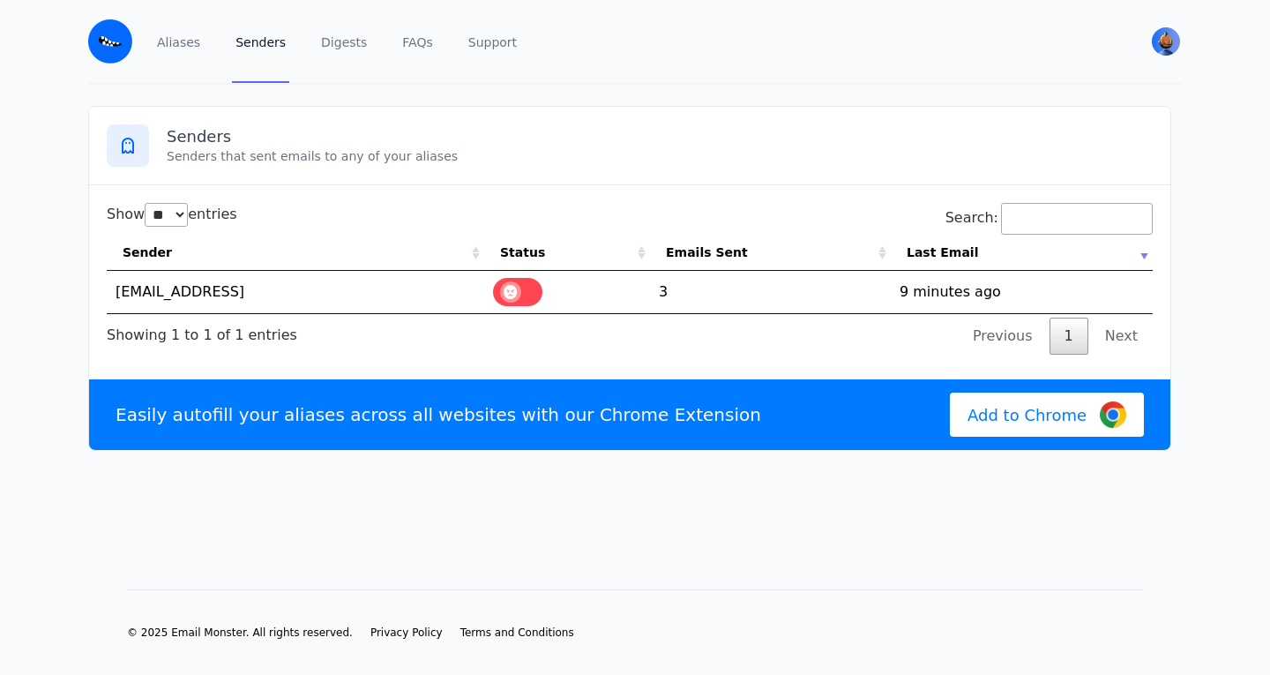
select select "**"
click at [195, 51] on link "Aliases" at bounding box center [179, 41] width 50 height 83
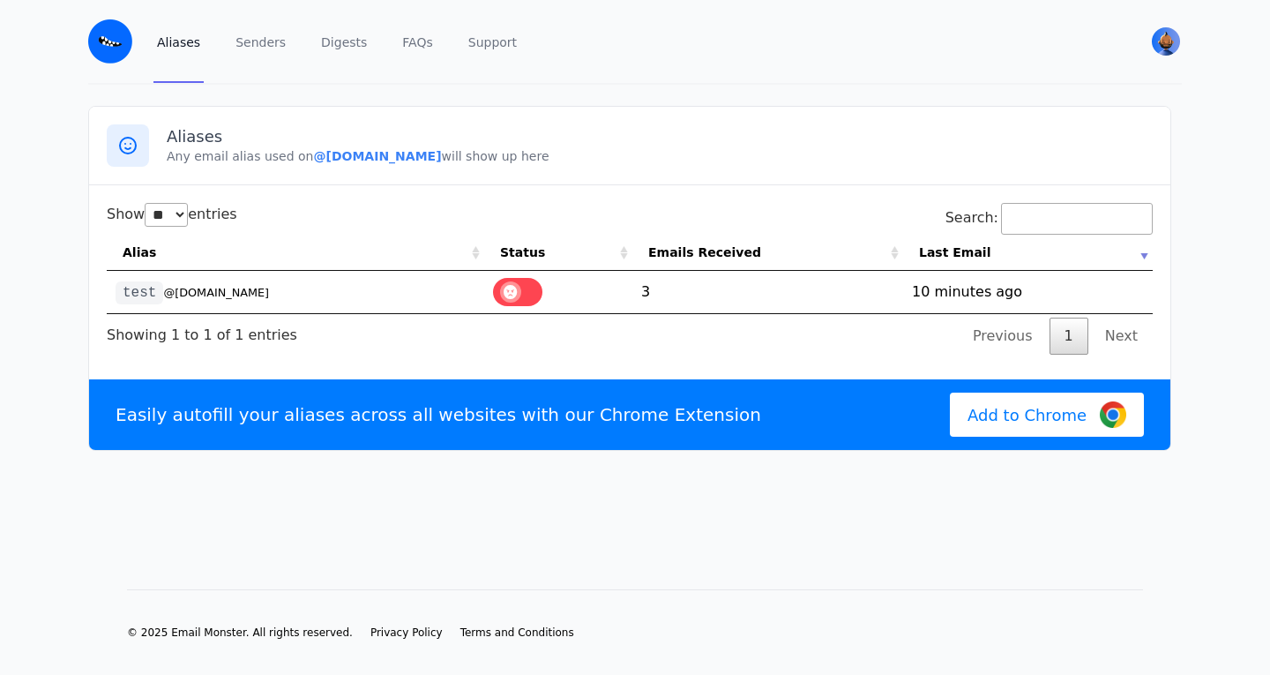
select select "**"
drag, startPoint x: 361, startPoint y: 351, endPoint x: 326, endPoint y: 350, distance: 35.3
click at [326, 350] on div "Show ** ** ** *** entries Search: Alias Status Emails Received Last Email test …" at bounding box center [630, 279] width 1046 height 152
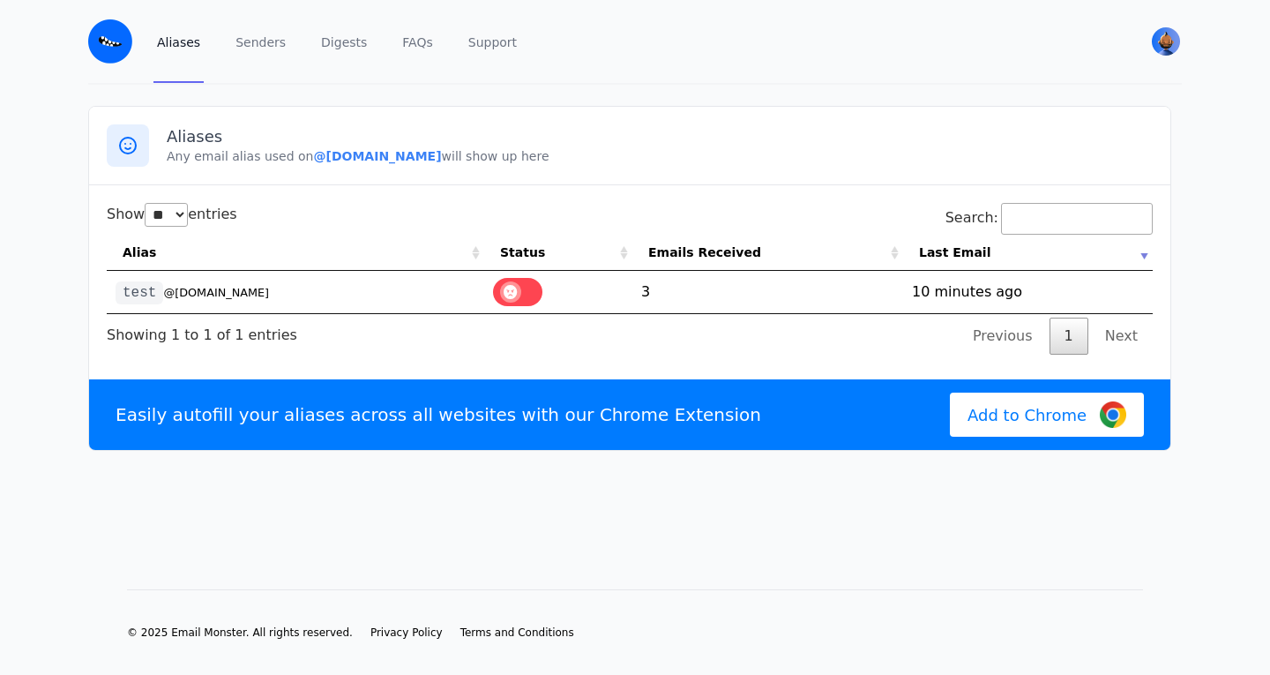
click at [124, 142] on icon at bounding box center [127, 145] width 21 height 21
click at [348, 156] on b "@wicked.eml.monster" at bounding box center [377, 156] width 128 height 14
drag, startPoint x: 301, startPoint y: 157, endPoint x: 425, endPoint y: 152, distance: 124.5
click at [425, 152] on b "@wicked.eml.monster" at bounding box center [377, 156] width 128 height 14
copy b "@wicked.eml.monster"
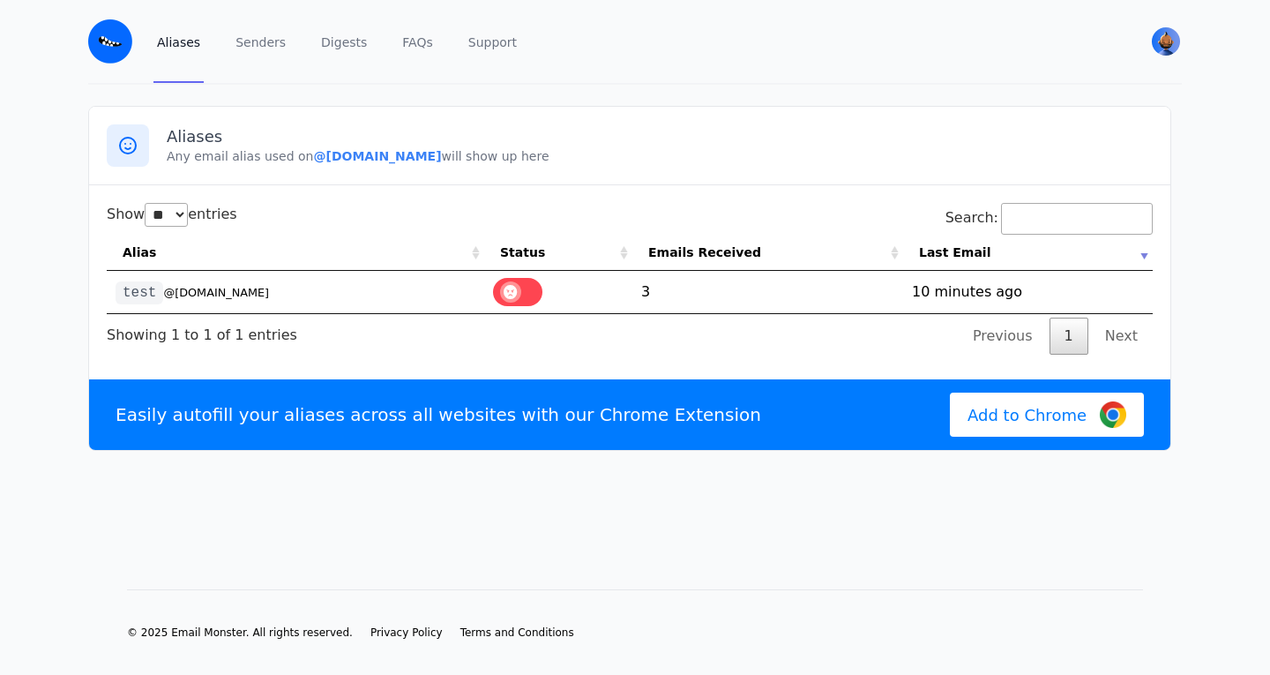
copy b "@wicked.eml.monster"
click at [345, 158] on b "@wicked.eml.monster" at bounding box center [377, 156] width 128 height 14
drag, startPoint x: 302, startPoint y: 155, endPoint x: 426, endPoint y: 154, distance: 124.4
click at [426, 154] on p "Any email alias used on @wicked.eml.monster will show up here" at bounding box center [660, 156] width 986 height 18
copy b "@wicked.eml.monster"
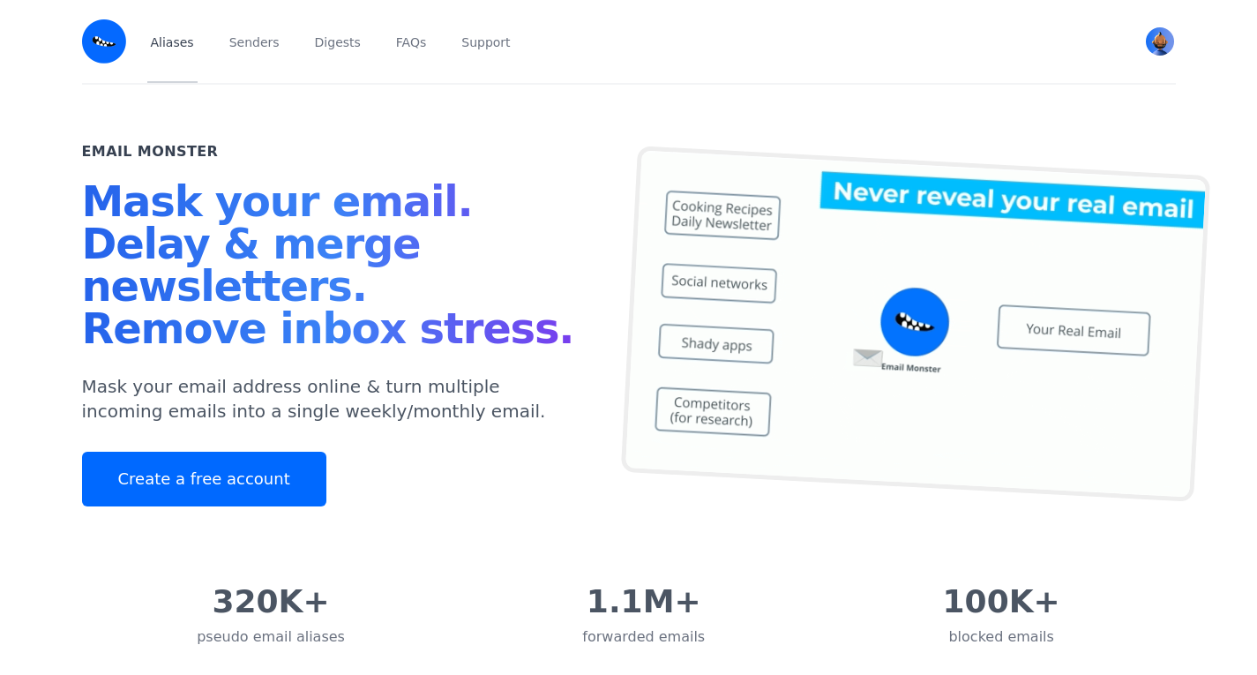
click at [183, 41] on link "Aliases" at bounding box center [172, 41] width 50 height 83
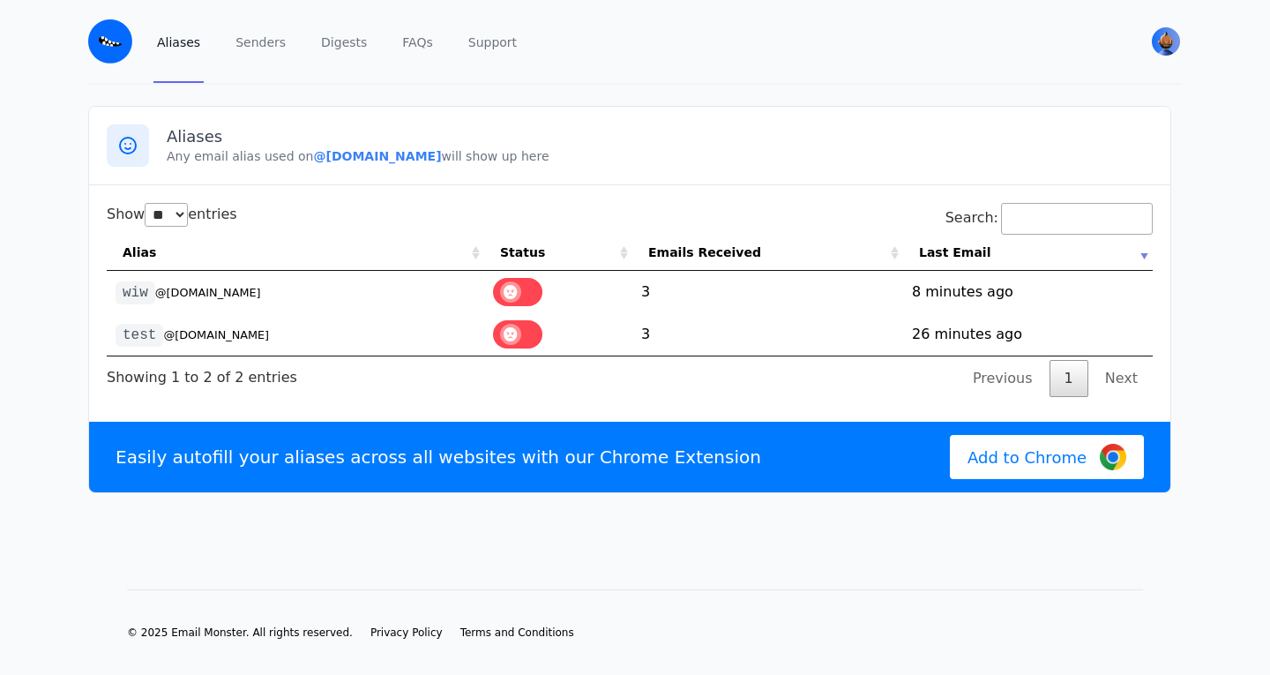
select select "**"
drag, startPoint x: 299, startPoint y: 157, endPoint x: 428, endPoint y: 158, distance: 128.8
click at [428, 158] on p "Any email alias used on @wicked.eml.monster will show up here" at bounding box center [660, 156] width 986 height 18
copy b "@wicked.eml.monster"
drag, startPoint x: 441, startPoint y: 148, endPoint x: 426, endPoint y: 160, distance: 18.9
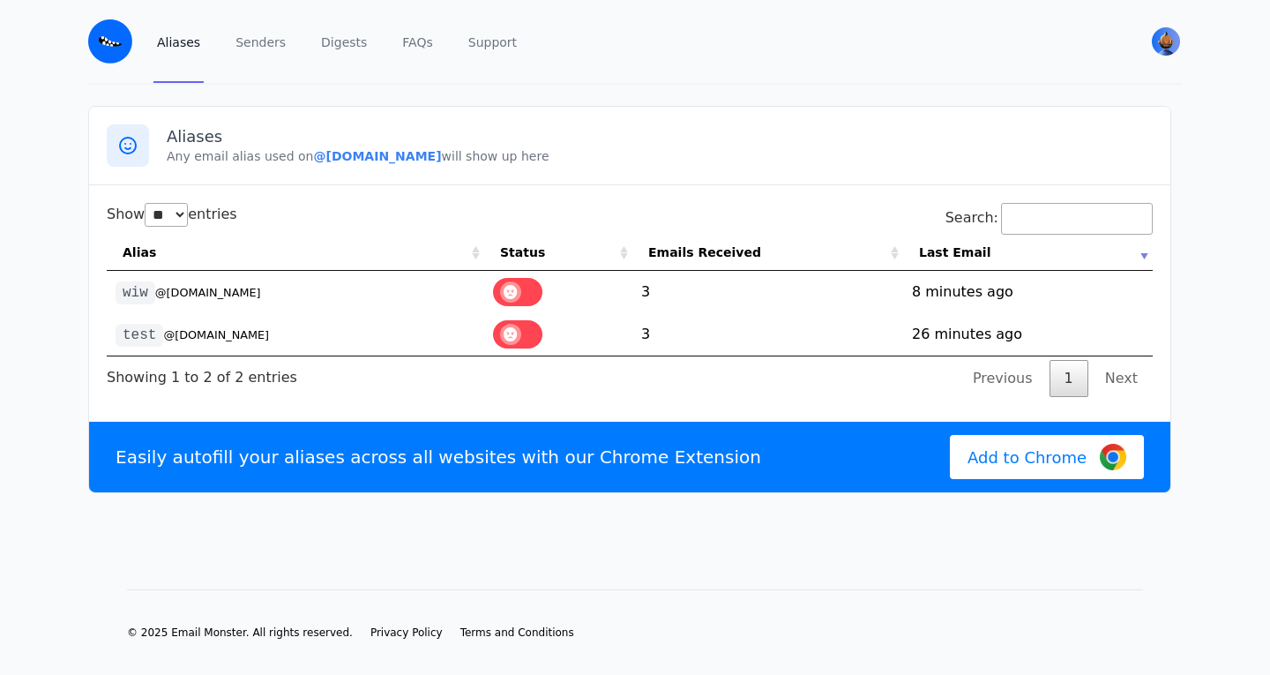
click at [441, 150] on p "Any email alias used on @wicked.eml.monster will show up here" at bounding box center [660, 156] width 986 height 18
drag, startPoint x: 423, startPoint y: 158, endPoint x: 302, endPoint y: 154, distance: 121.8
click at [313, 154] on b "@wicked.eml.monster" at bounding box center [377, 156] width 128 height 14
click at [491, 147] on p "Any email alias used on @wicked.eml.monster will show up here" at bounding box center [660, 156] width 986 height 18
click at [422, 161] on b "@wicked.eml.monster" at bounding box center [377, 156] width 128 height 14
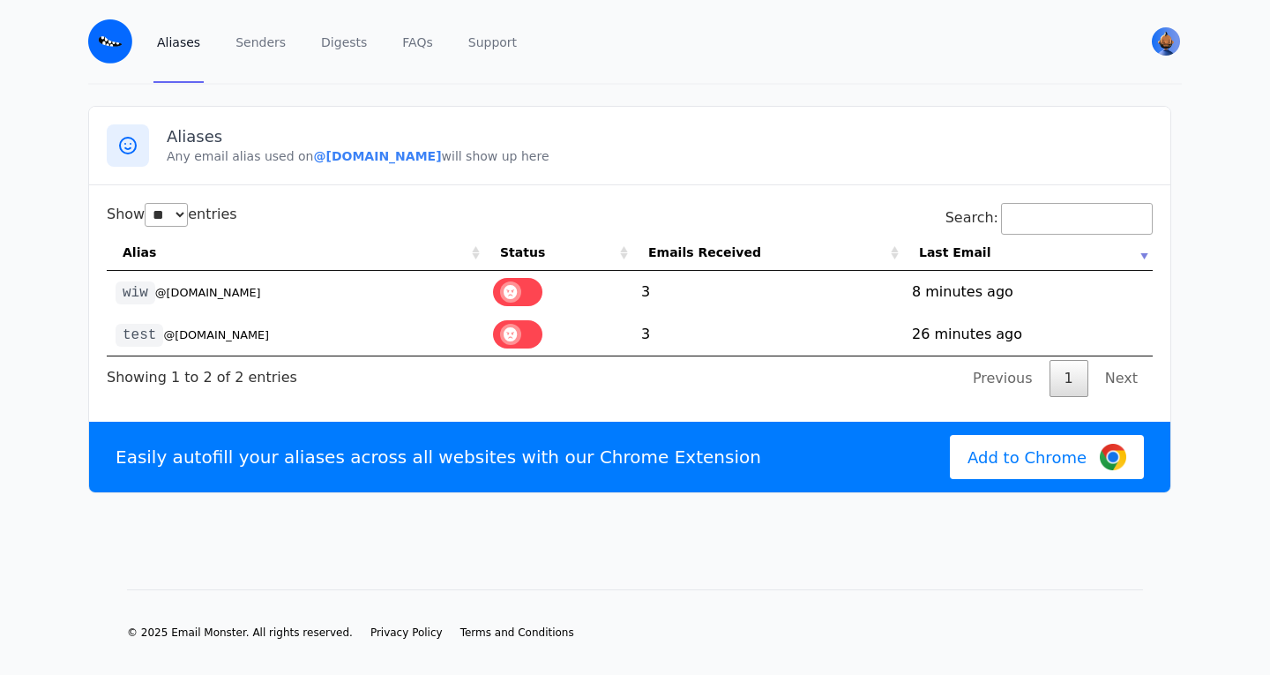
drag, startPoint x: 424, startPoint y: 159, endPoint x: 303, endPoint y: 154, distance: 121.8
click at [313, 154] on b "@wicked.eml.monster" at bounding box center [377, 156] width 128 height 14
copy b "@wicked.eml.monster"
click at [1164, 39] on img "User menu" at bounding box center [1166, 41] width 28 height 28
click at [1030, 105] on span "View Profile" at bounding box center [1031, 109] width 62 height 12
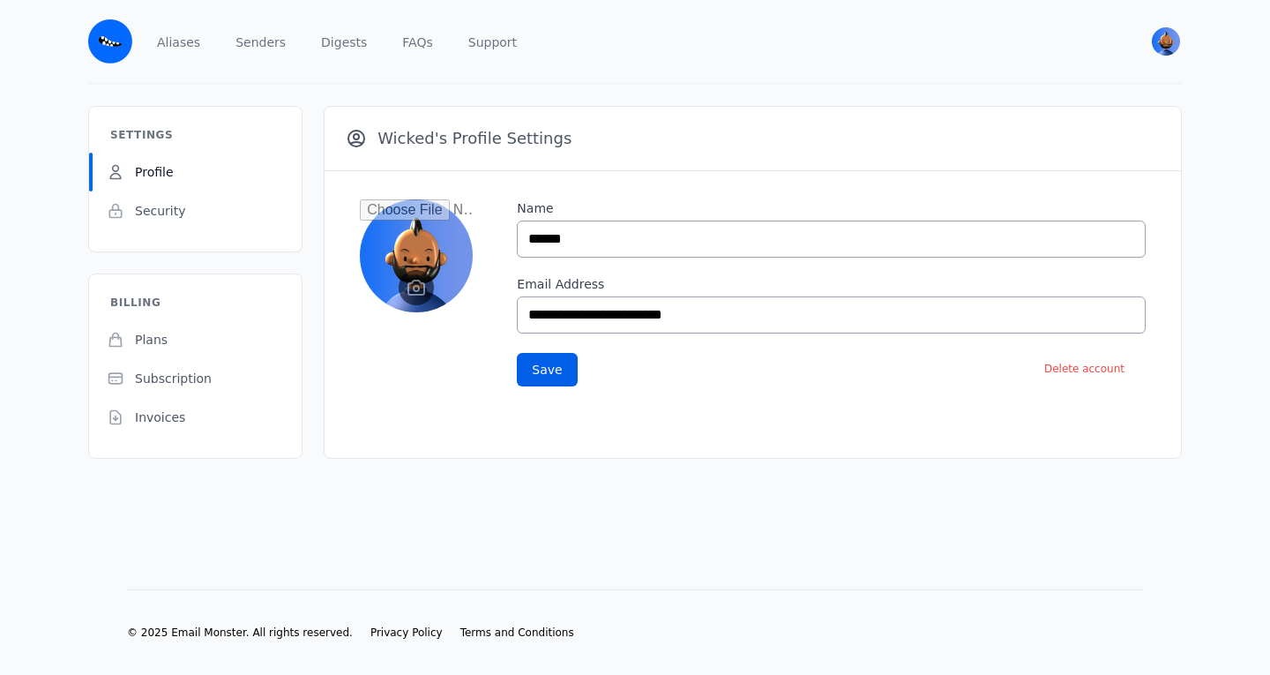
click at [99, 48] on img at bounding box center [110, 41] width 44 height 44
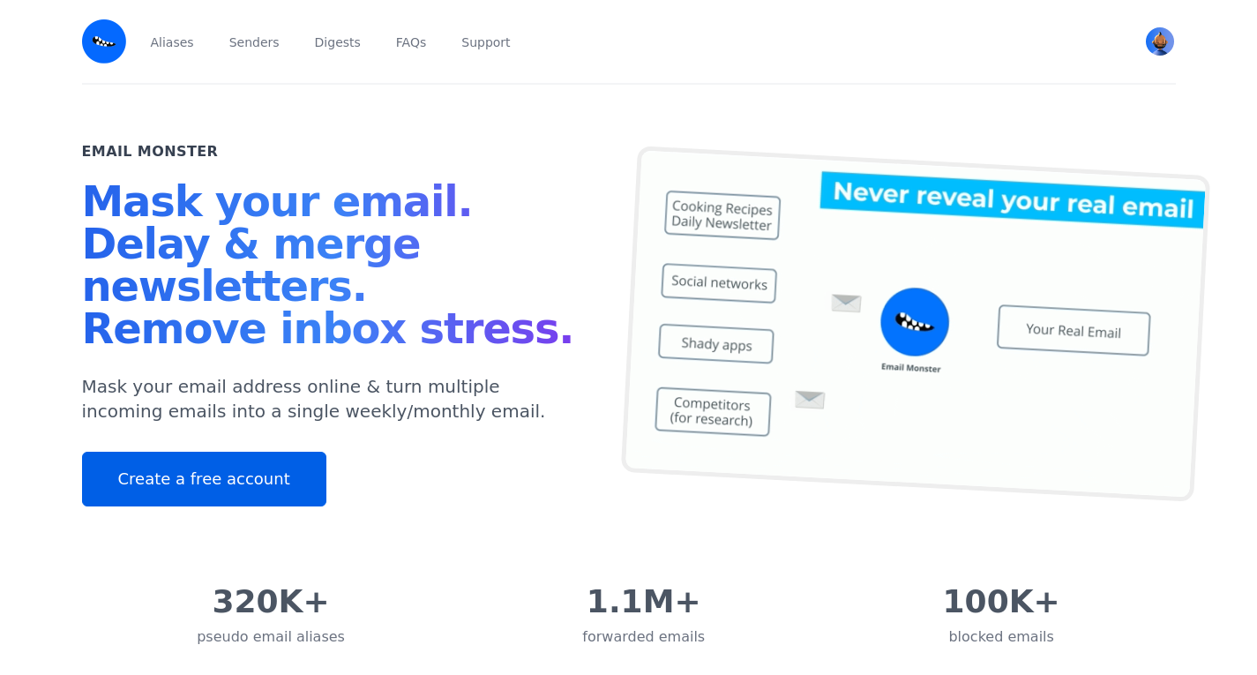
click at [222, 484] on link "Create a free account" at bounding box center [204, 479] width 244 height 55
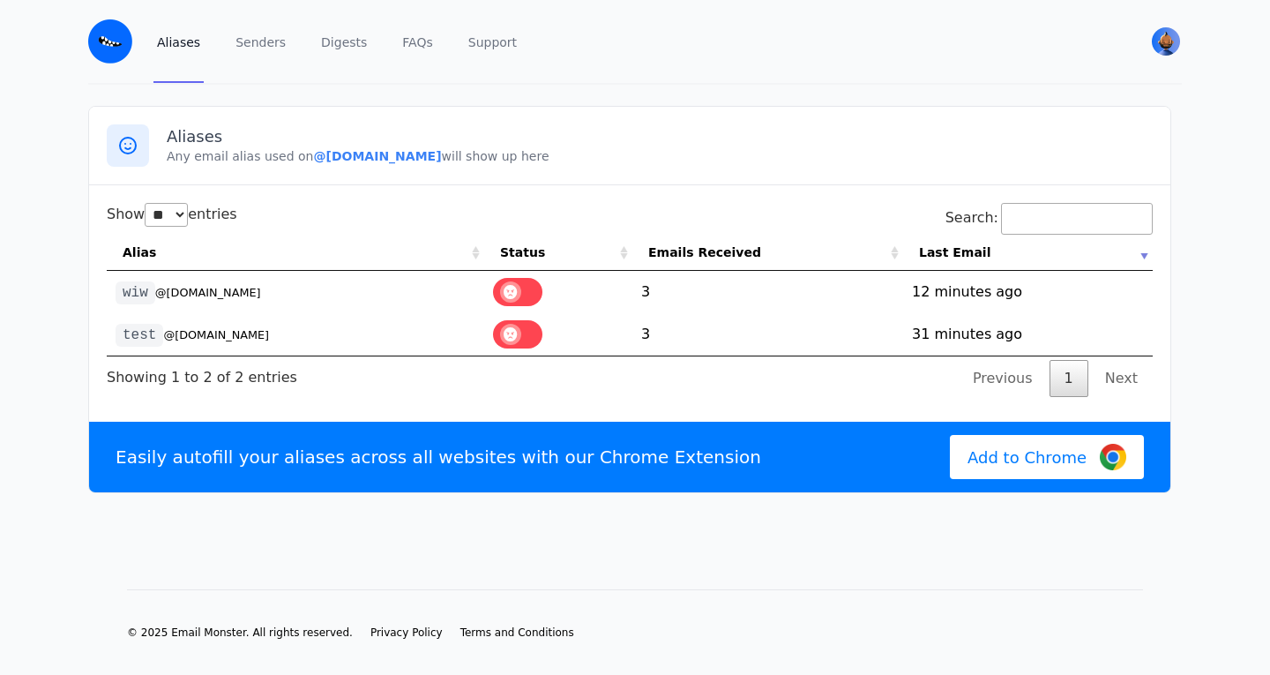
select select "**"
drag, startPoint x: 300, startPoint y: 370, endPoint x: 177, endPoint y: 390, distance: 124.3
click at [176, 392] on div "Show ** ** ** *** entries Search: Alias Status Emails Received Last Email wiw @…" at bounding box center [630, 300] width 1046 height 194
